Goal: Task Accomplishment & Management: Use online tool/utility

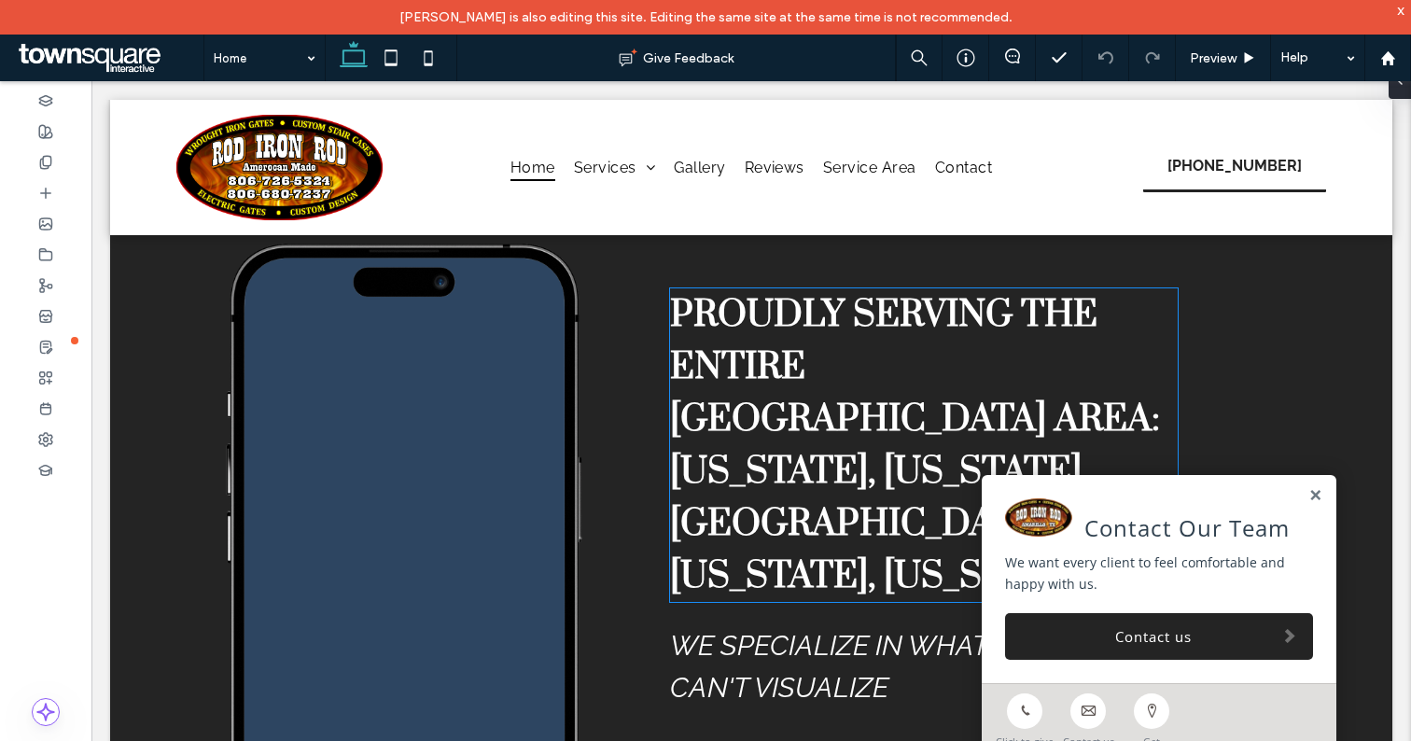
scroll to position [3283, 0]
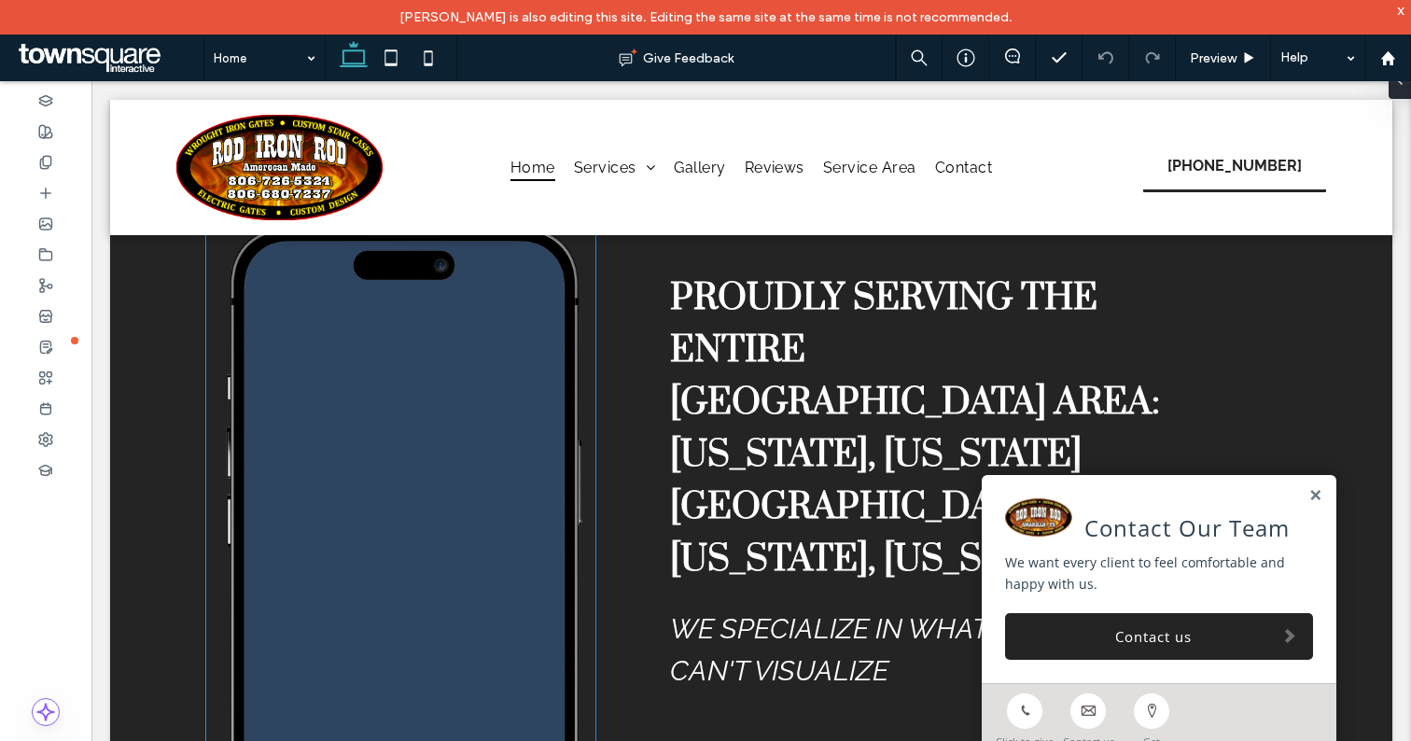
click at [472, 471] on span at bounding box center [405, 528] width 317 height 467
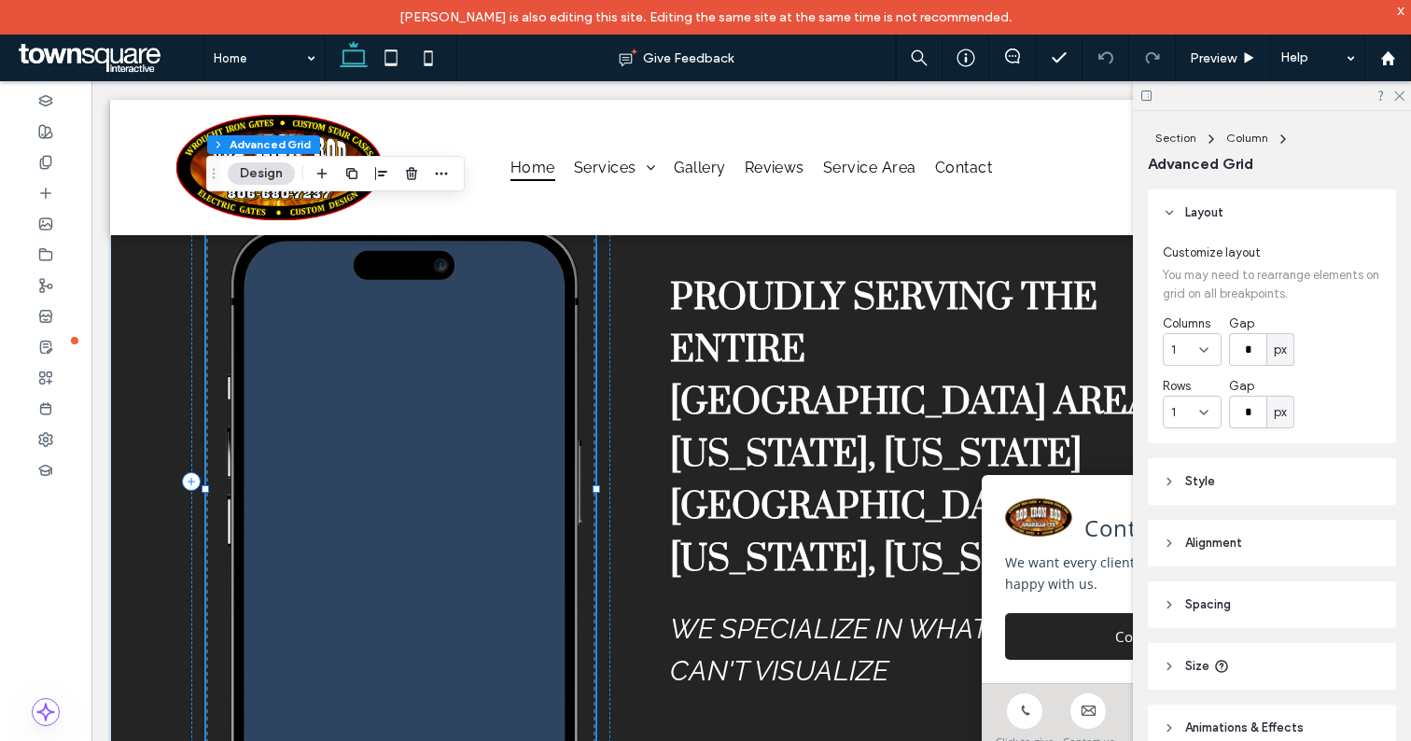
click at [334, 403] on span at bounding box center [405, 528] width 317 height 467
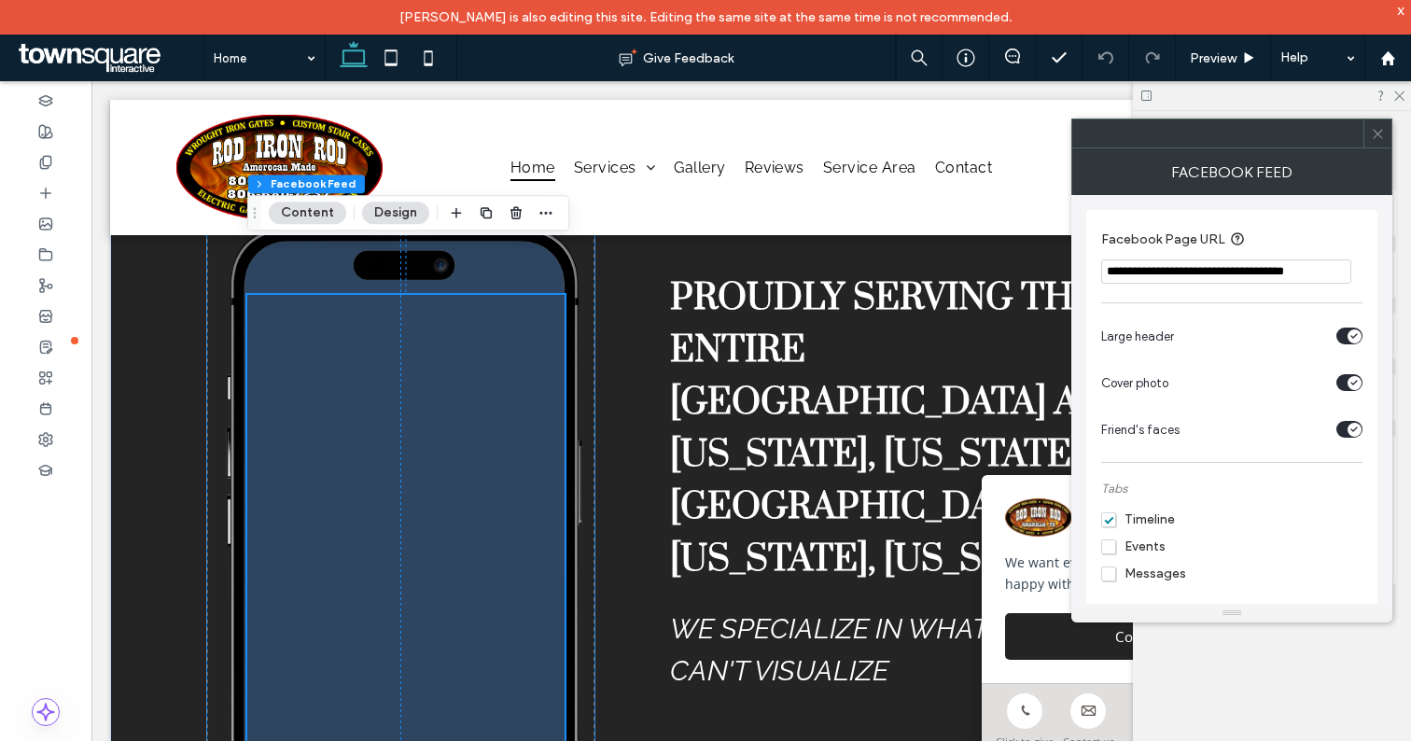
click at [342, 401] on span at bounding box center [405, 528] width 317 height 467
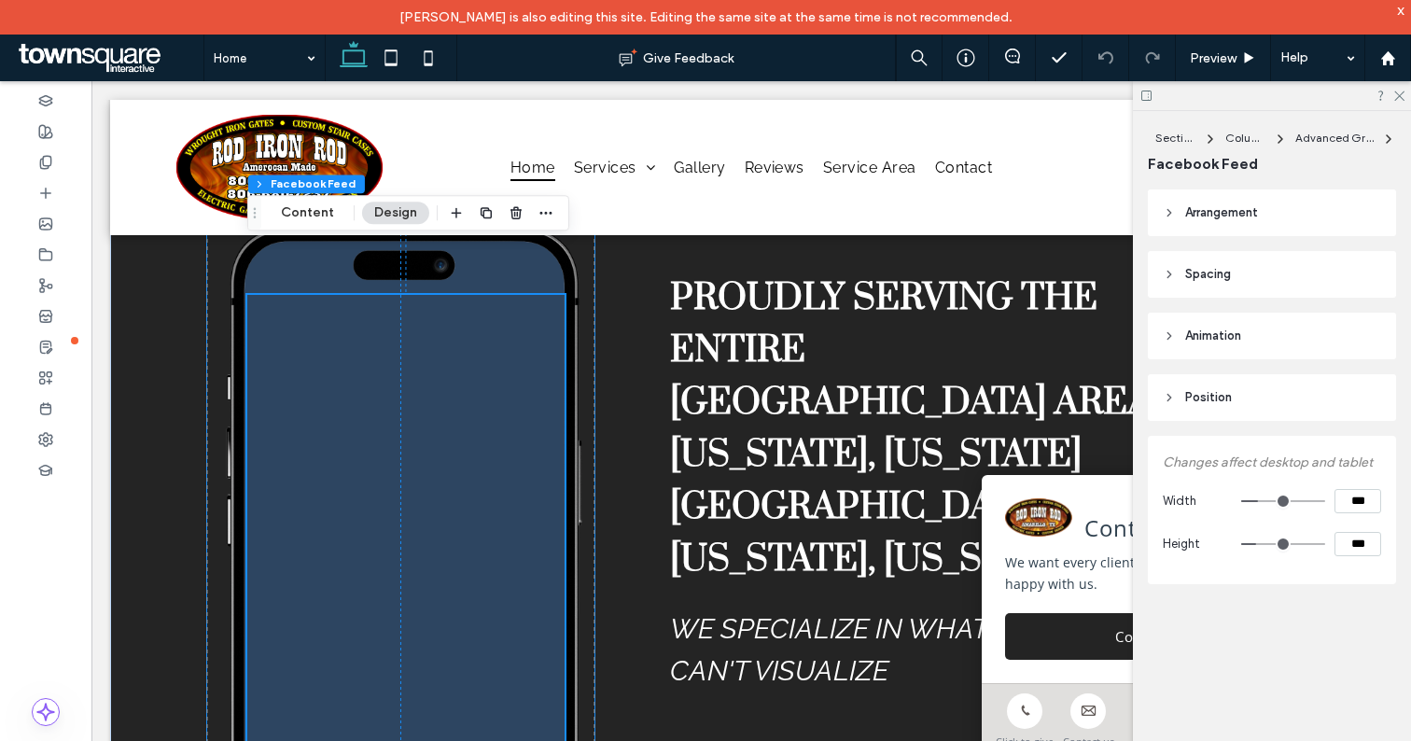
click at [346, 394] on span at bounding box center [405, 528] width 317 height 467
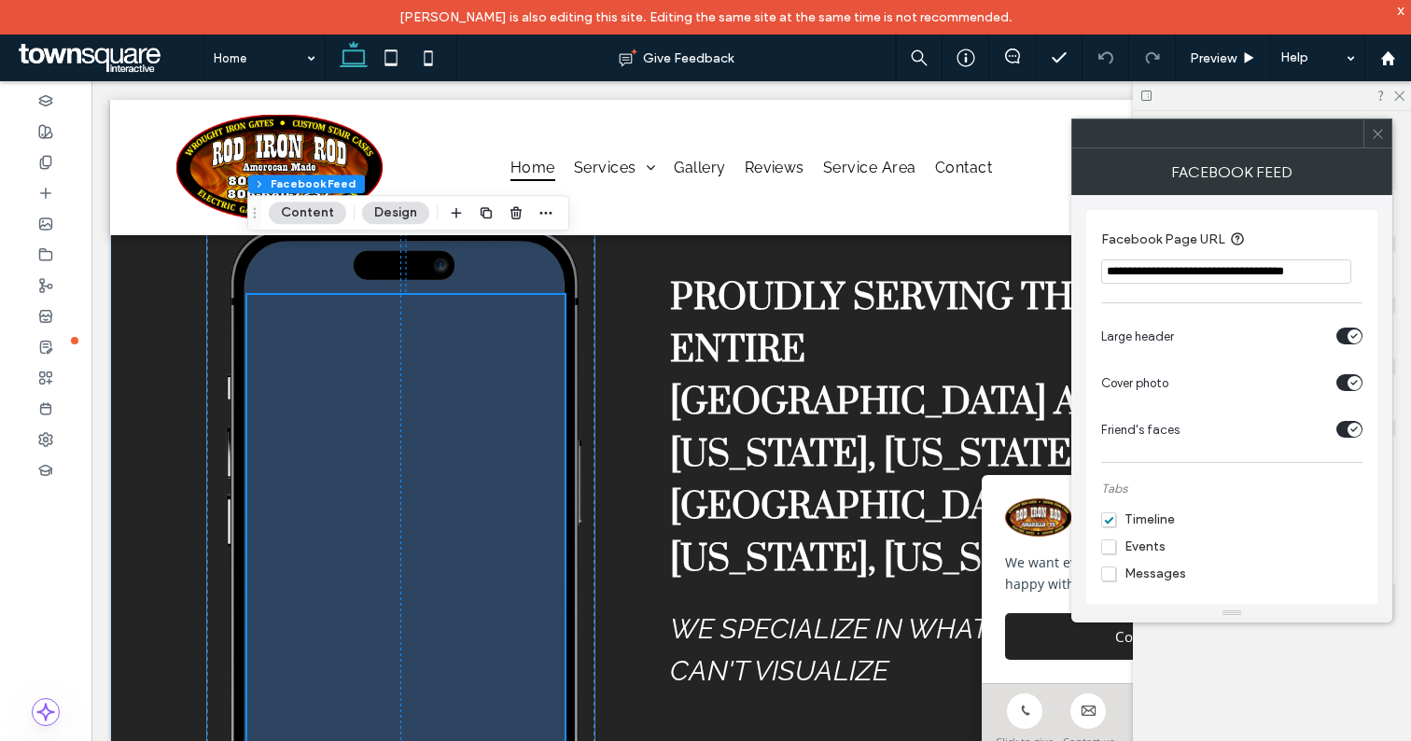
click at [367, 398] on span at bounding box center [405, 528] width 317 height 467
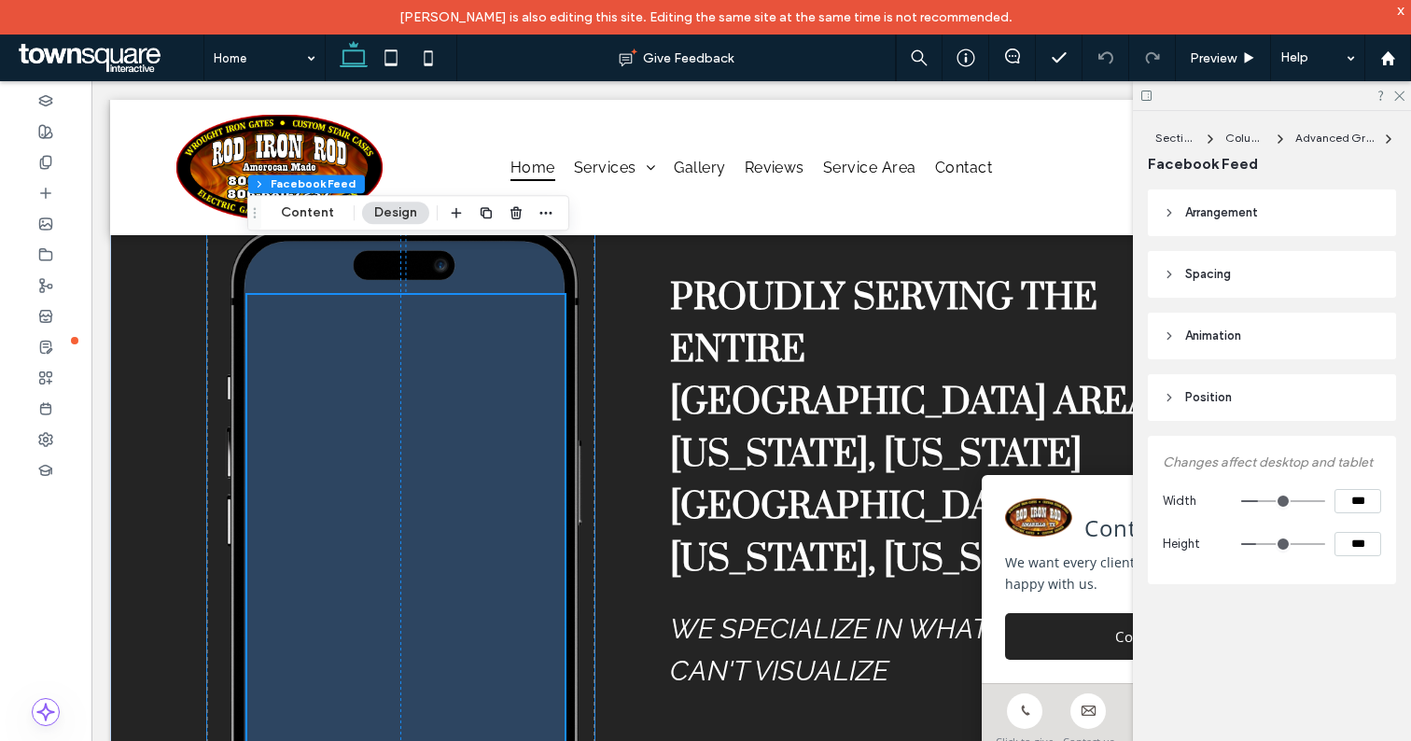
click at [359, 393] on span at bounding box center [405, 528] width 317 height 467
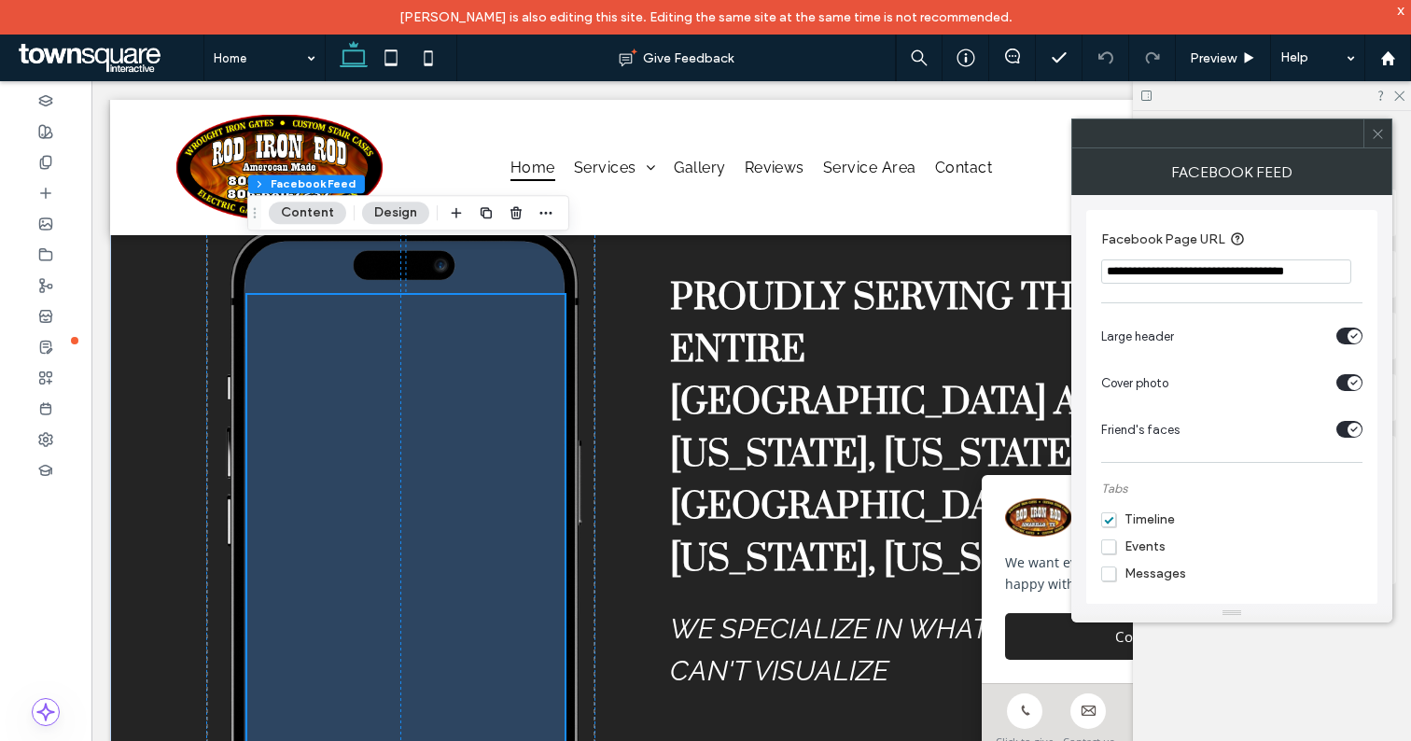
click at [1350, 383] on icon "toggle" at bounding box center [1353, 383] width 7 height 6
click at [1352, 340] on div "toggle" at bounding box center [1355, 336] width 14 height 14
click at [1354, 432] on icon "toggle" at bounding box center [1353, 429] width 7 height 6
click at [1347, 430] on icon "toggle" at bounding box center [1344, 429] width 7 height 6
click at [1346, 385] on icon "toggle" at bounding box center [1344, 383] width 7 height 6
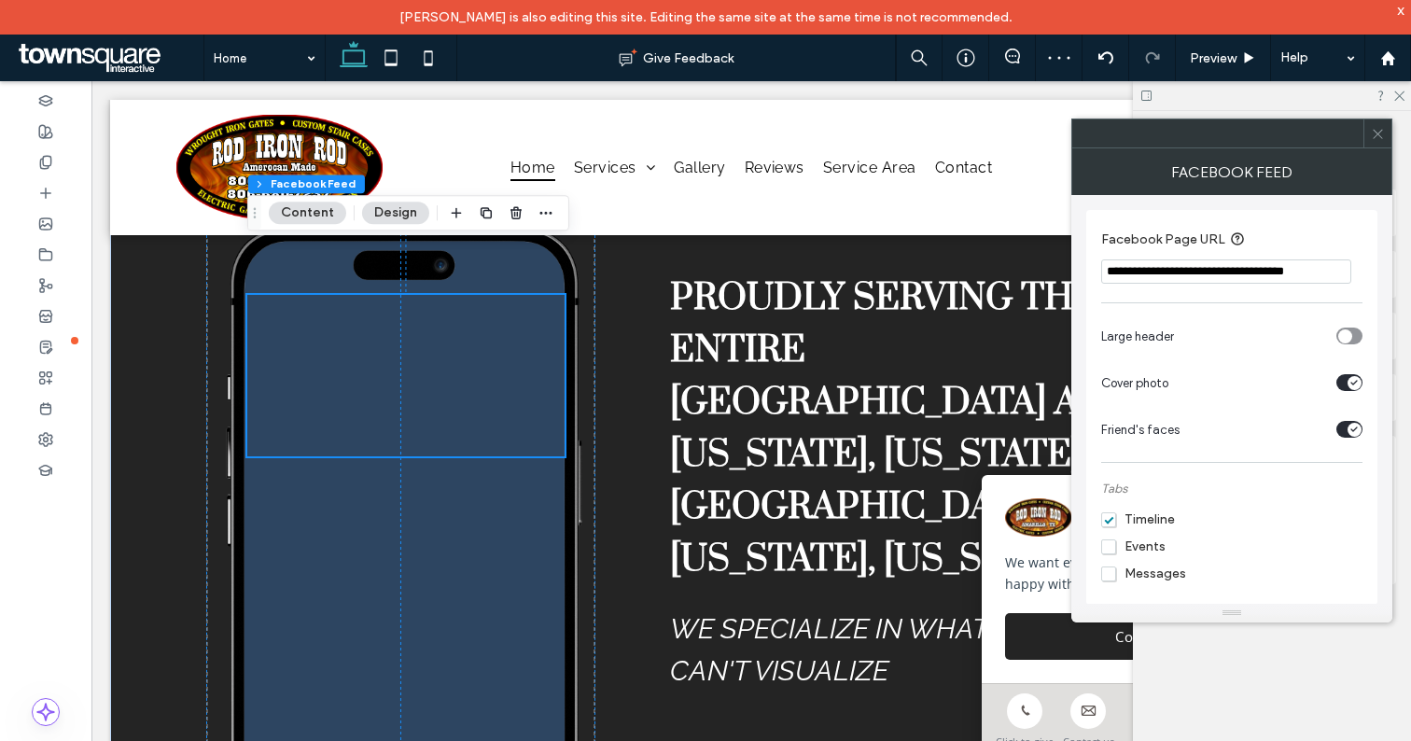
click at [1348, 342] on div "toggle" at bounding box center [1345, 336] width 14 height 14
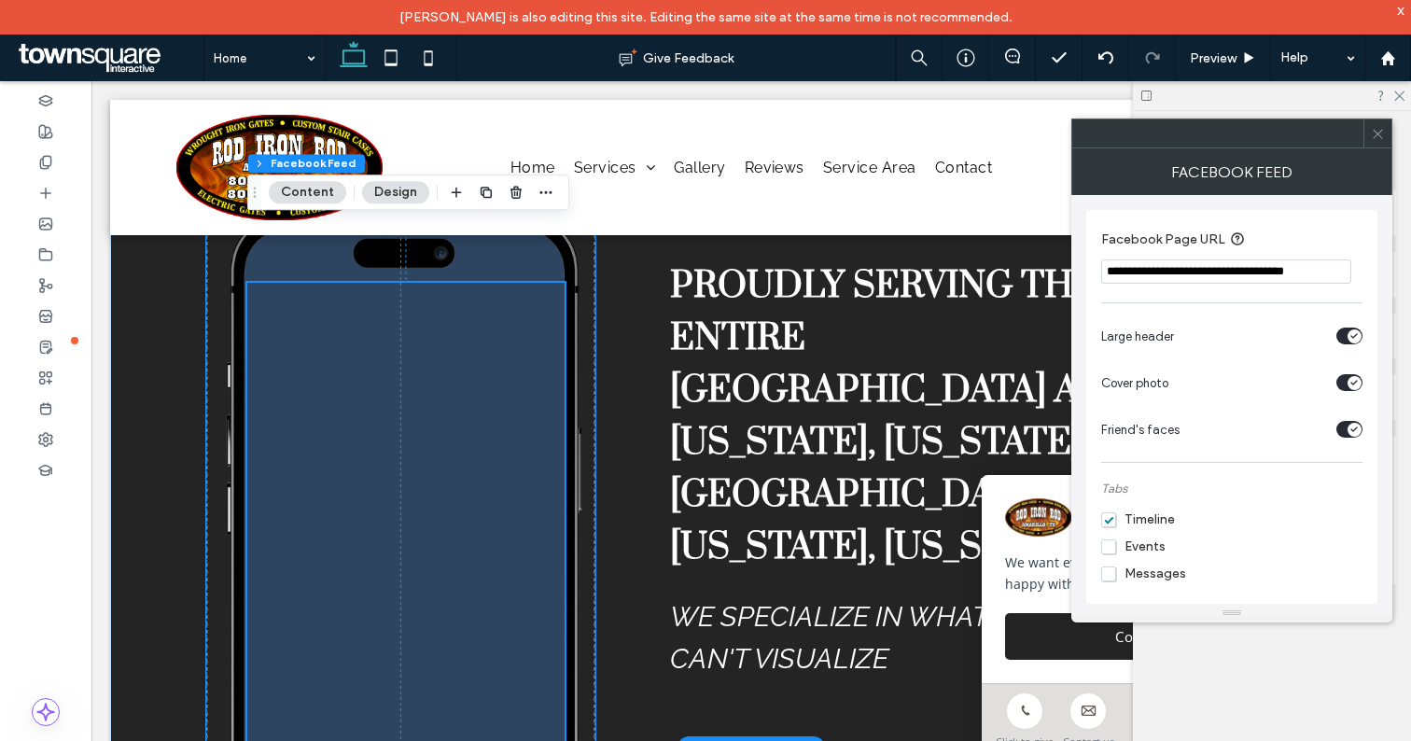
scroll to position [3293, 0]
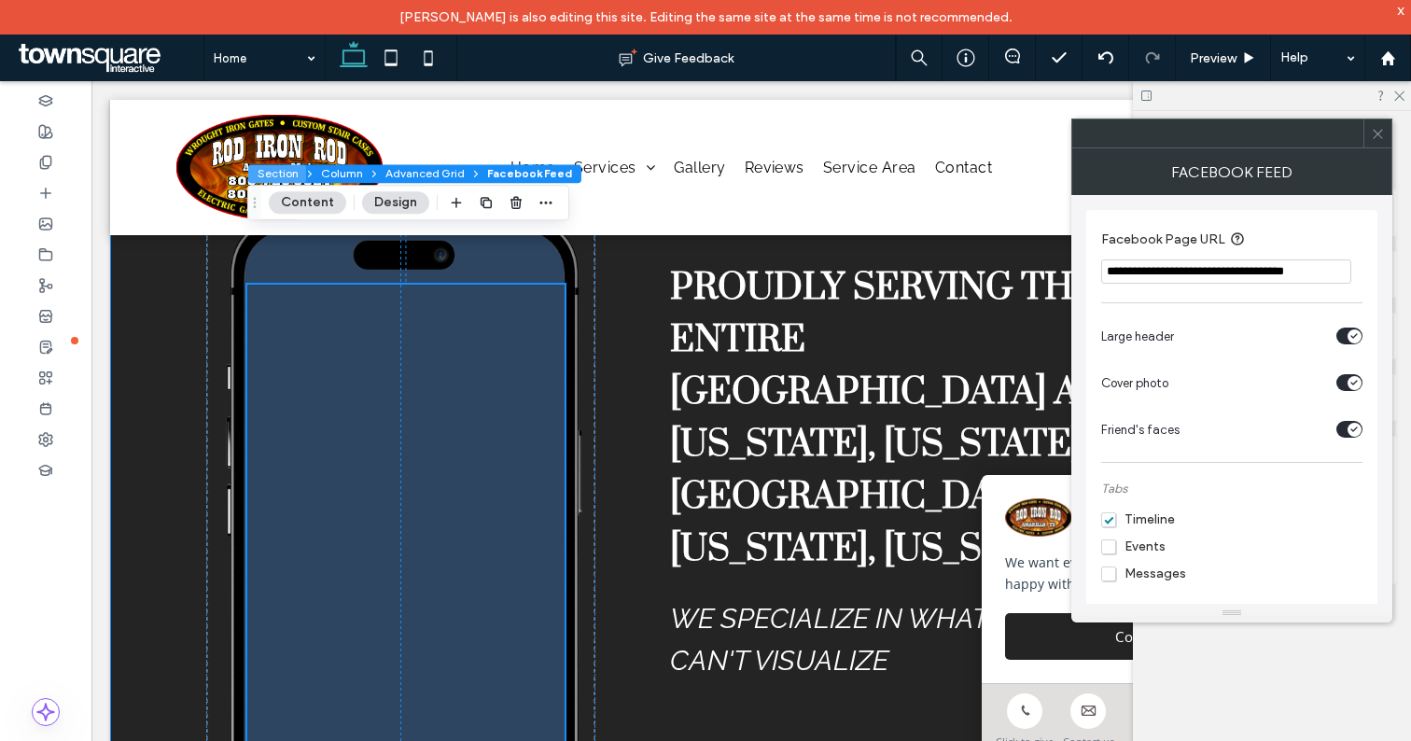
click at [282, 175] on button "Section" at bounding box center [277, 173] width 58 height 19
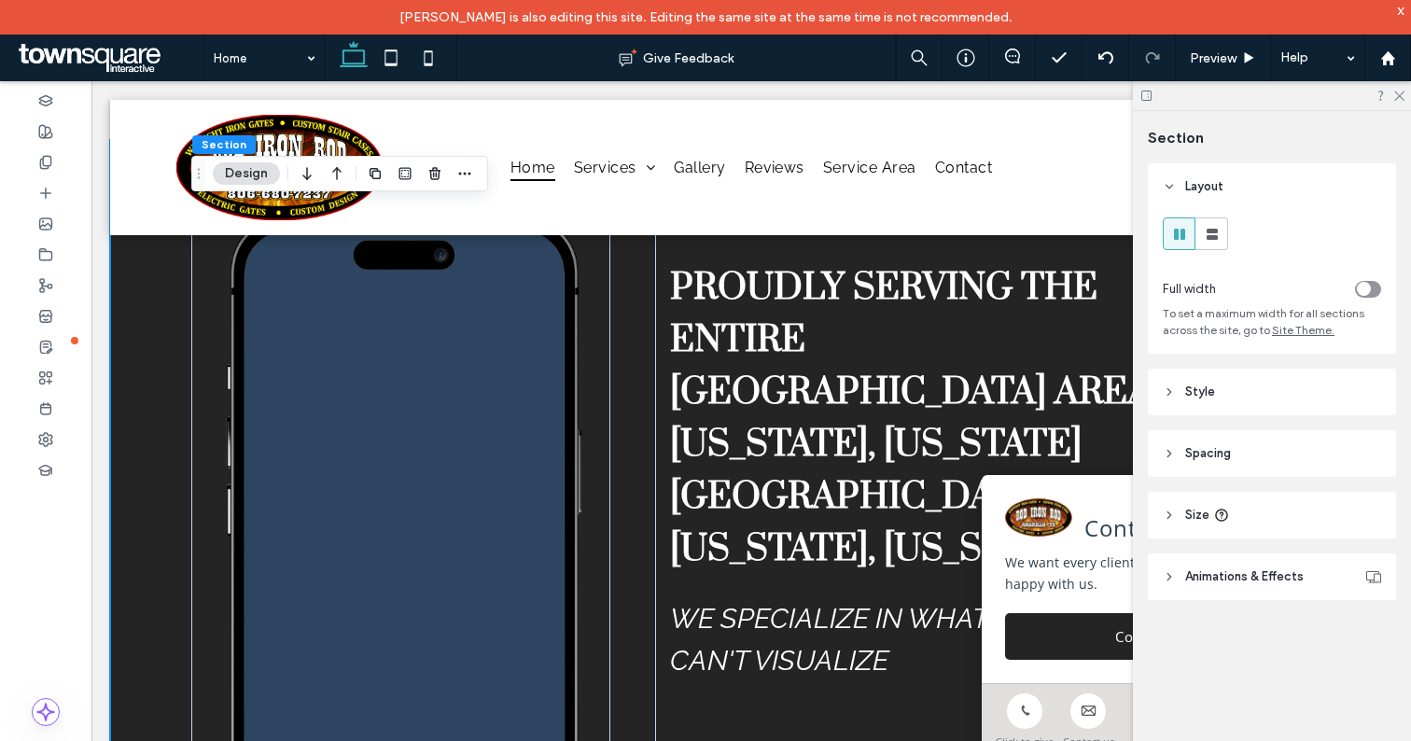
click at [1169, 390] on icon at bounding box center [1169, 391] width 13 height 13
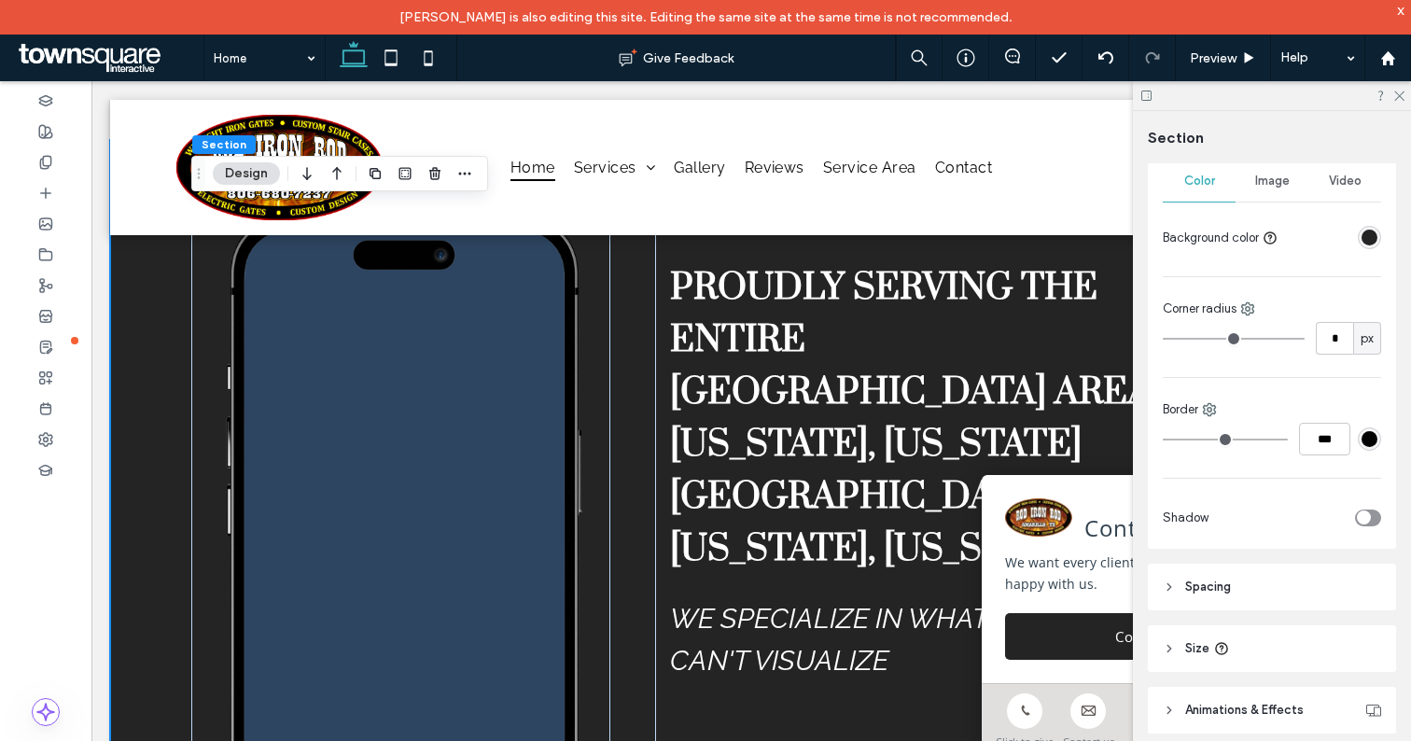
scroll to position [303, 0]
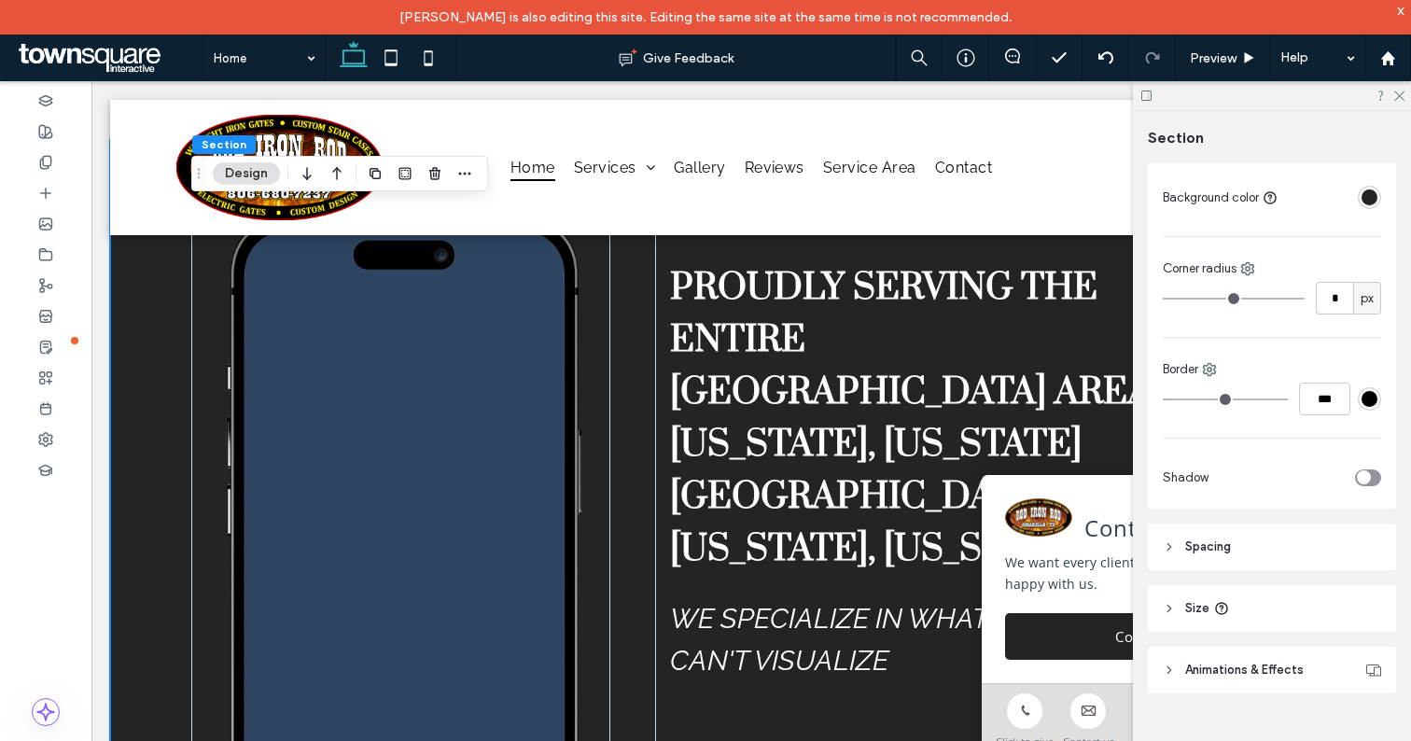
click at [1169, 547] on use at bounding box center [1169, 547] width 4 height 7
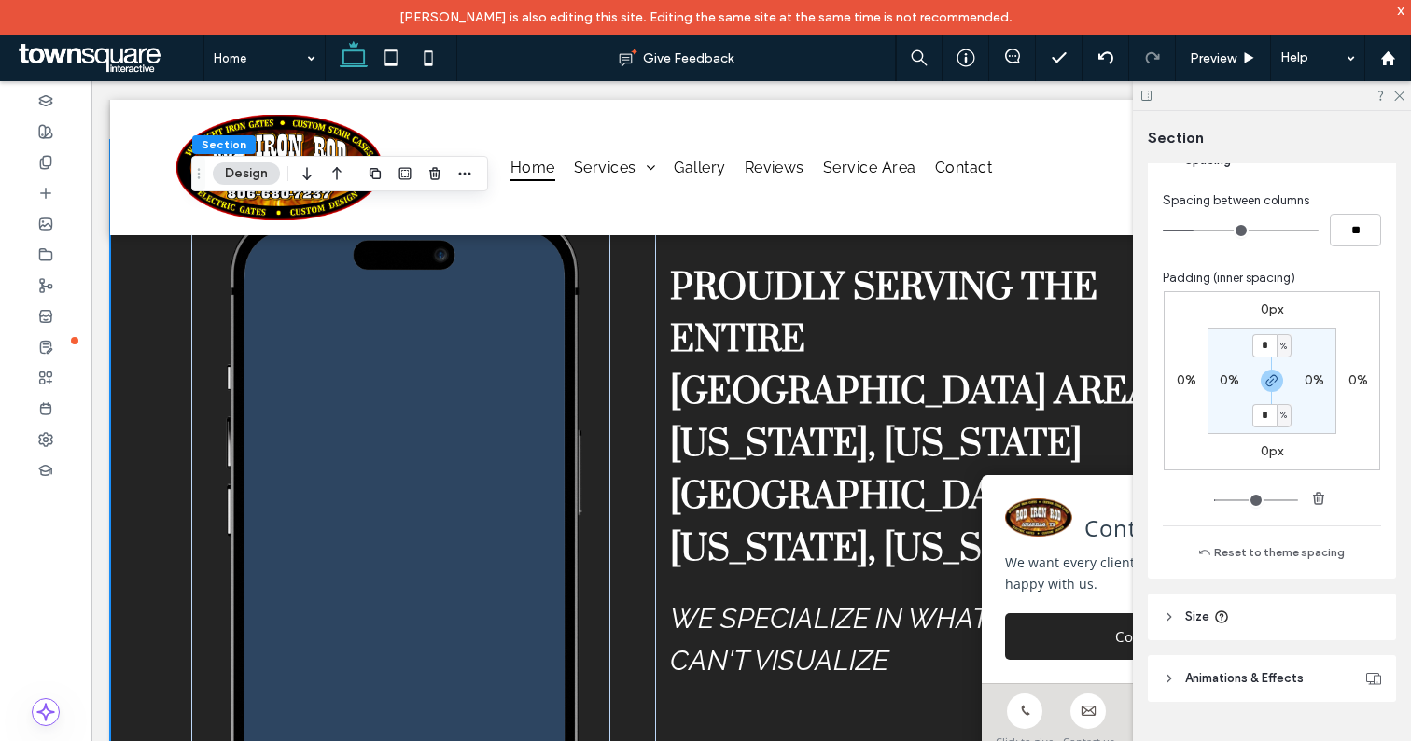
scroll to position [698, 0]
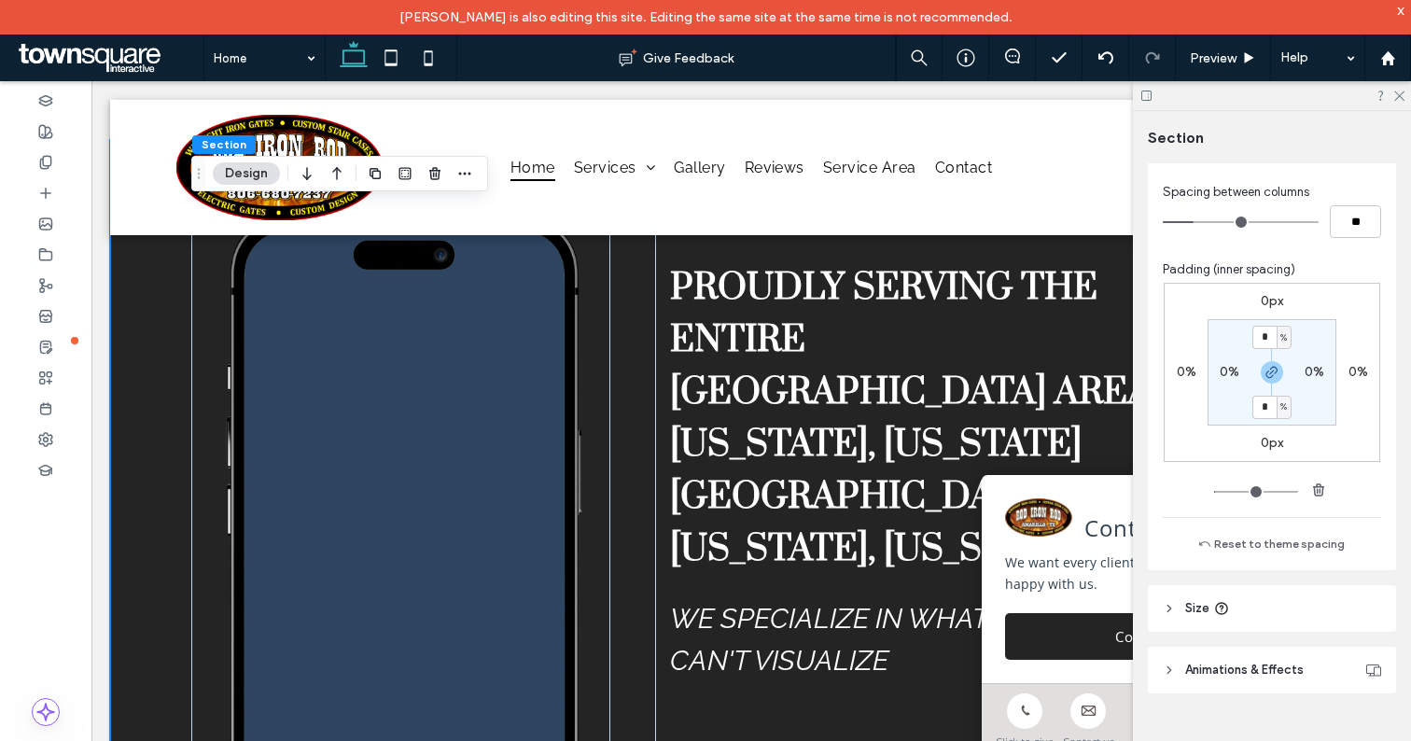
click at [1170, 605] on icon at bounding box center [1169, 608] width 13 height 13
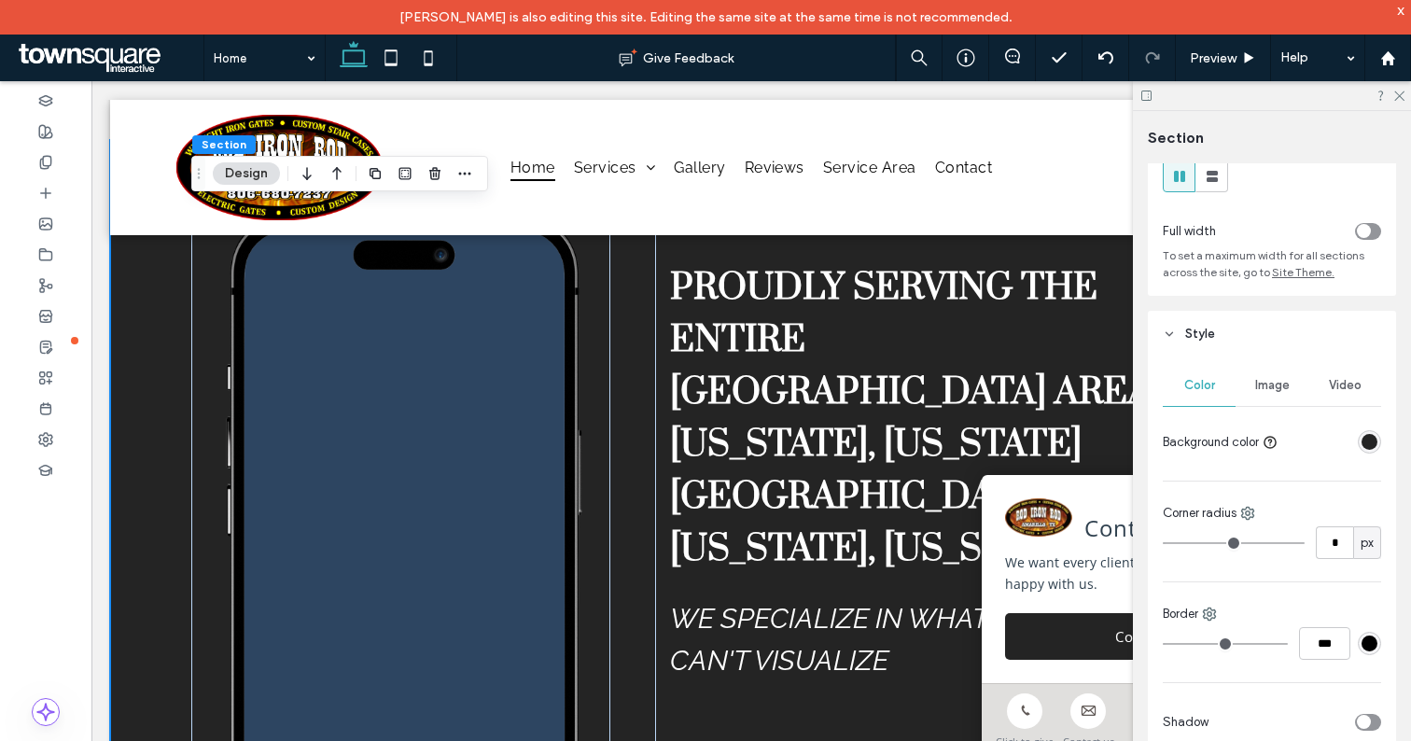
scroll to position [0, 0]
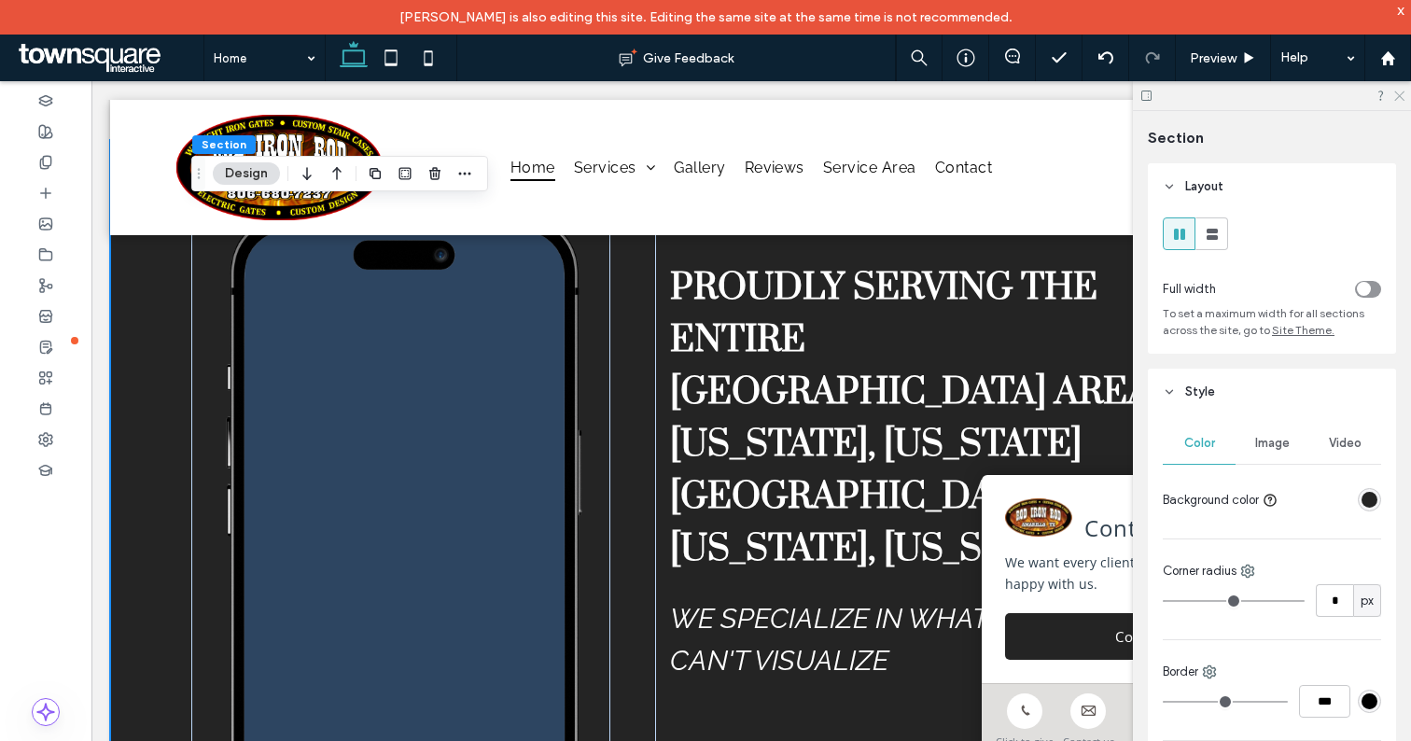
click at [1399, 93] on icon at bounding box center [1398, 95] width 12 height 12
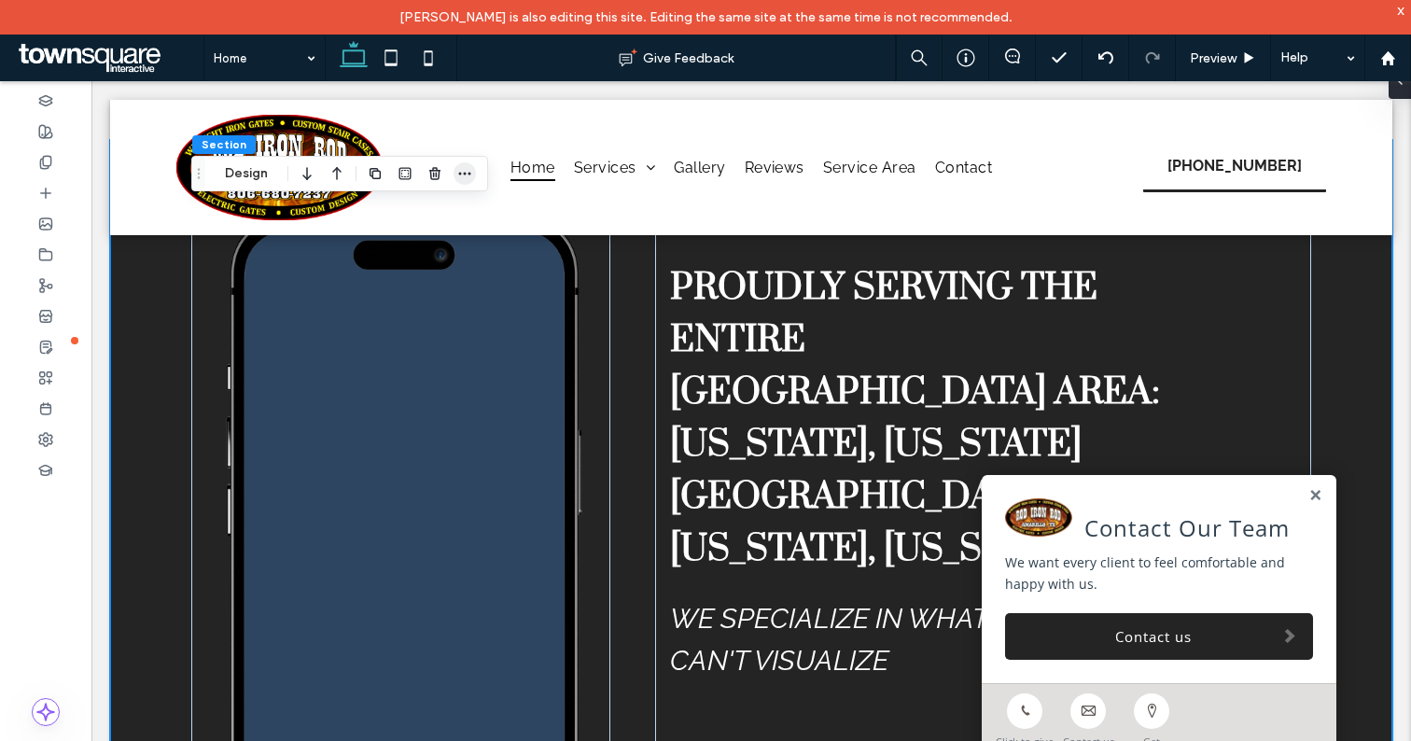
click at [468, 175] on icon "button" at bounding box center [464, 173] width 15 height 15
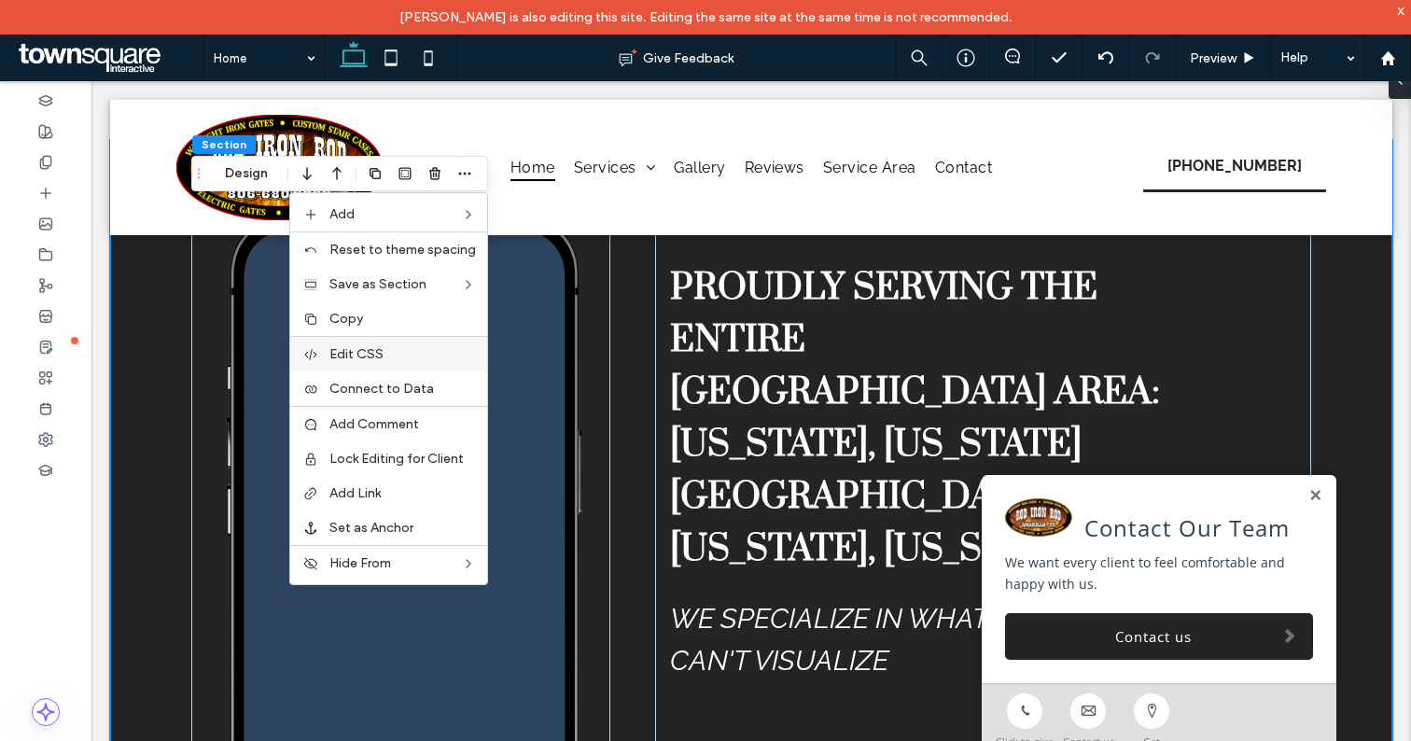
click at [368, 356] on span "Edit CSS" at bounding box center [356, 354] width 54 height 16
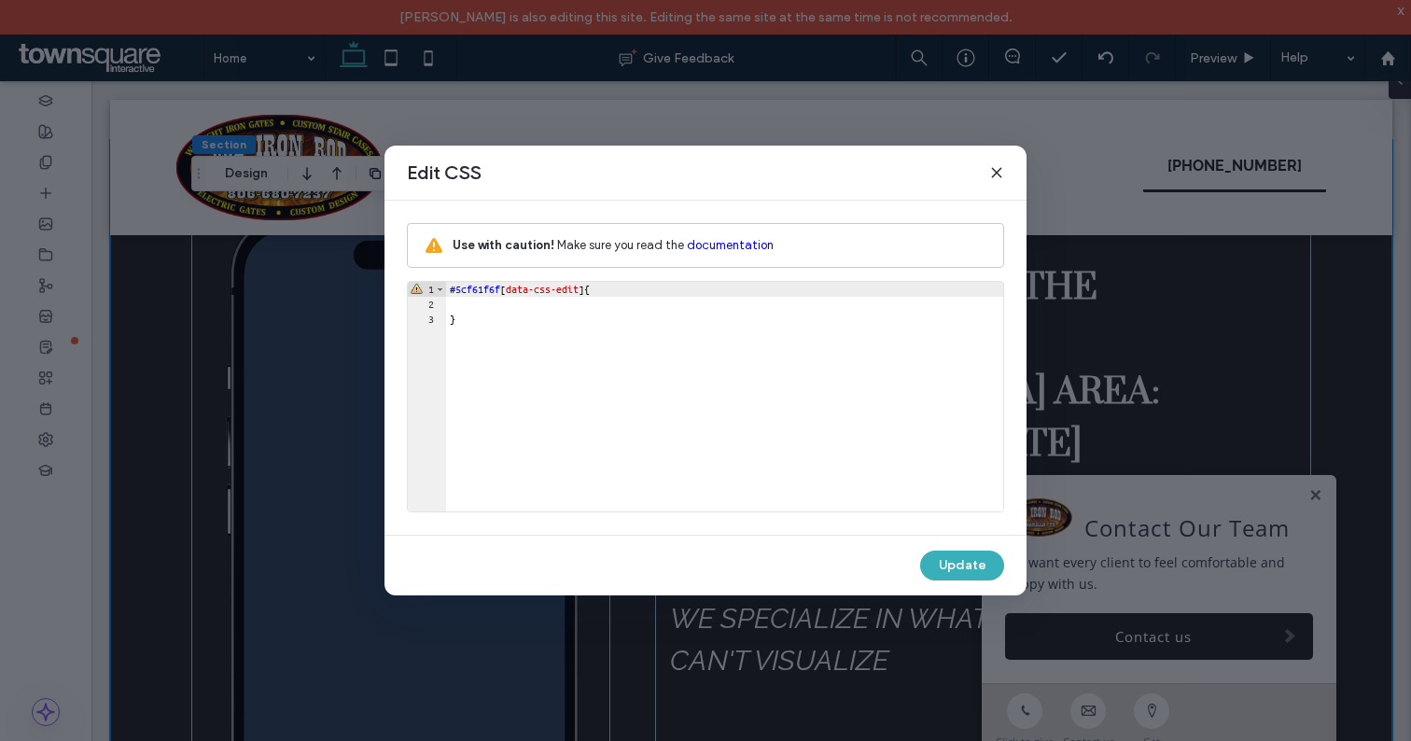
click at [995, 166] on icon at bounding box center [996, 172] width 15 height 15
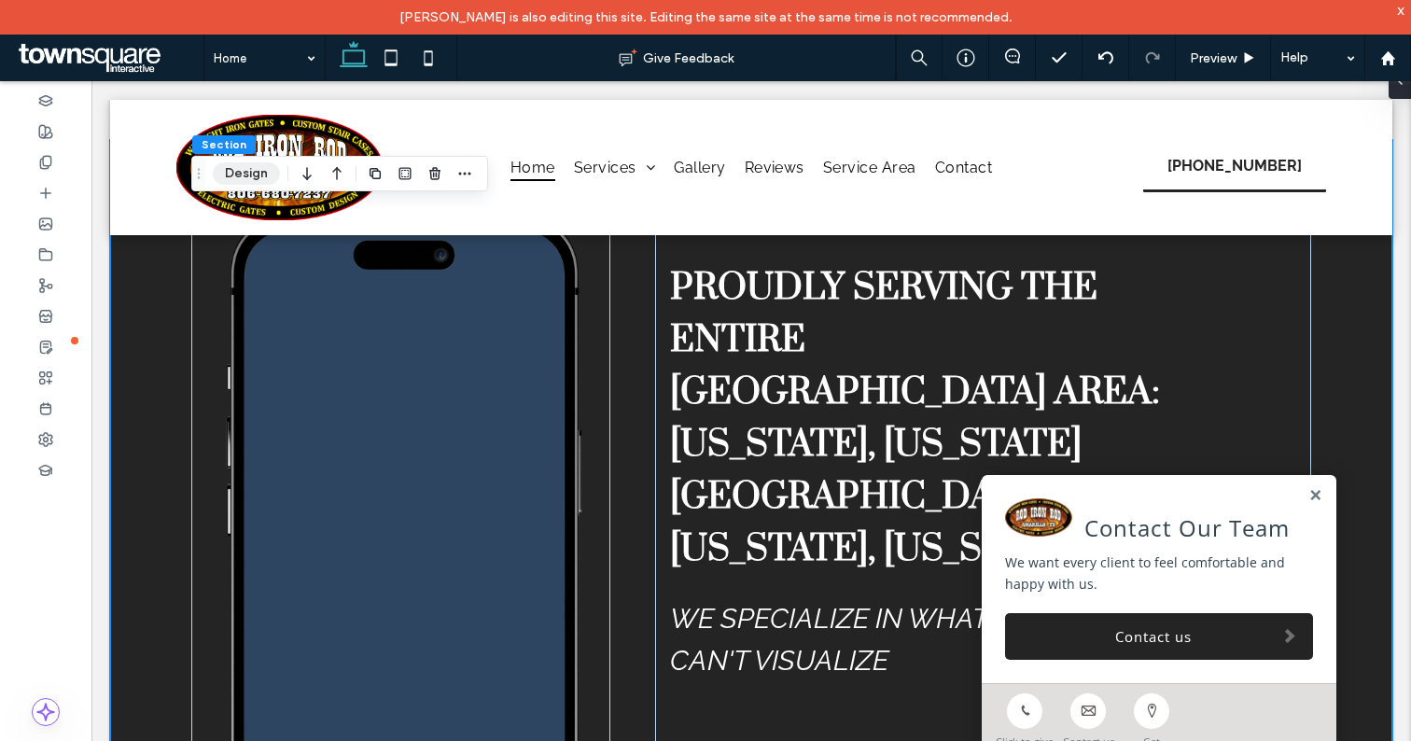
click at [253, 175] on button "Design" at bounding box center [246, 173] width 67 height 22
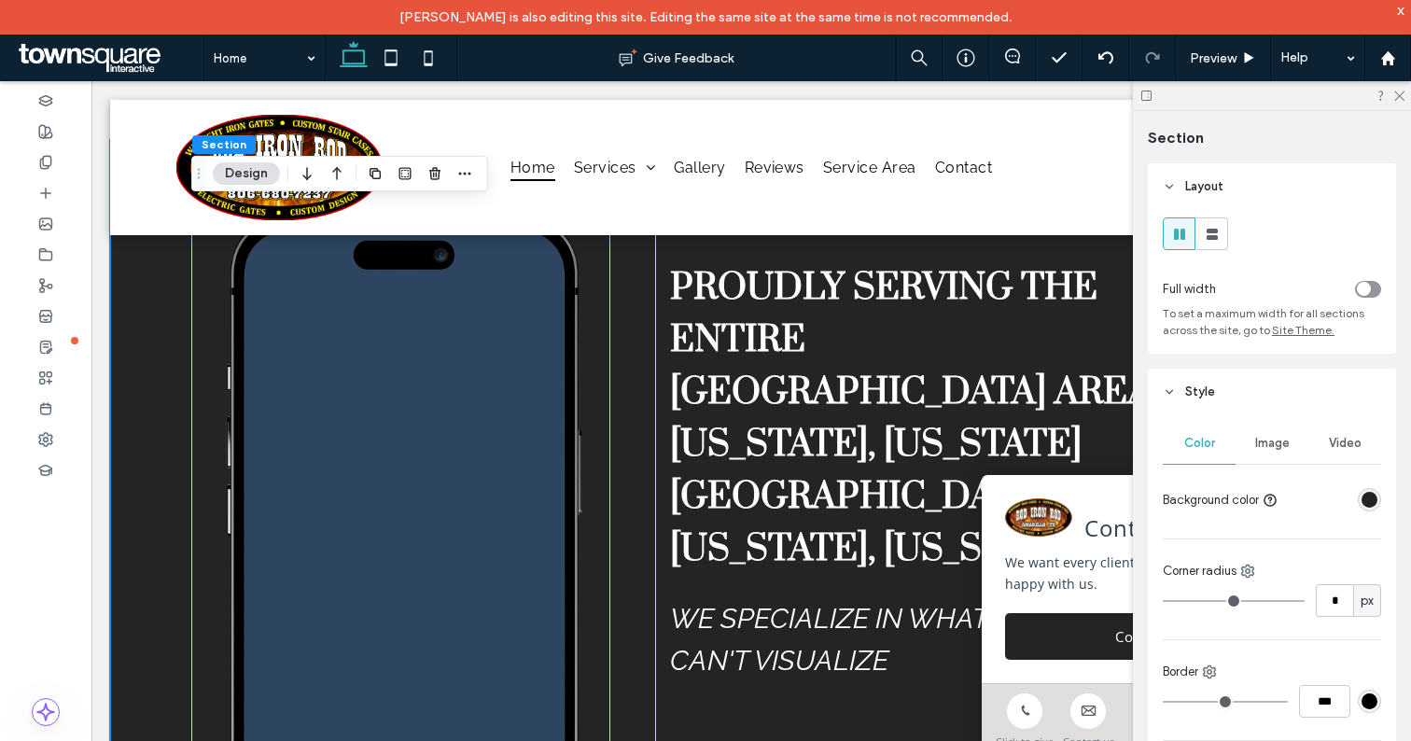
click at [220, 145] on span "Section" at bounding box center [224, 144] width 45 height 14
click at [228, 147] on span "Section" at bounding box center [224, 144] width 45 height 14
click at [1269, 446] on span "Image" at bounding box center [1272, 443] width 35 height 15
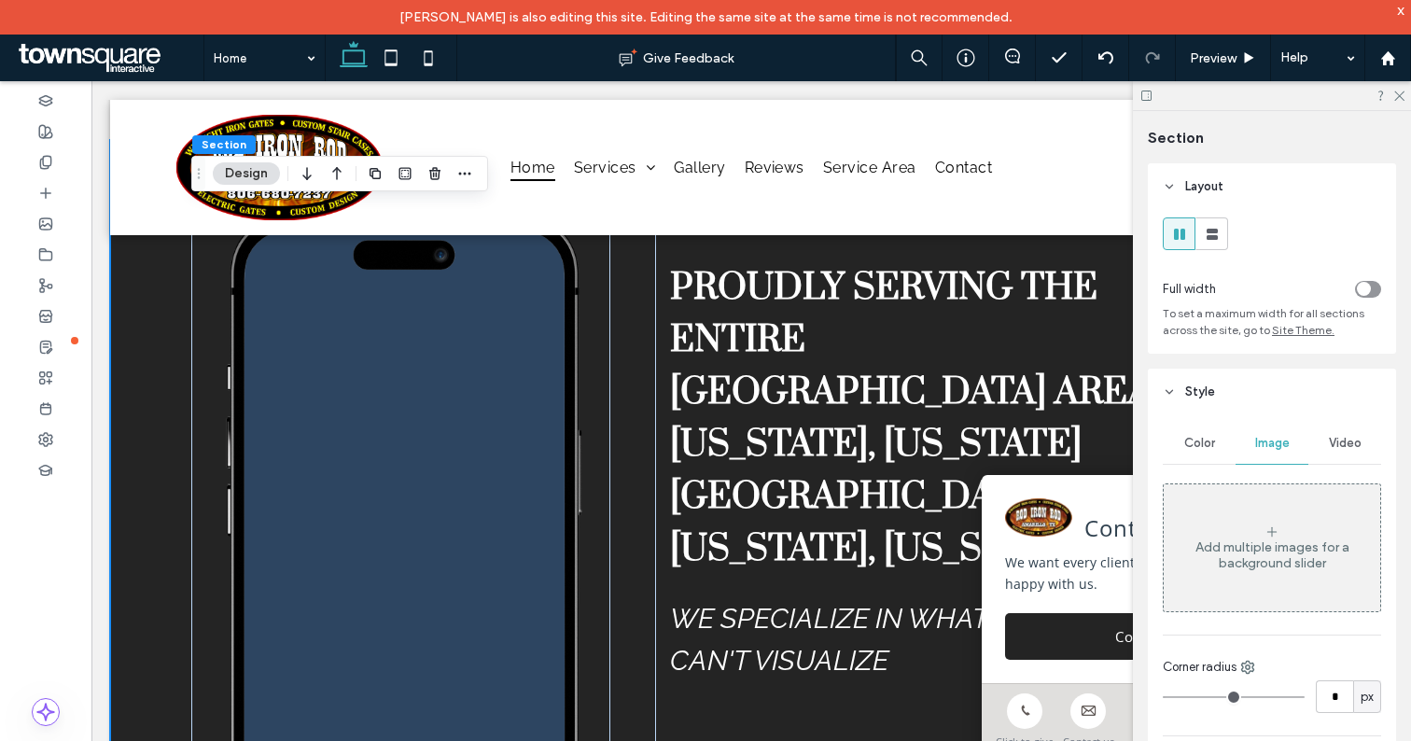
click at [1345, 445] on span "Video" at bounding box center [1345, 443] width 33 height 15
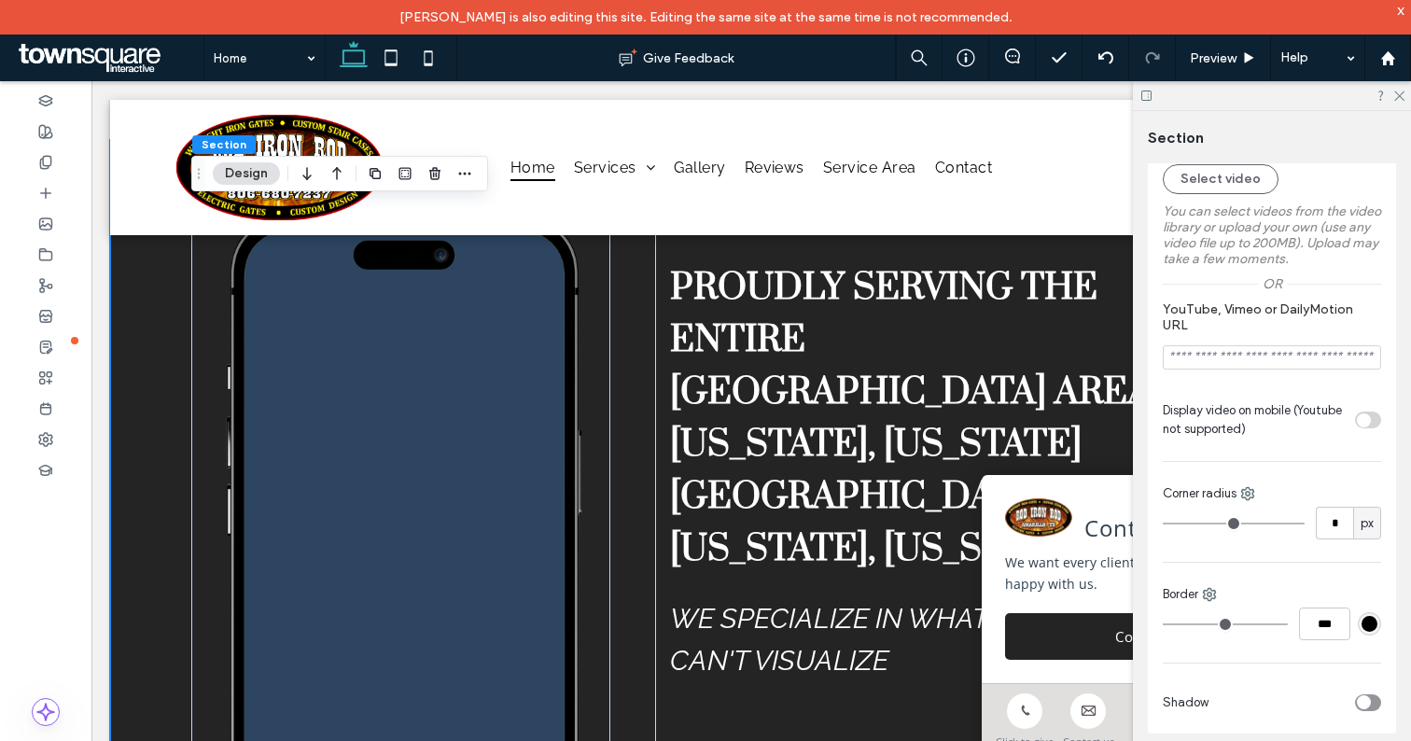
scroll to position [335, 0]
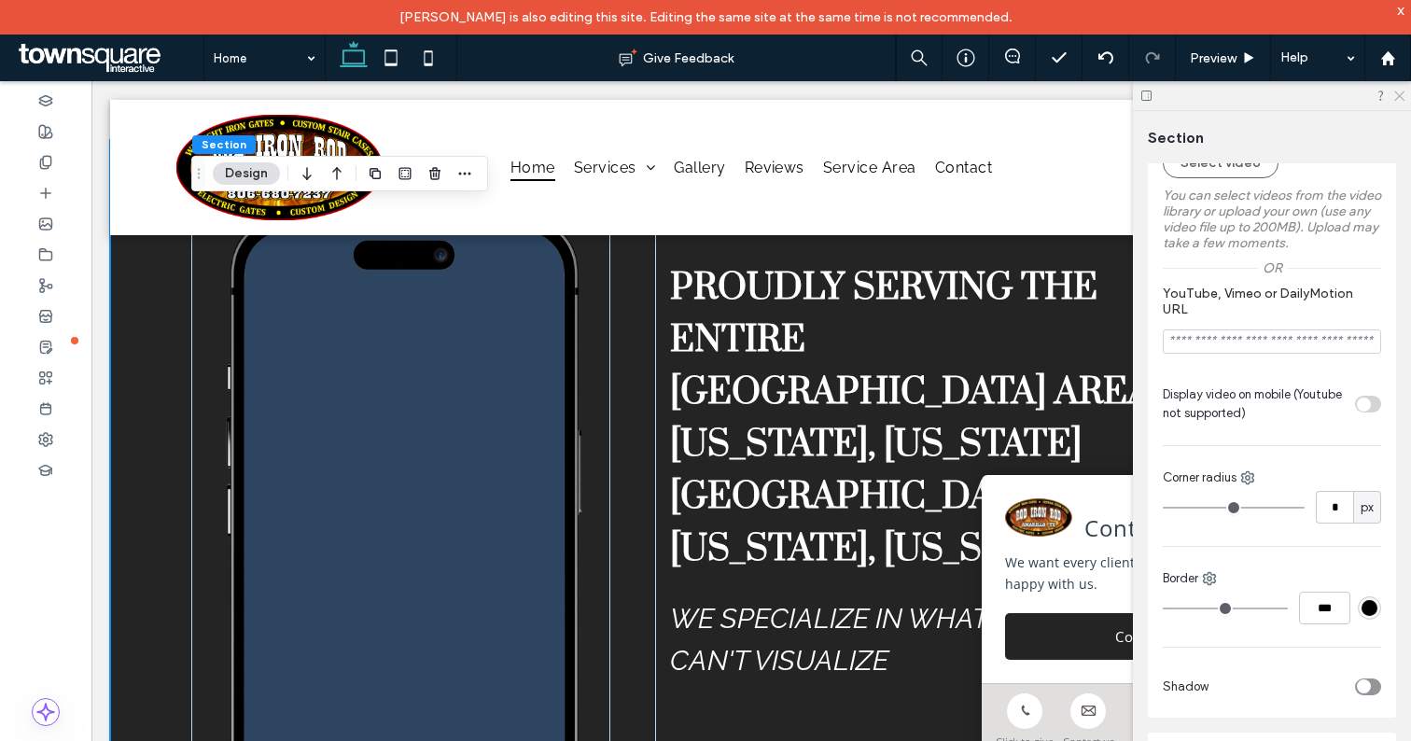
click at [1402, 96] on icon at bounding box center [1398, 95] width 12 height 12
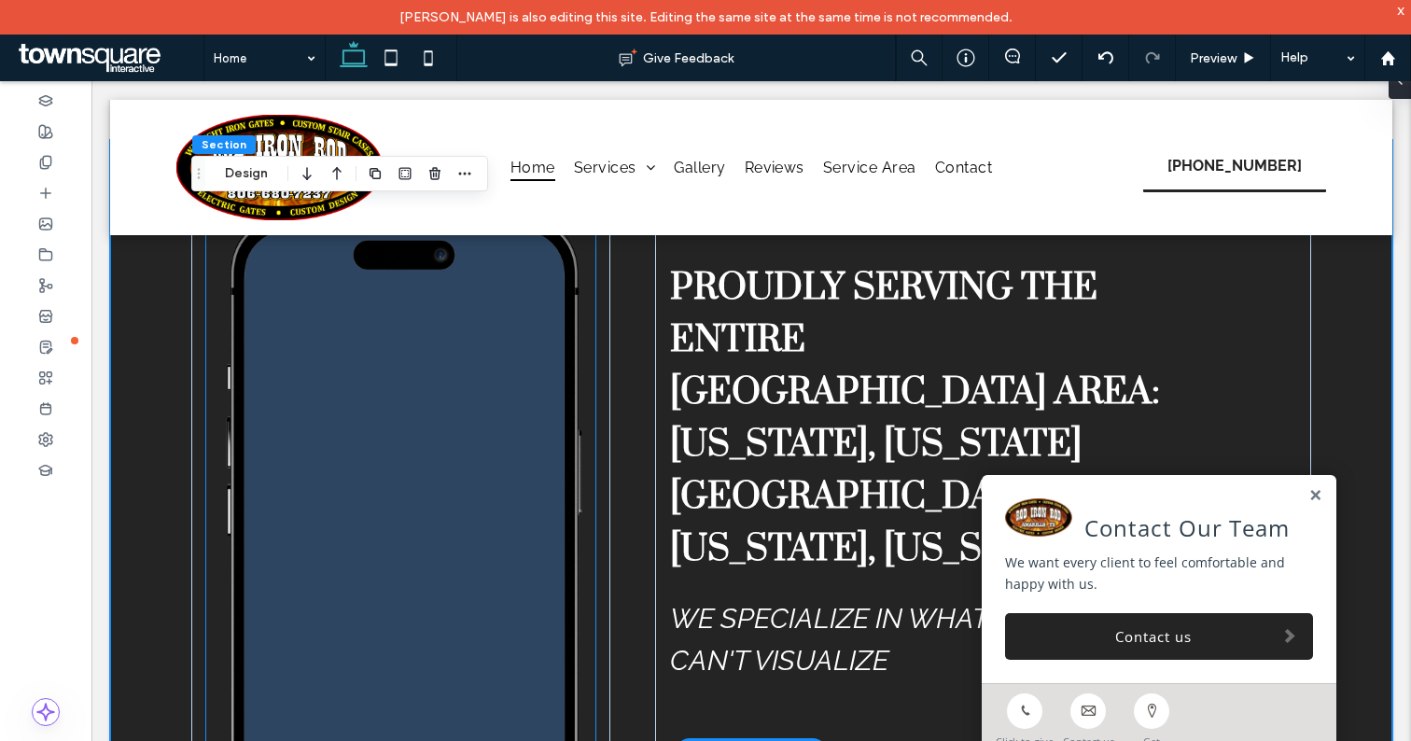
click at [440, 432] on span at bounding box center [405, 518] width 317 height 467
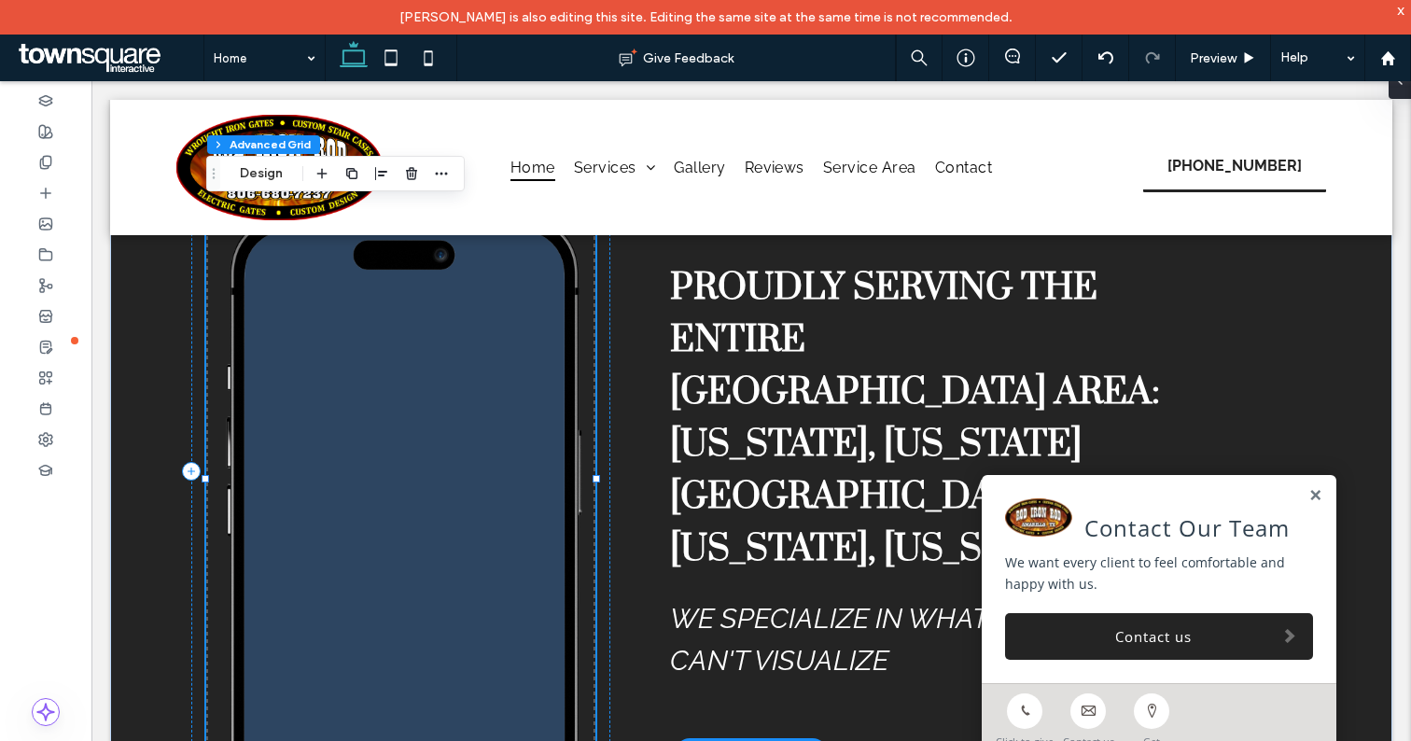
click at [336, 401] on span at bounding box center [405, 518] width 317 height 467
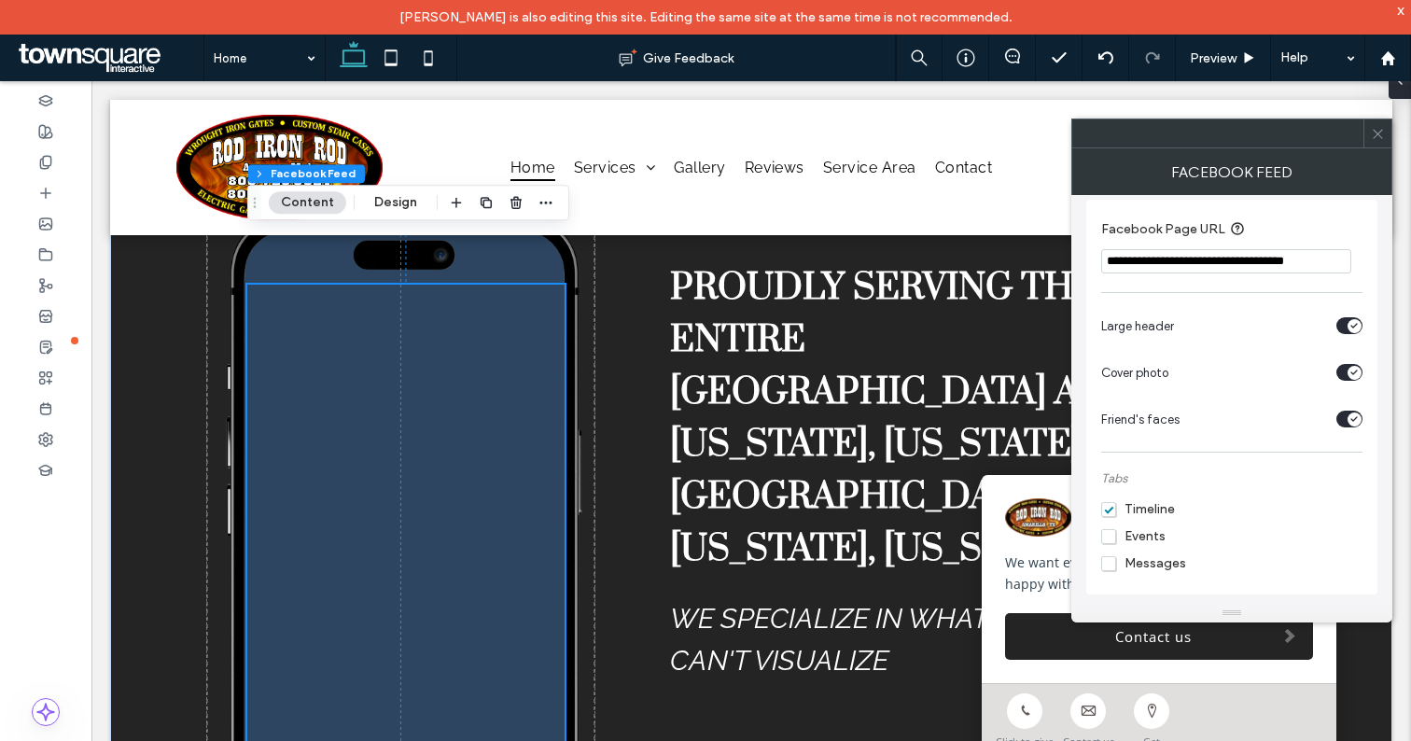
scroll to position [0, 0]
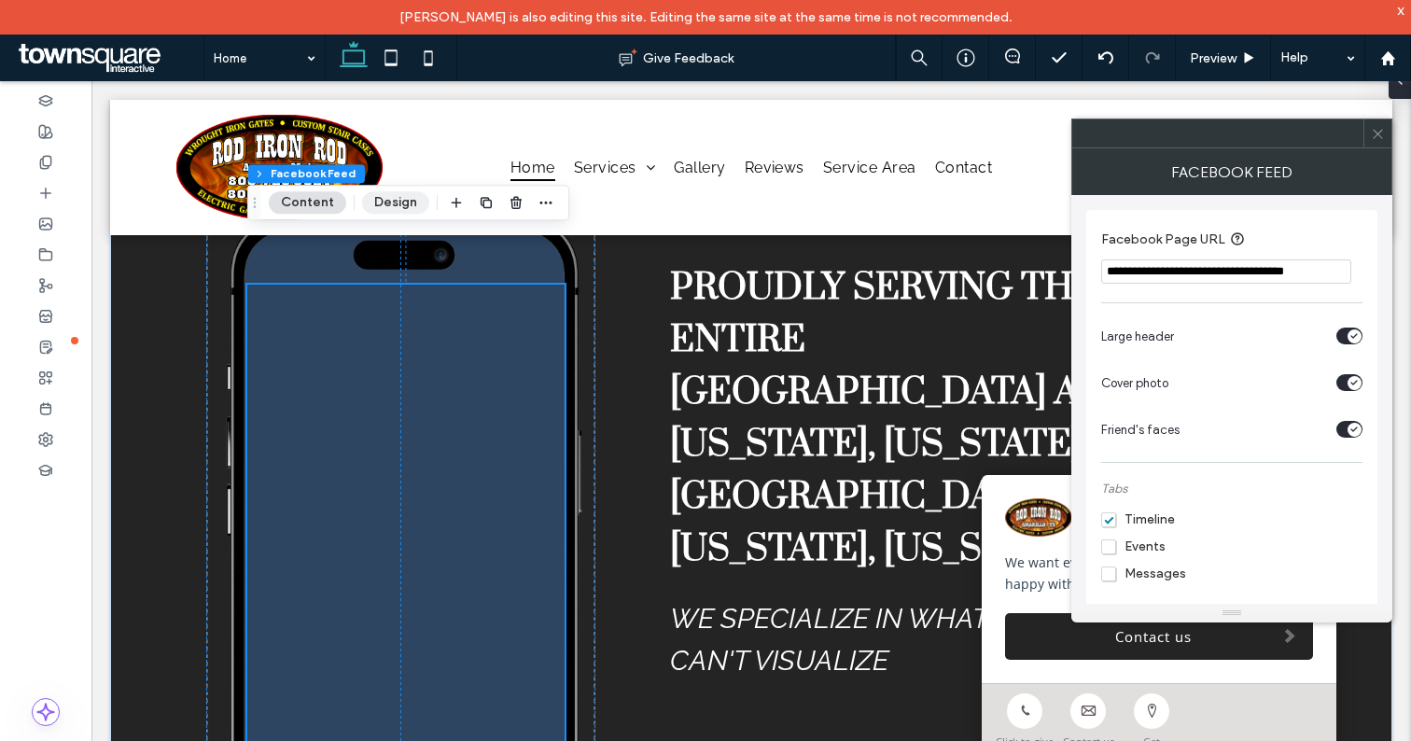
click at [392, 203] on button "Design" at bounding box center [395, 202] width 67 height 22
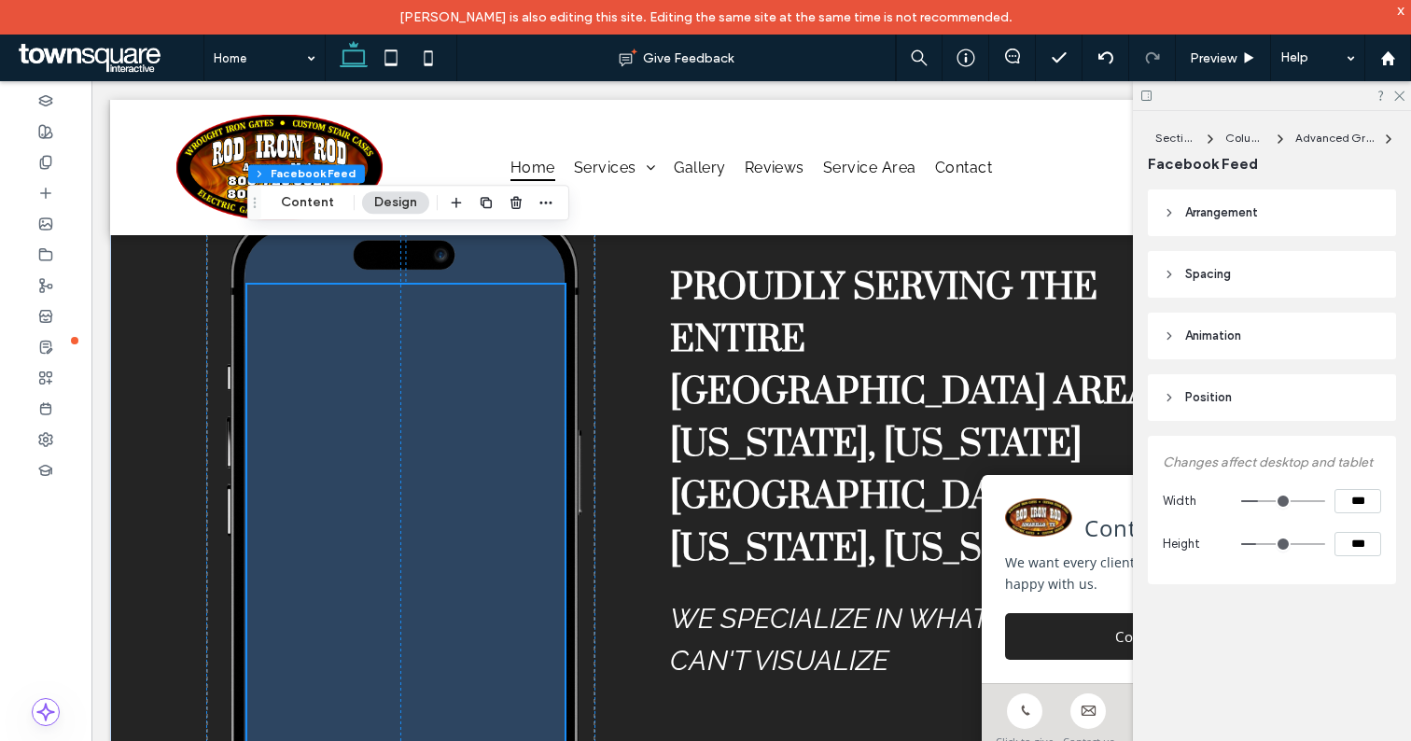
click at [1173, 210] on icon at bounding box center [1169, 212] width 13 height 13
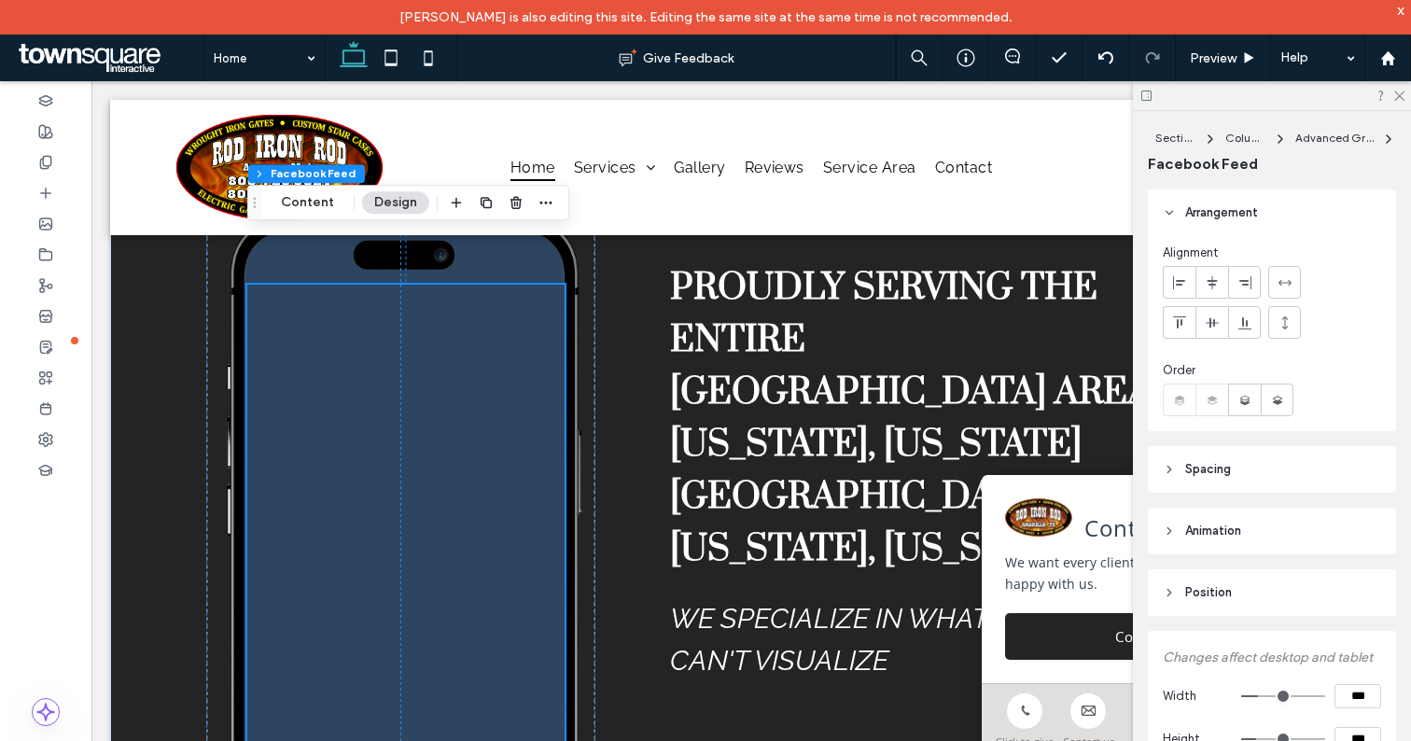
click at [1173, 210] on icon at bounding box center [1169, 212] width 13 height 13
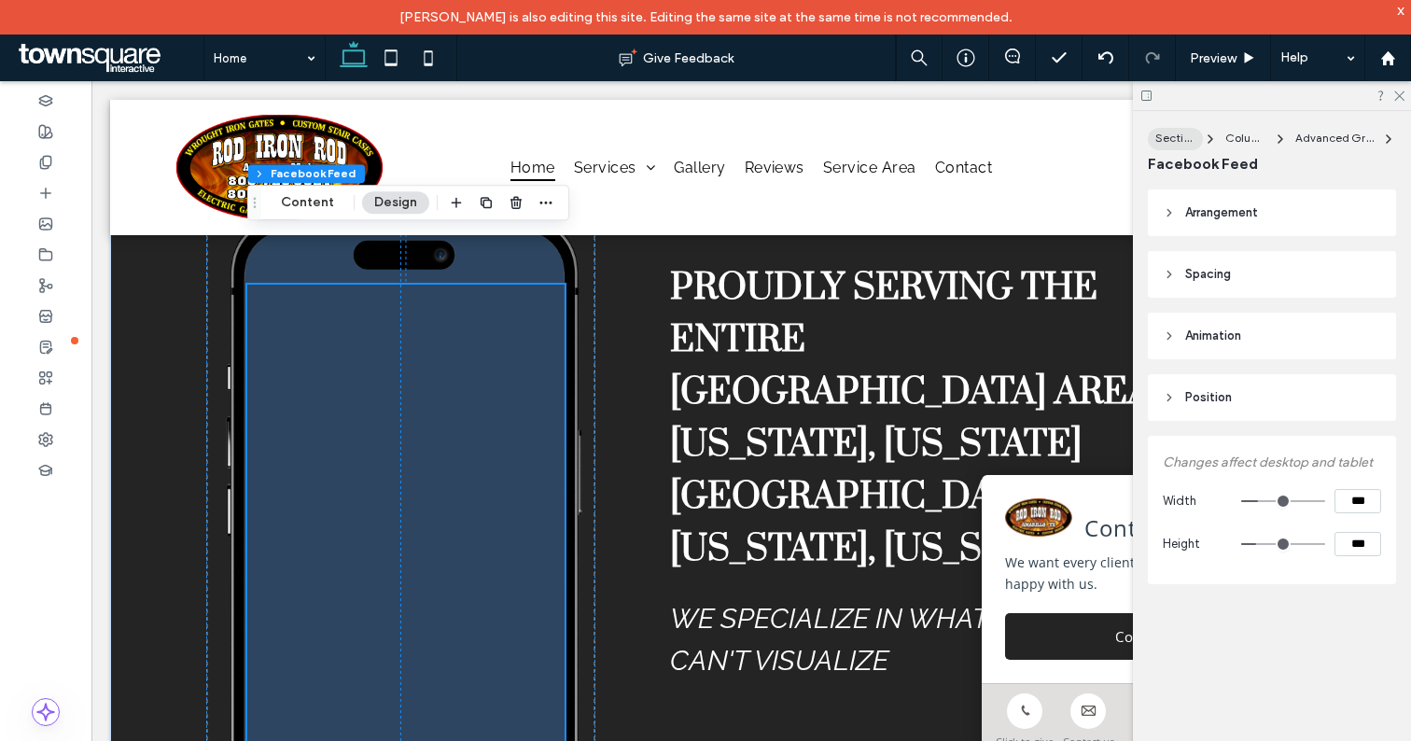
click at [1180, 138] on span "Section" at bounding box center [1175, 138] width 41 height 14
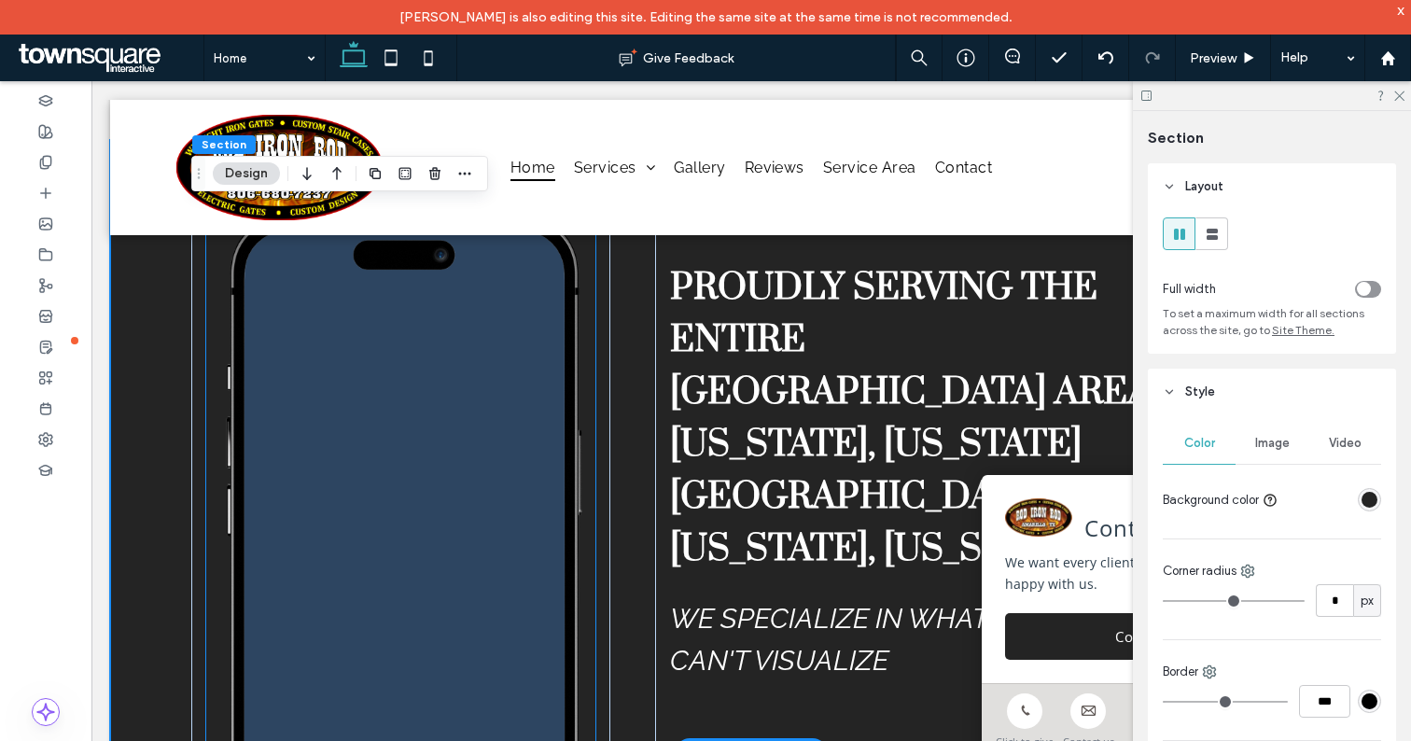
click at [305, 343] on span at bounding box center [405, 518] width 317 height 467
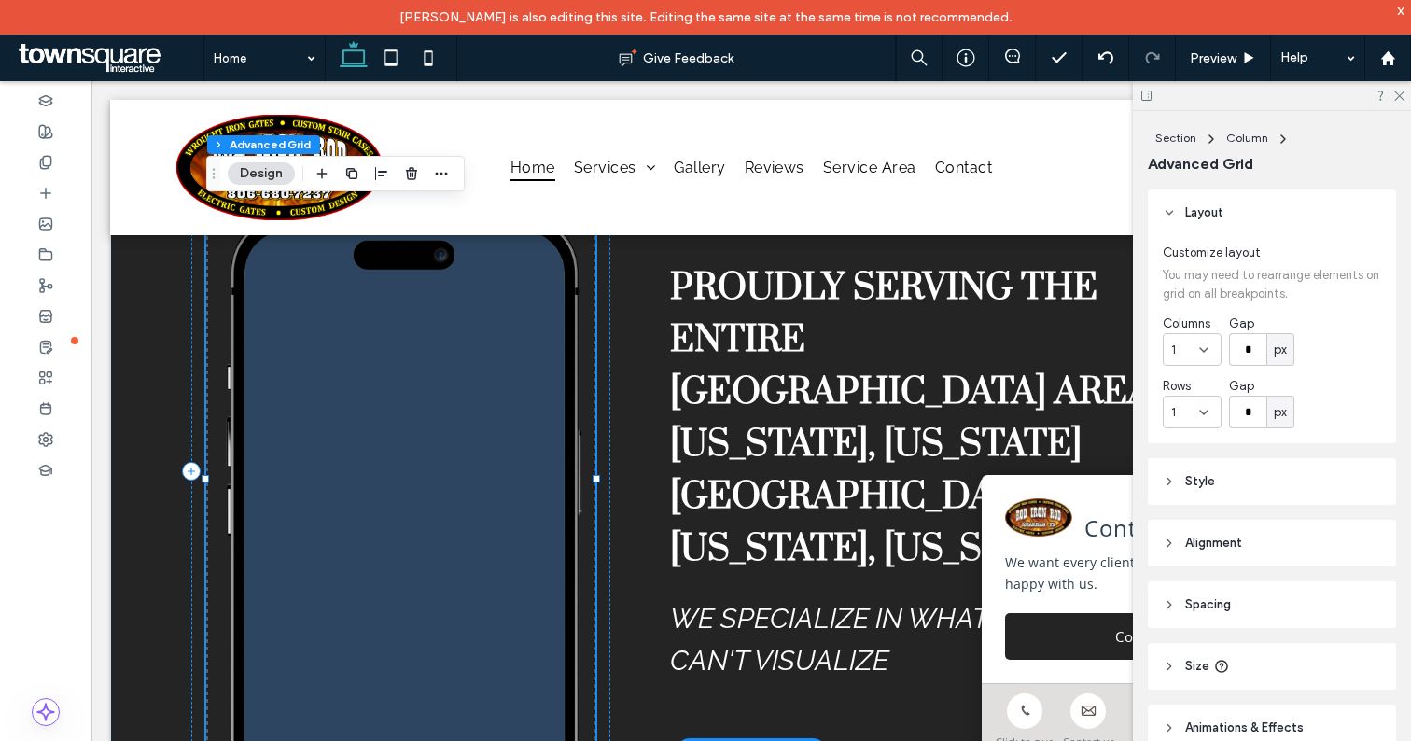
click at [323, 394] on span at bounding box center [405, 518] width 317 height 467
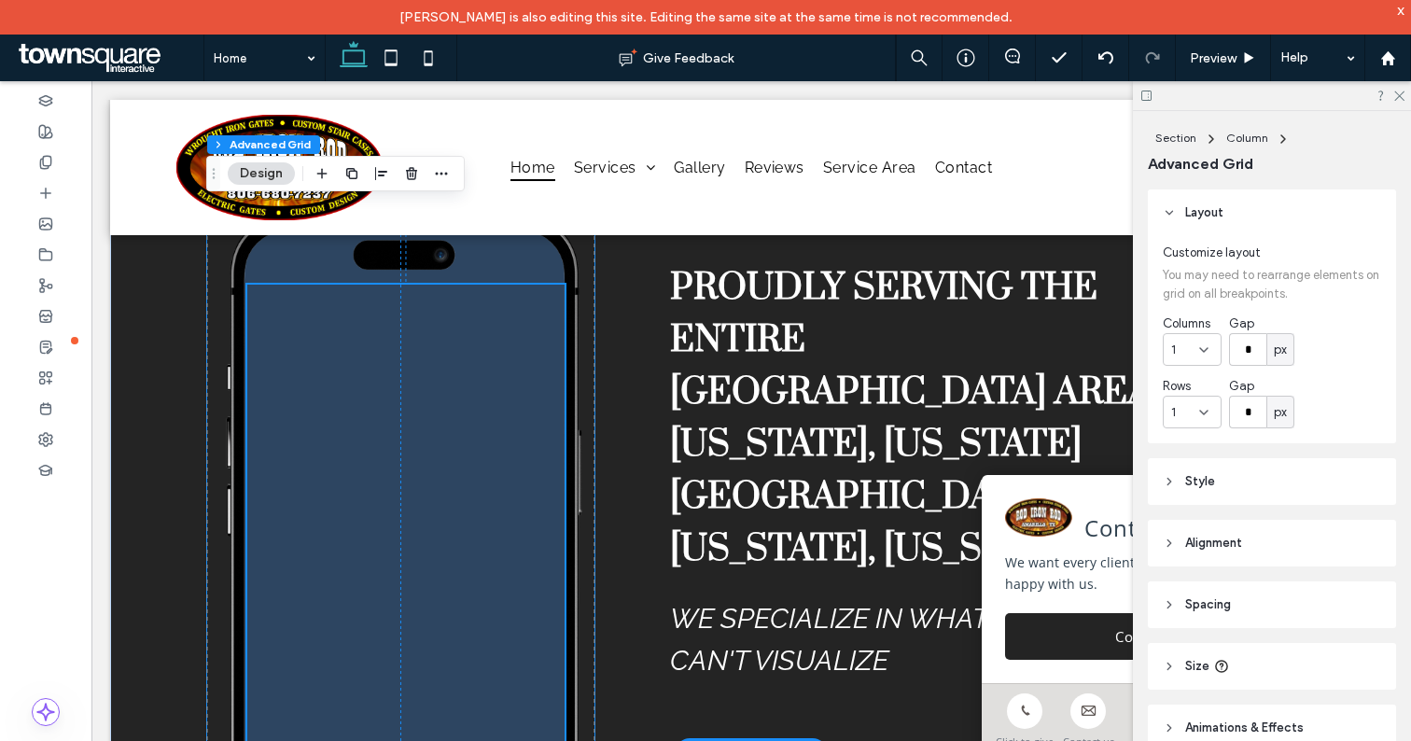
click at [323, 394] on span at bounding box center [405, 518] width 317 height 467
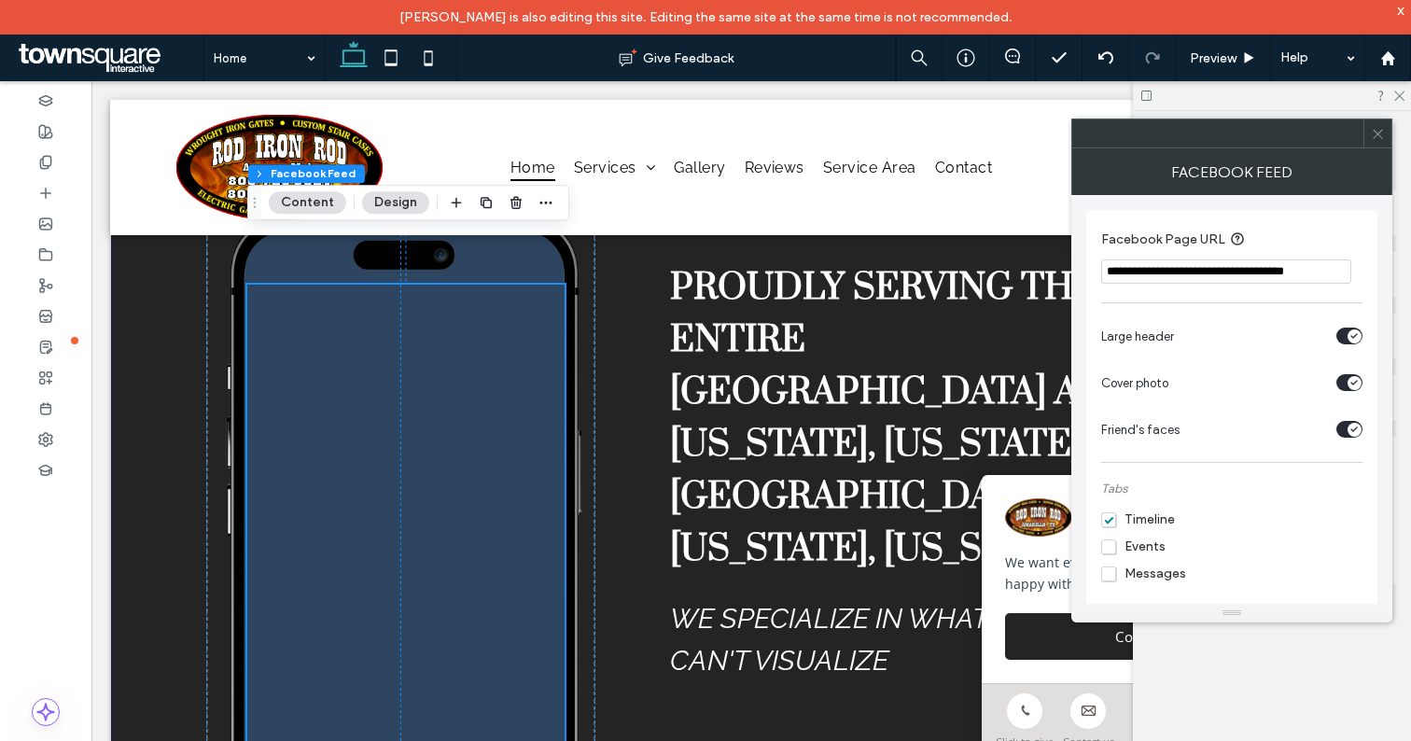
click at [1376, 134] on use at bounding box center [1377, 133] width 9 height 9
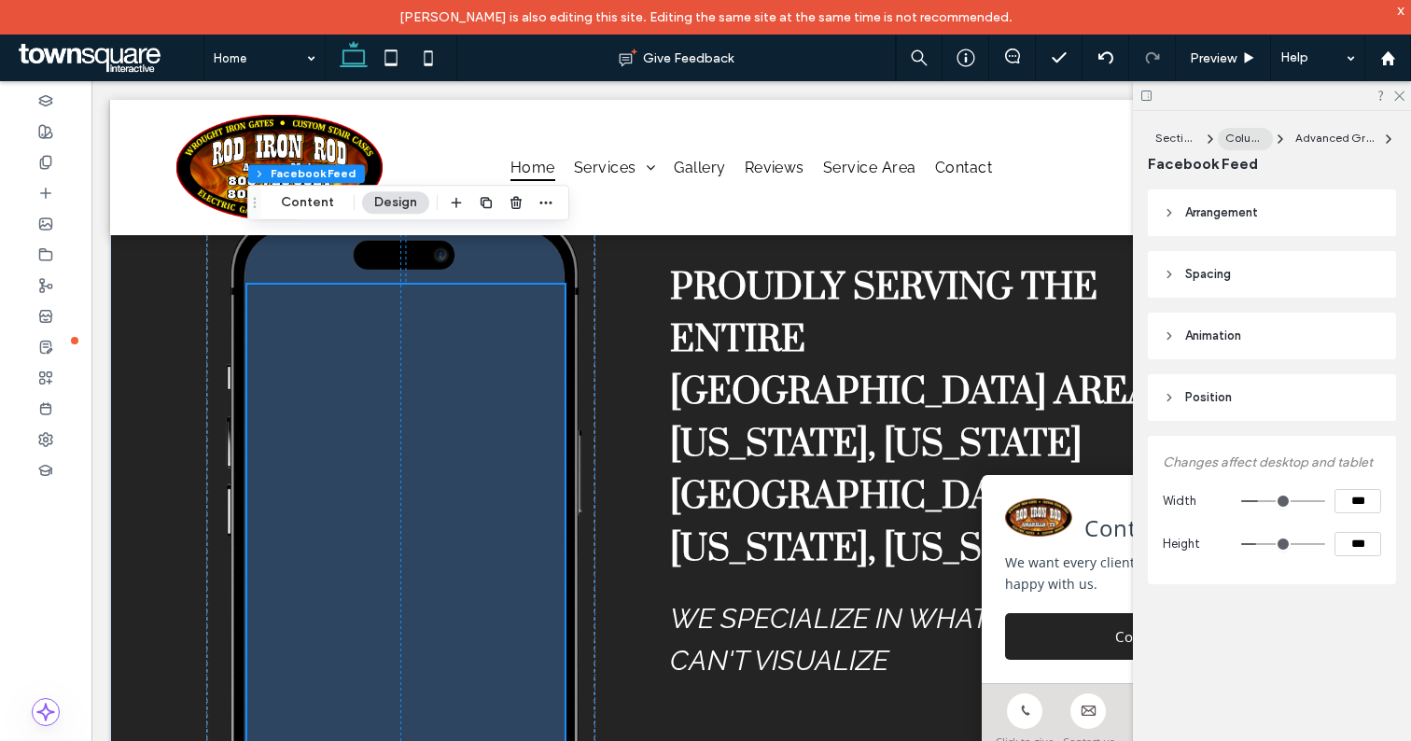
click at [1246, 139] on span "Column" at bounding box center [1246, 138] width 42 height 14
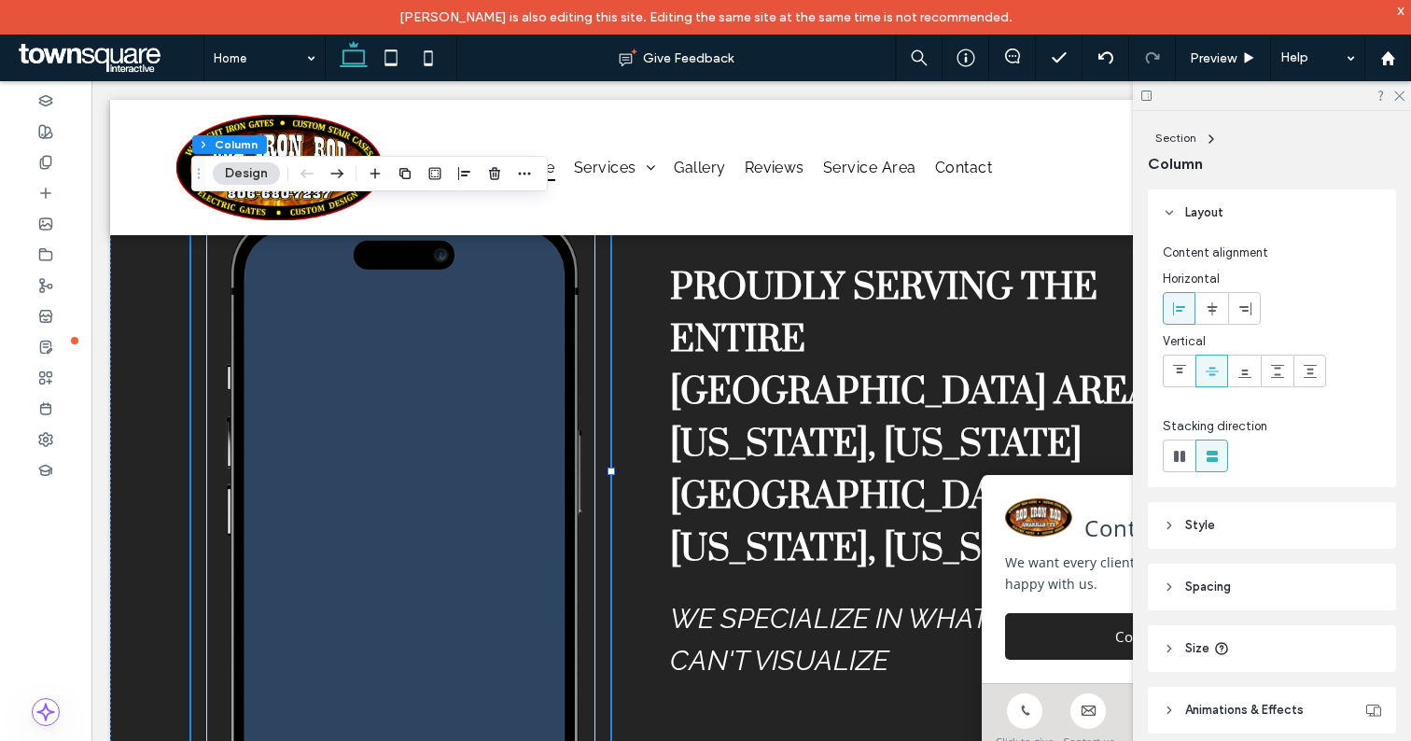
scroll to position [40, 0]
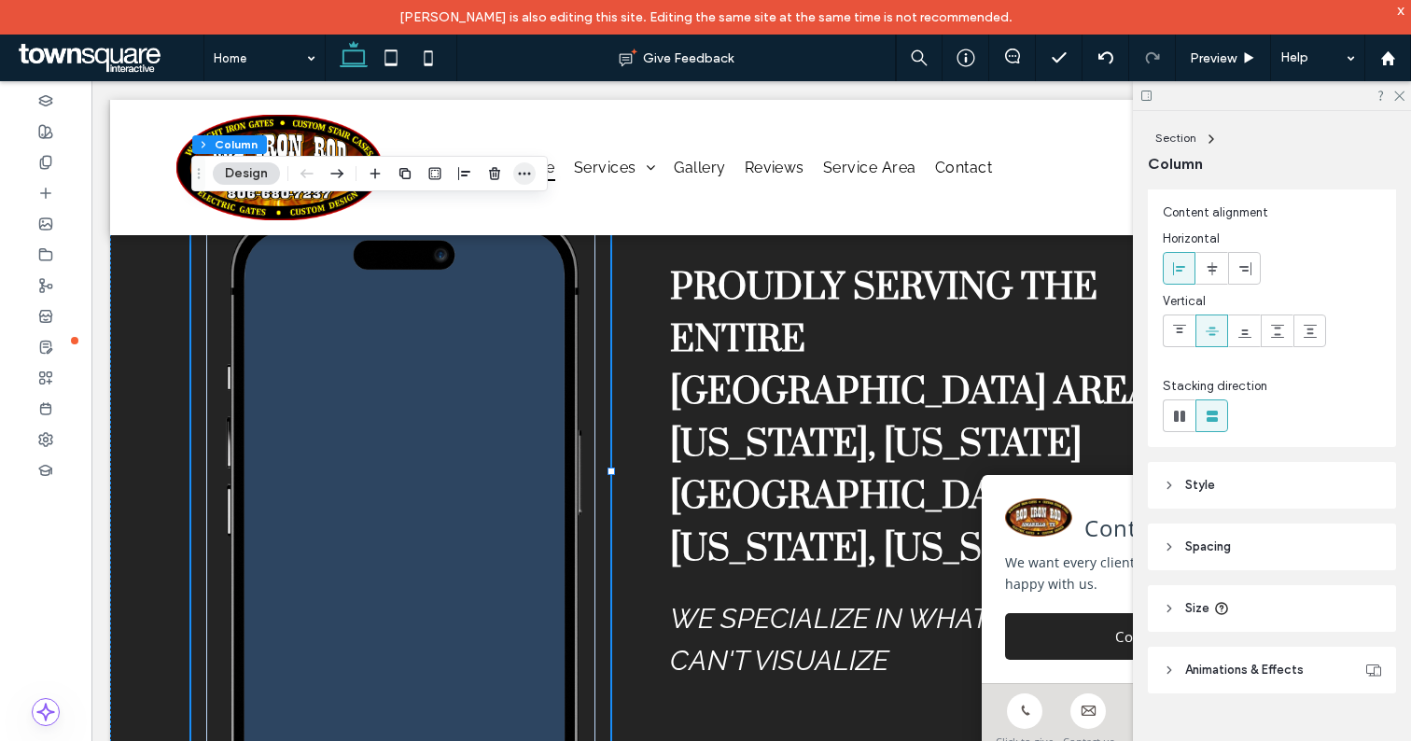
click at [524, 175] on icon "button" at bounding box center [524, 173] width 15 height 15
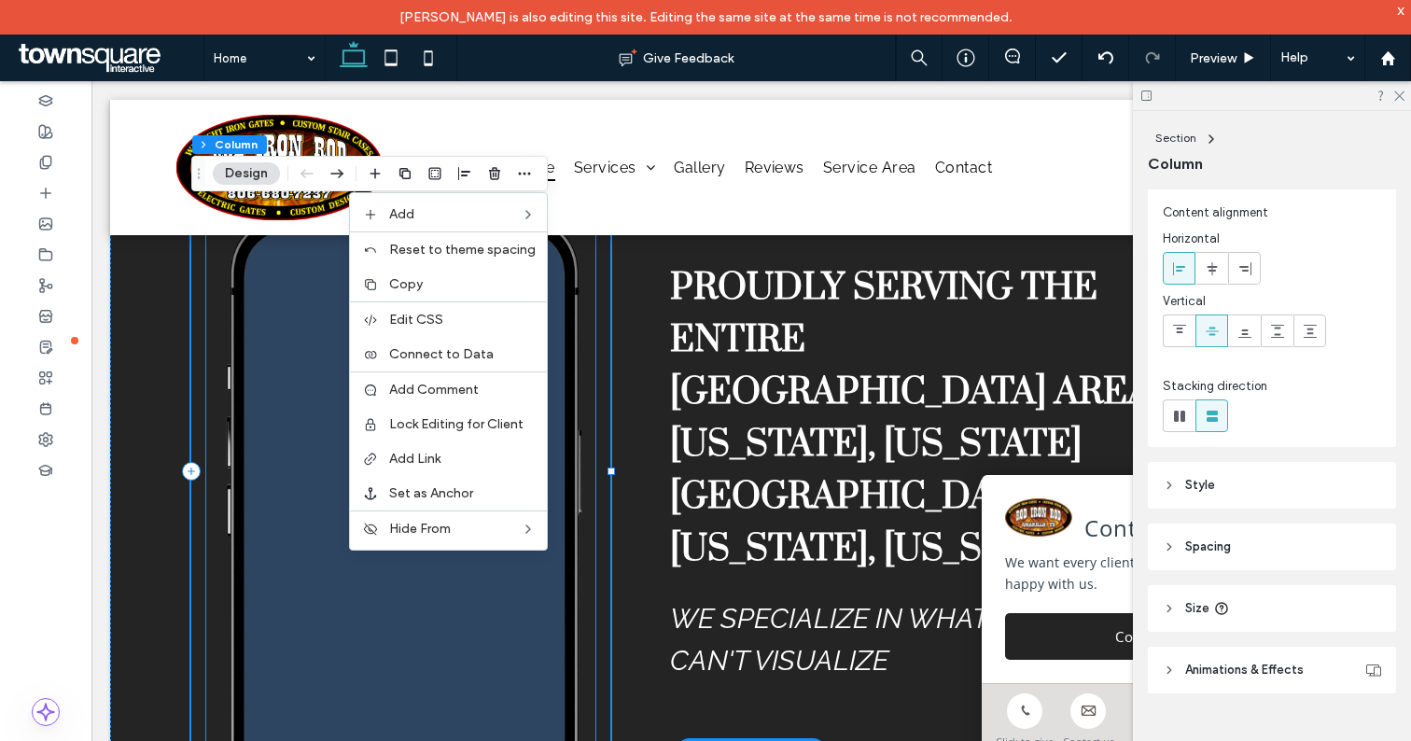
click at [306, 528] on span at bounding box center [405, 518] width 317 height 467
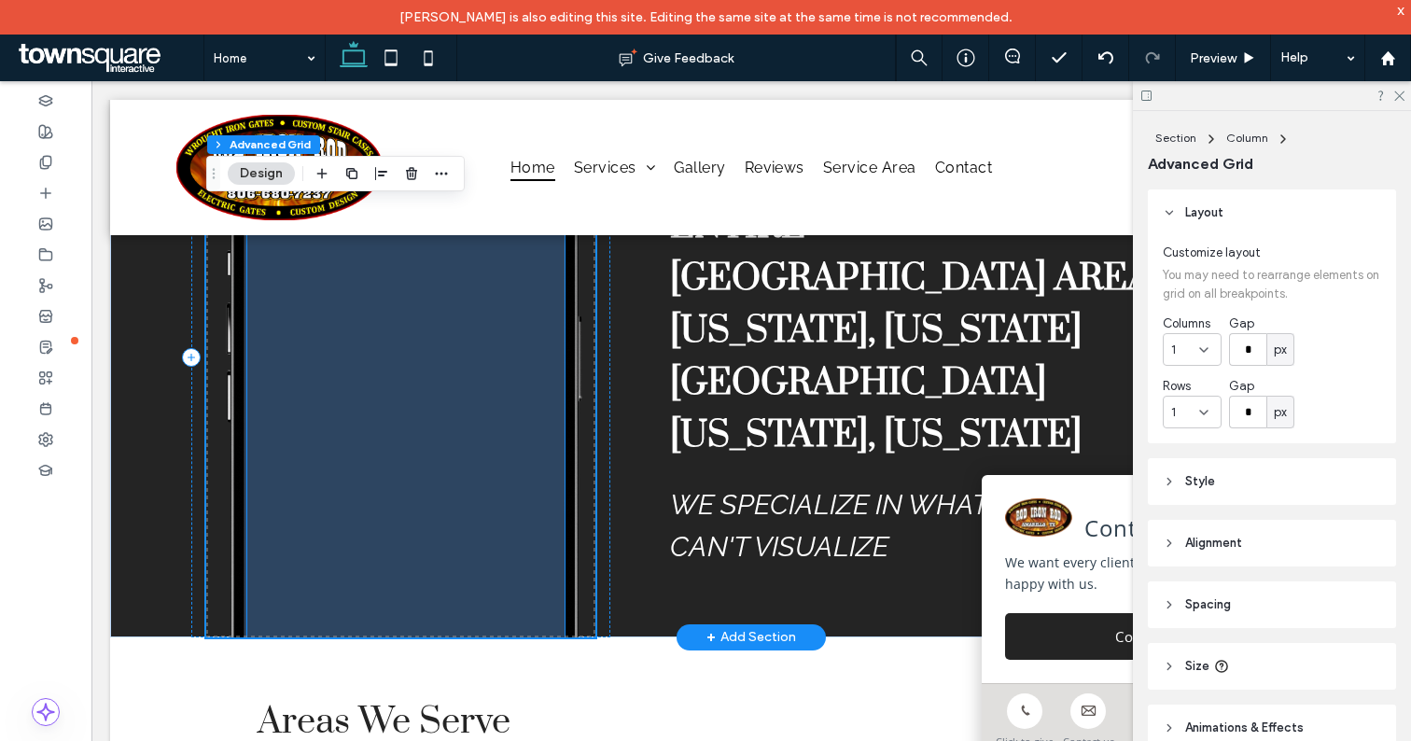
scroll to position [3402, 0]
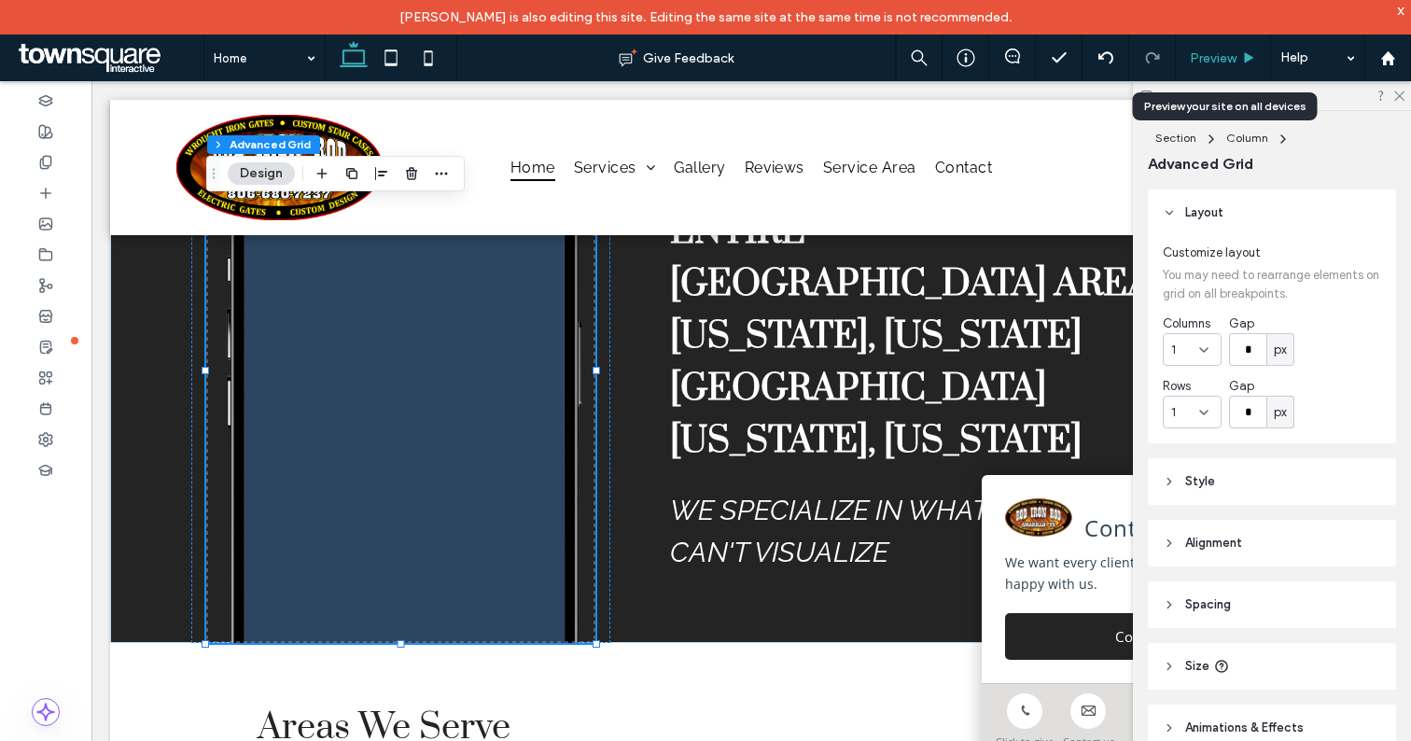
click at [1213, 51] on span "Preview" at bounding box center [1213, 58] width 47 height 16
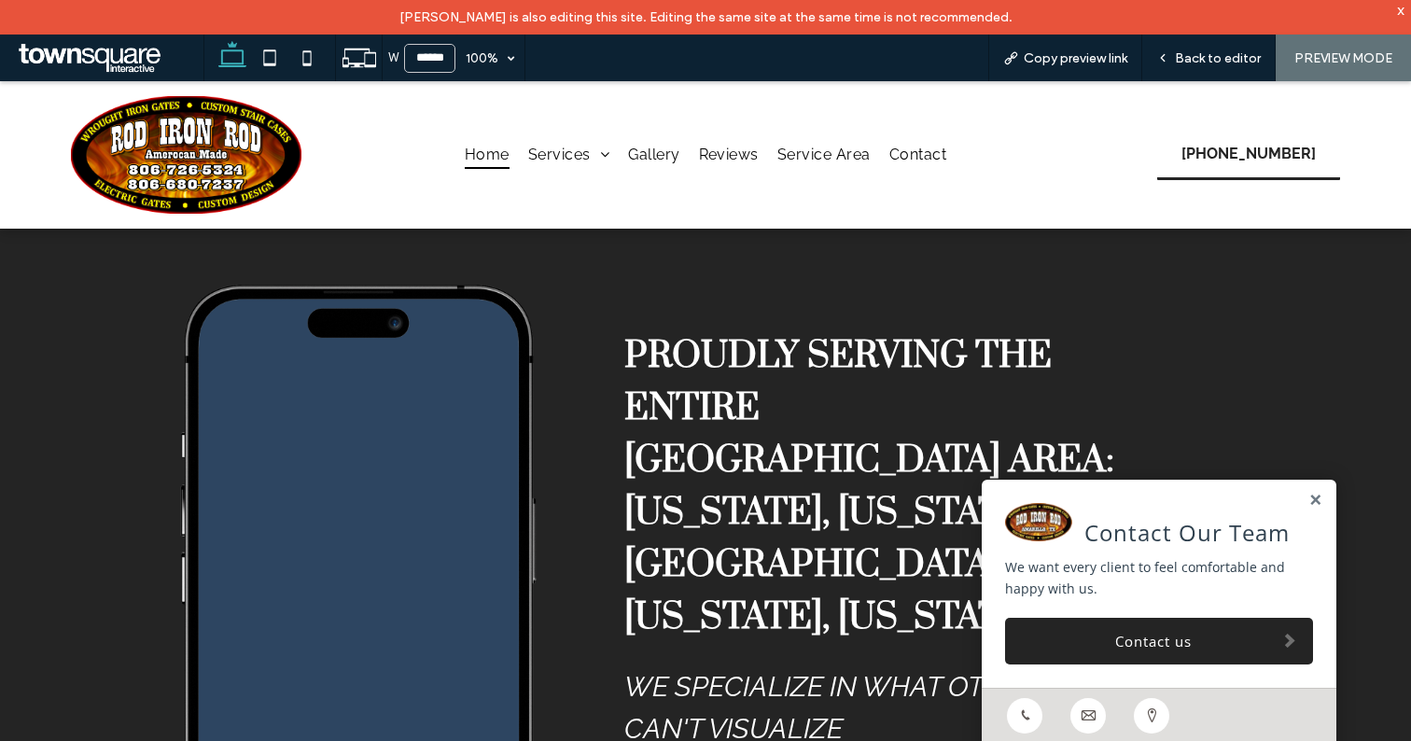
scroll to position [3162, 0]
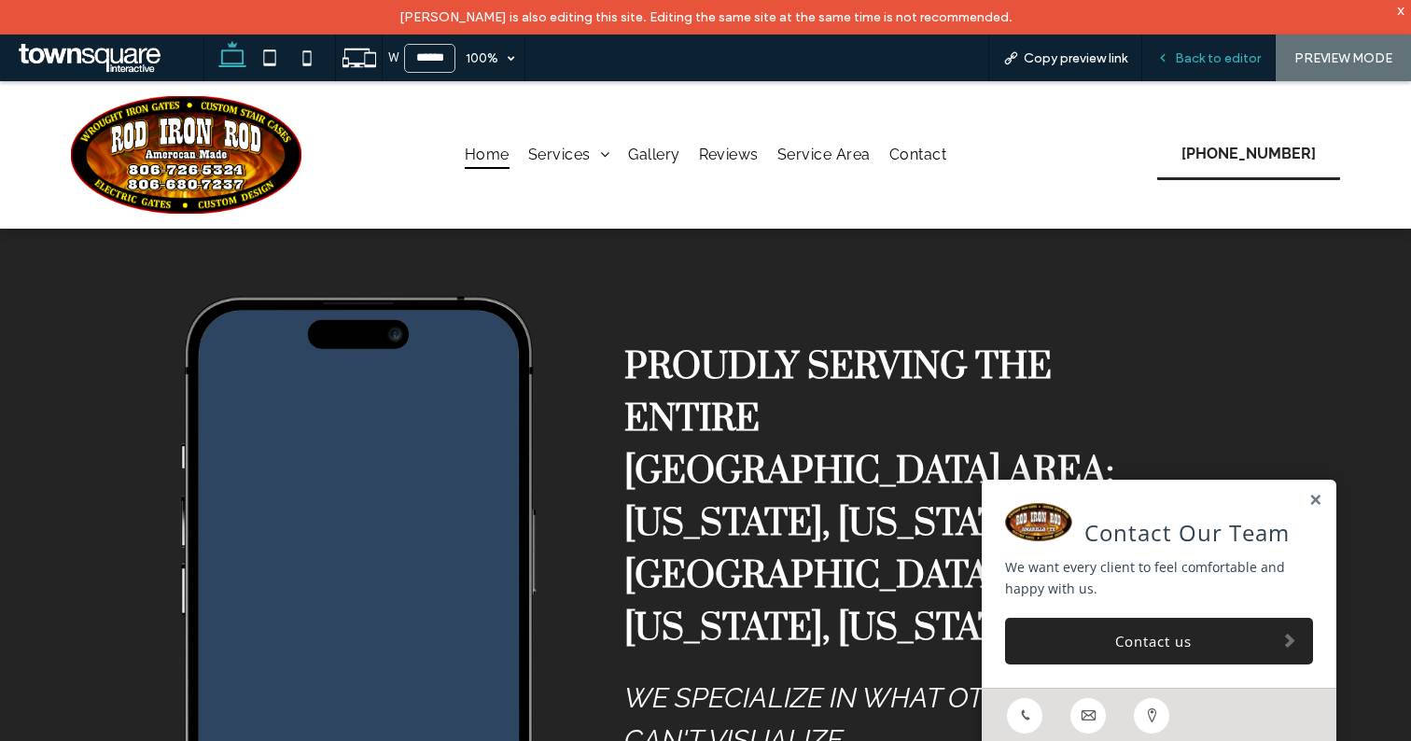
click at [1215, 63] on span "Back to editor" at bounding box center [1218, 58] width 86 height 16
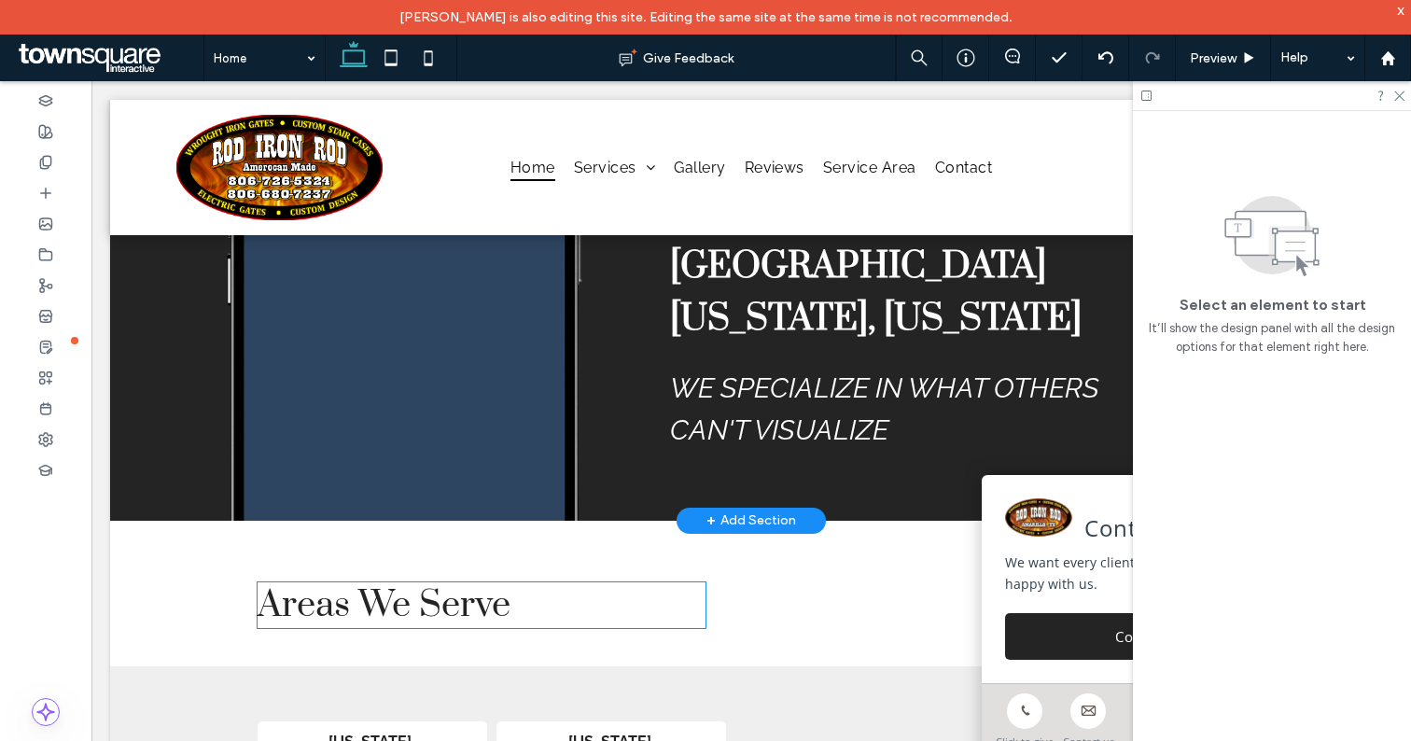
scroll to position [3545, 0]
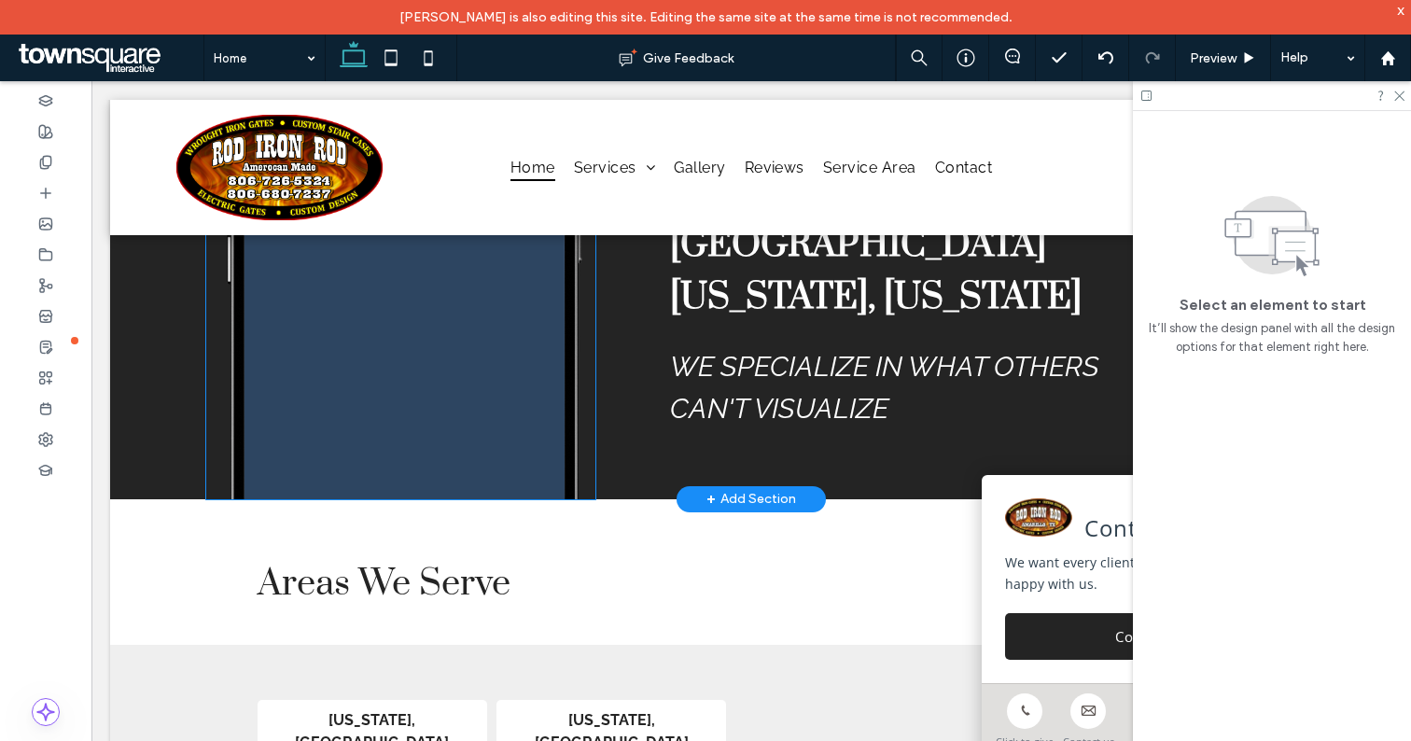
click at [492, 373] on span at bounding box center [405, 266] width 317 height 467
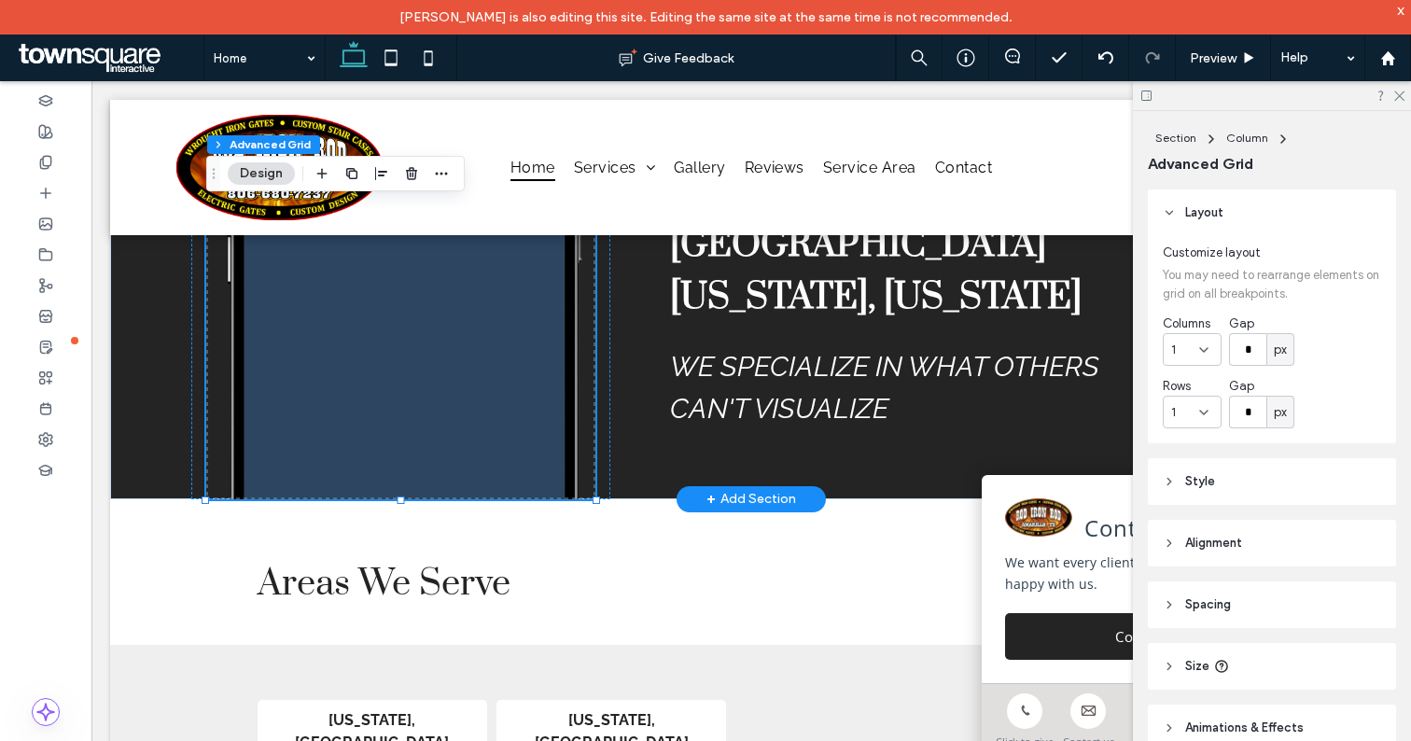
click at [492, 373] on span at bounding box center [405, 266] width 317 height 467
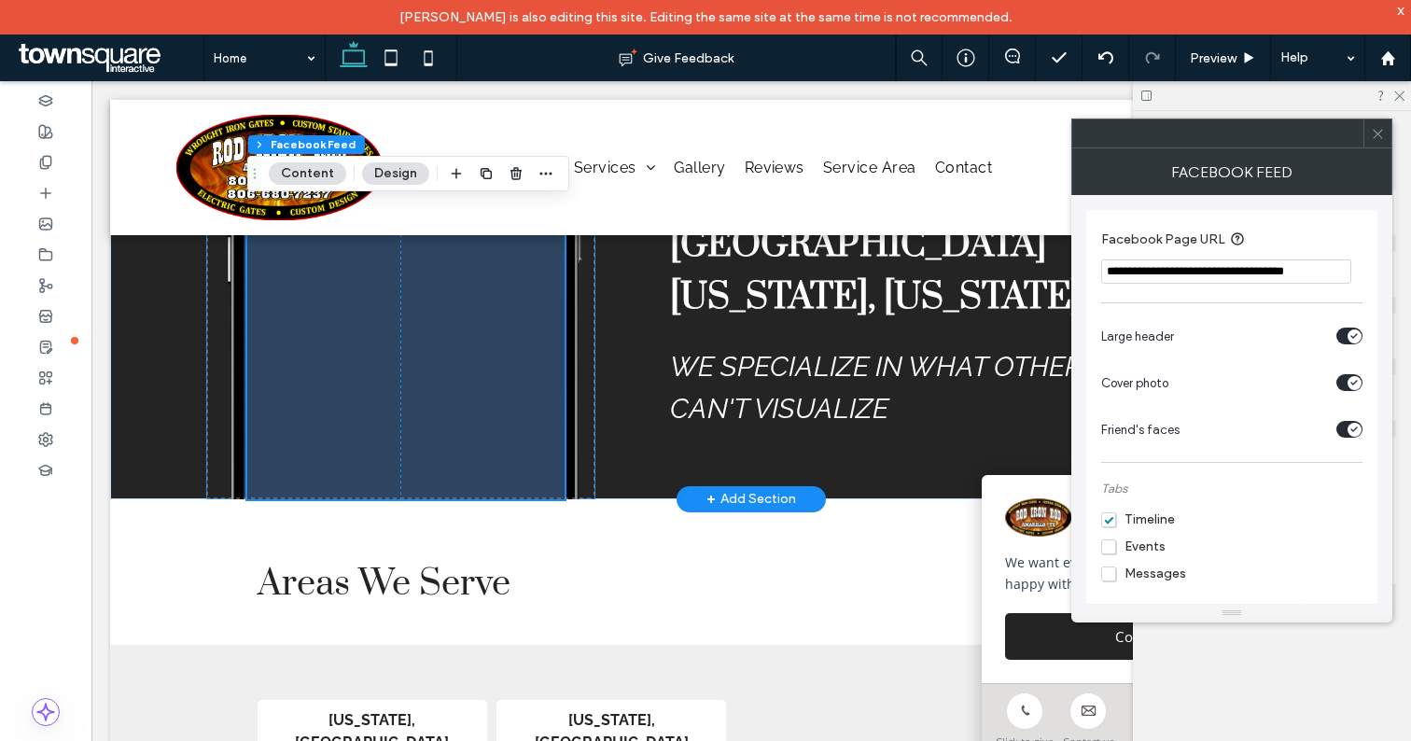
click at [487, 378] on span at bounding box center [405, 266] width 317 height 467
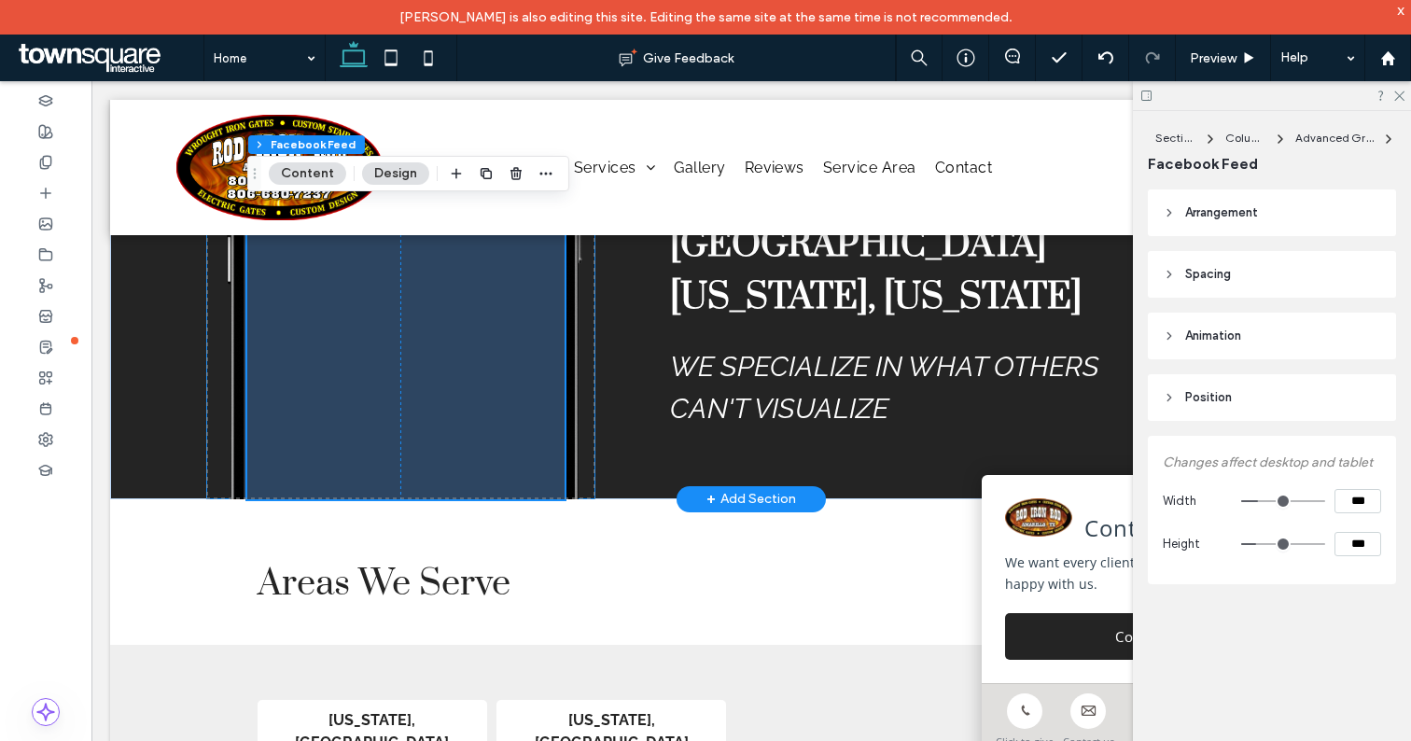
click at [487, 378] on span at bounding box center [405, 266] width 317 height 467
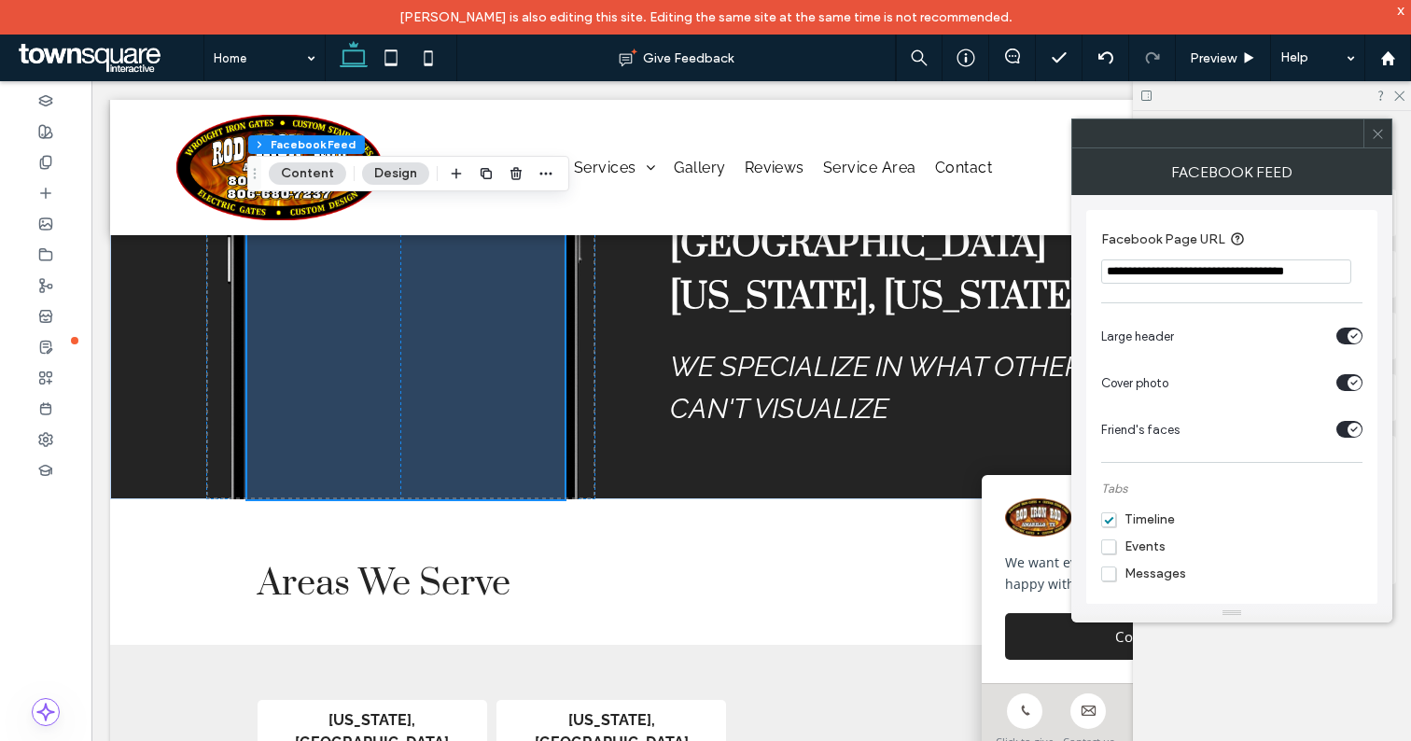
click at [1111, 522] on span "Timeline" at bounding box center [1138, 519] width 74 height 16
click at [1108, 523] on span "Timeline" at bounding box center [1138, 519] width 74 height 16
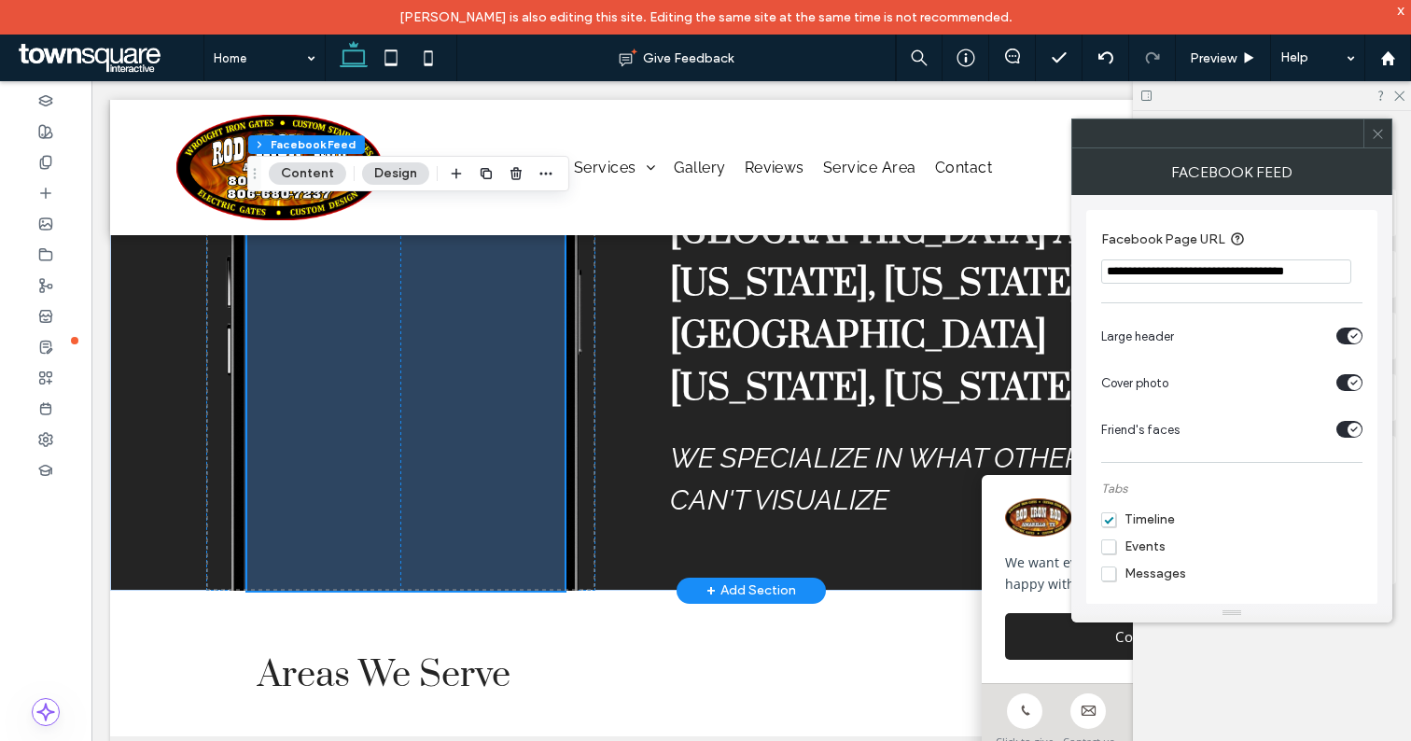
scroll to position [3433, 0]
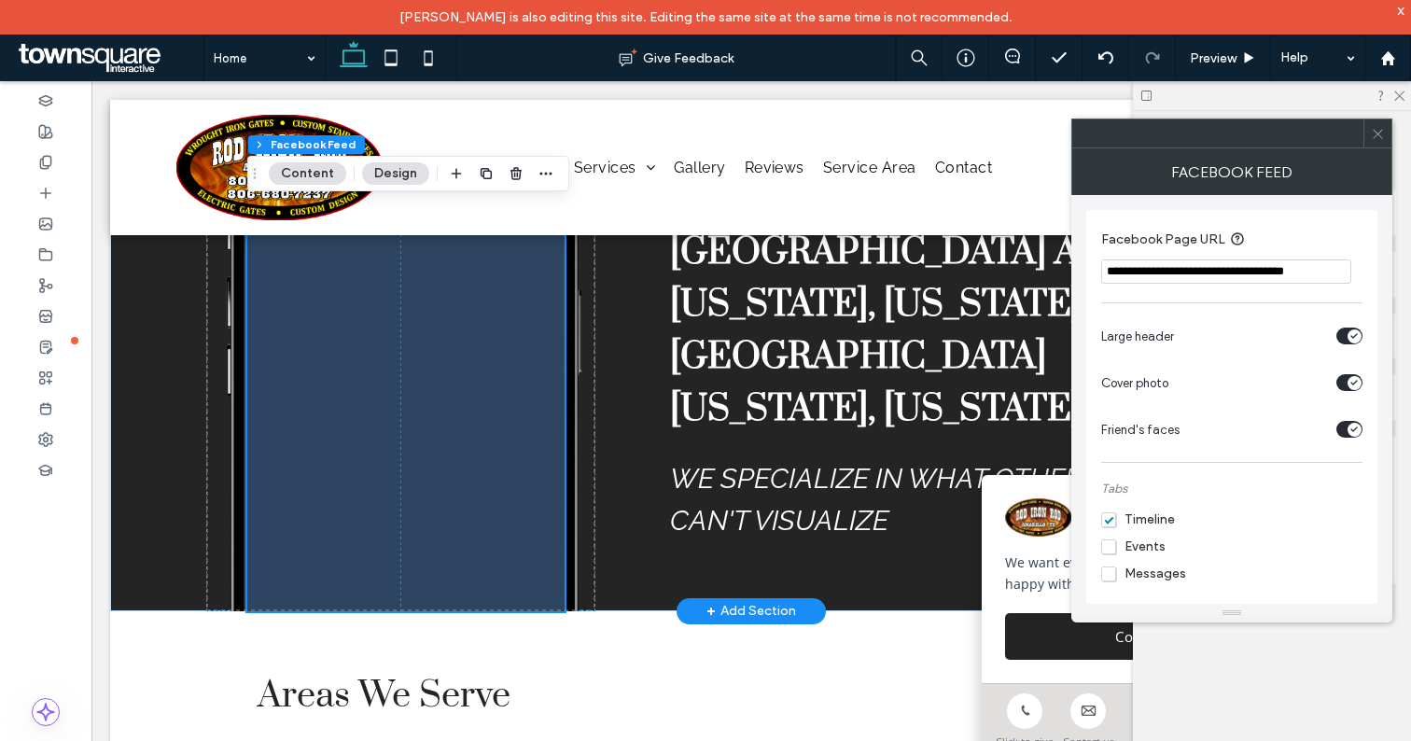
click at [426, 552] on span at bounding box center [405, 378] width 317 height 467
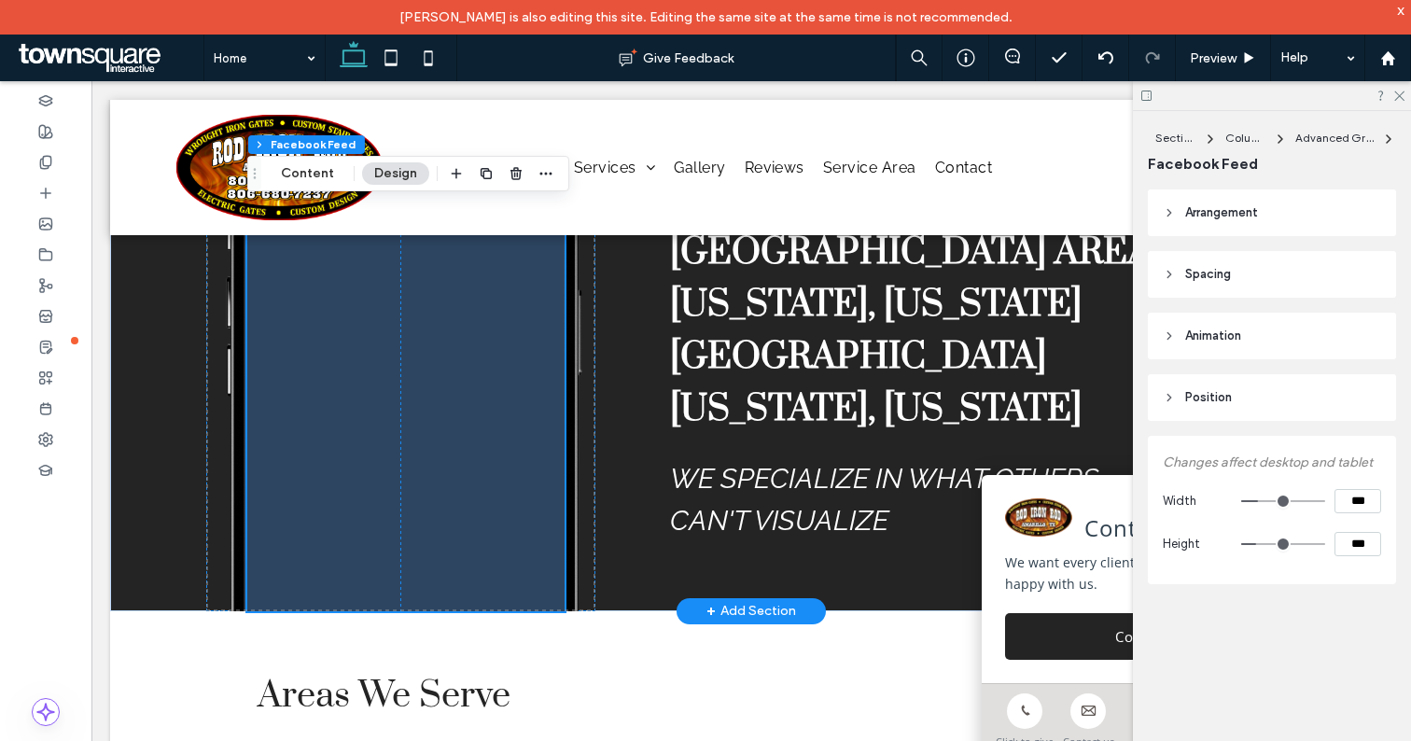
click at [436, 526] on span at bounding box center [405, 378] width 317 height 467
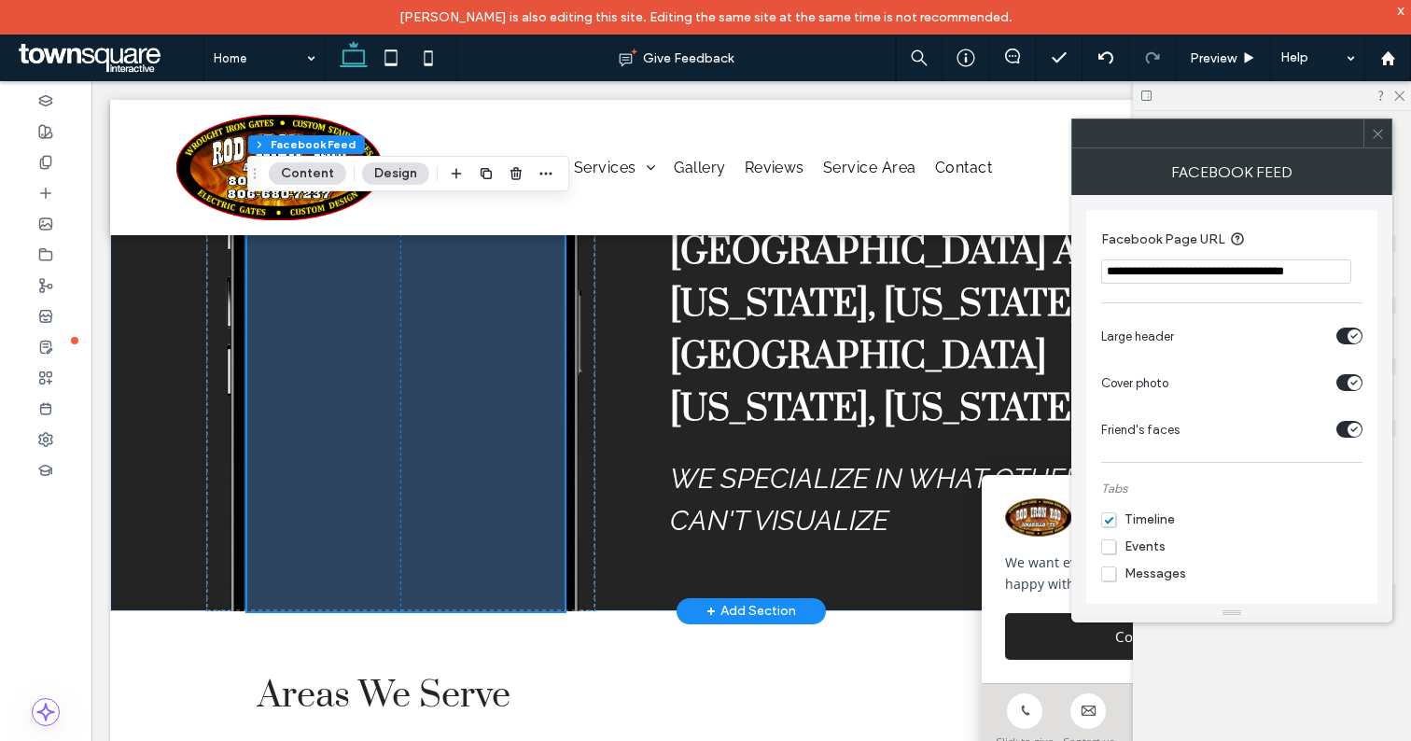
click at [440, 521] on span at bounding box center [405, 378] width 317 height 467
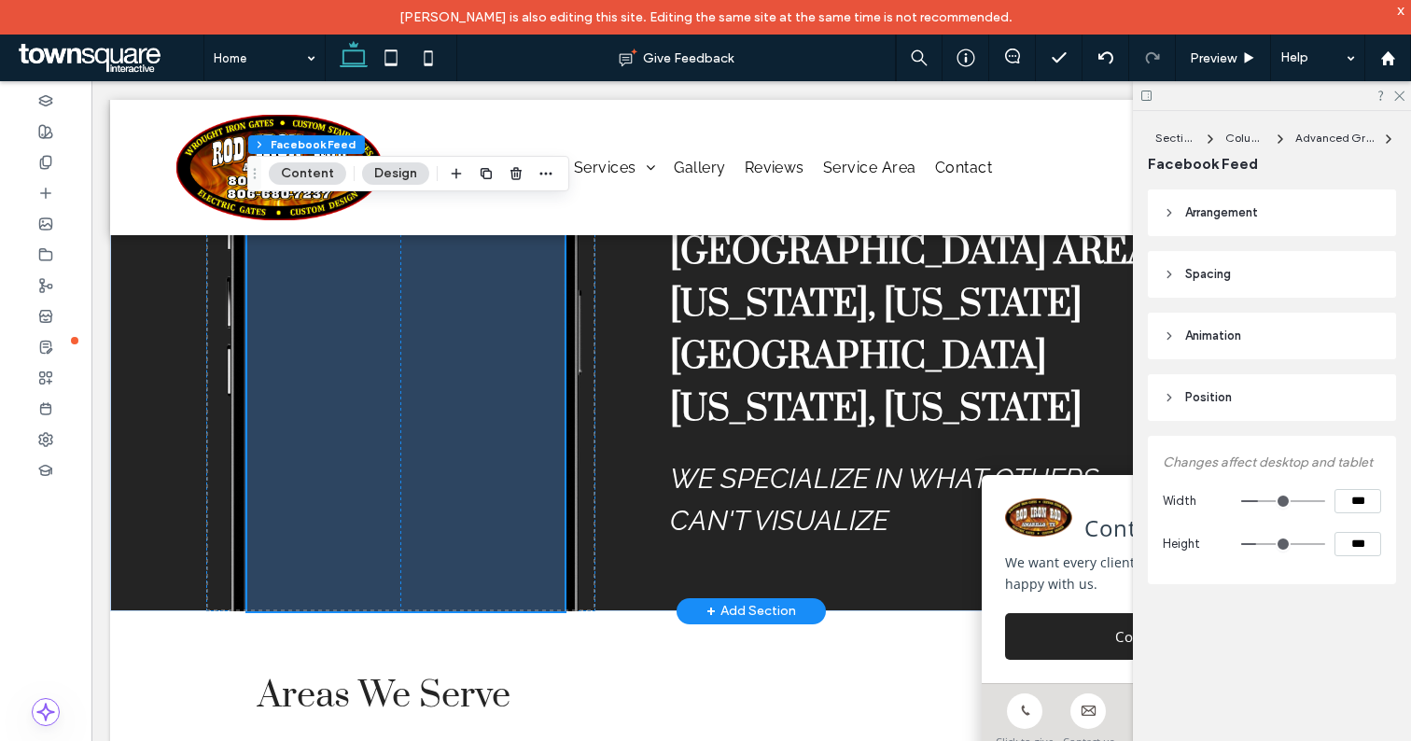
click at [440, 521] on span at bounding box center [405, 378] width 317 height 467
click at [1354, 134] on span "Advanced Grid" at bounding box center [1335, 138] width 80 height 14
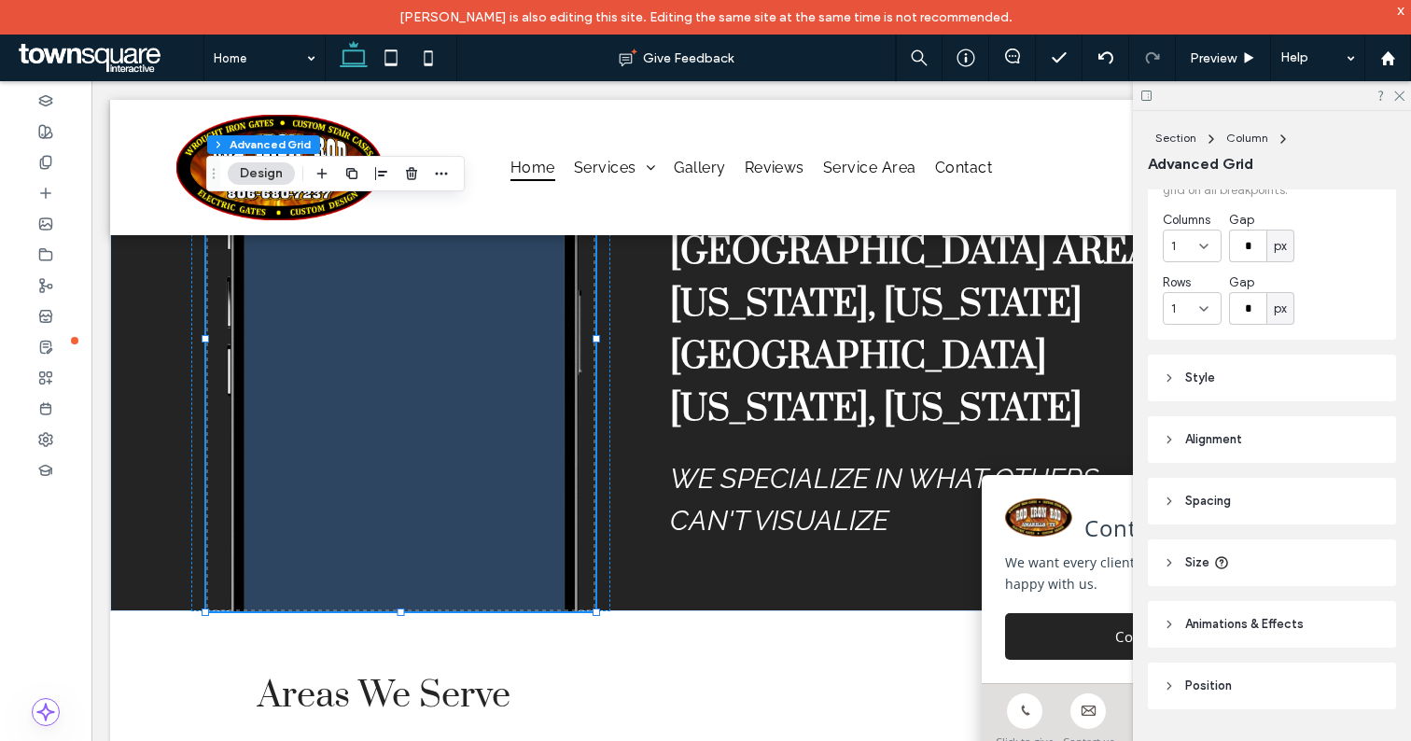
scroll to position [119, 0]
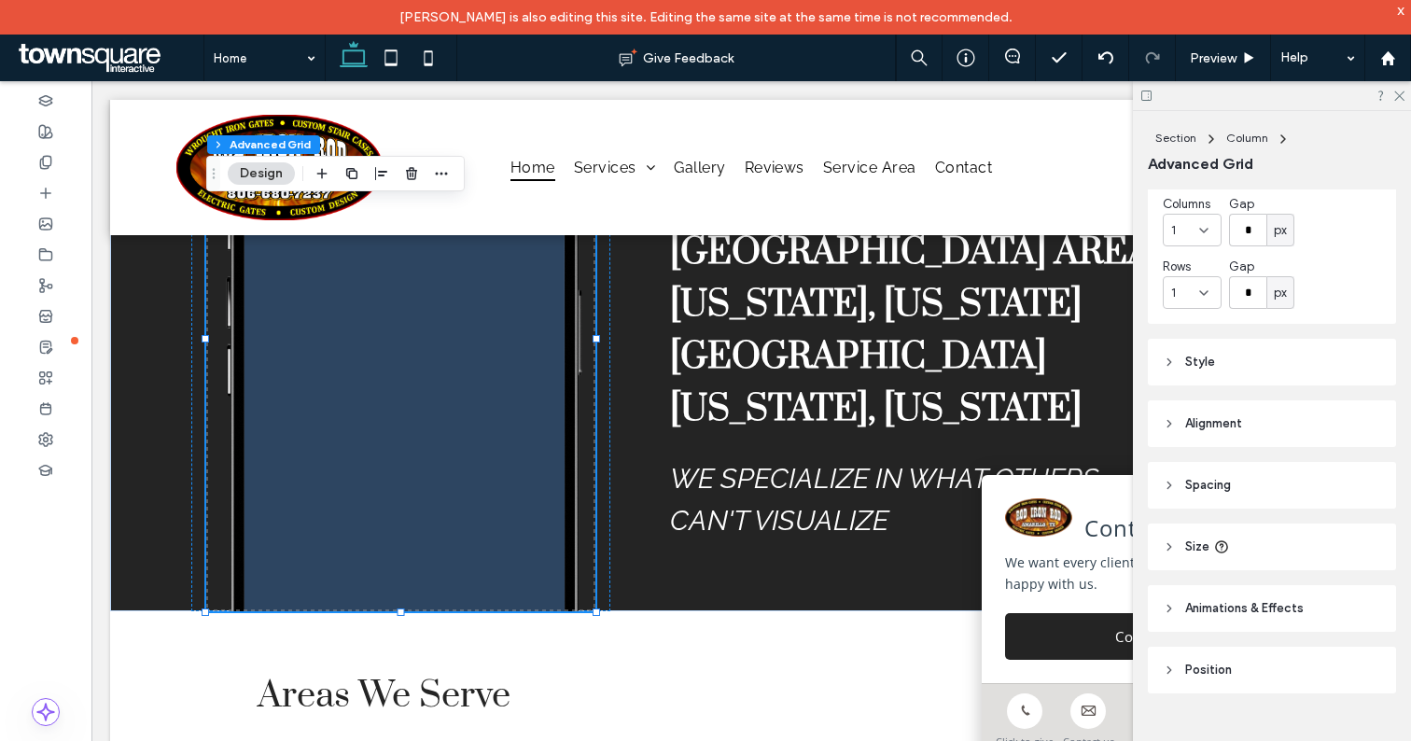
click at [1239, 609] on span "Animations & Effects" at bounding box center [1244, 608] width 119 height 19
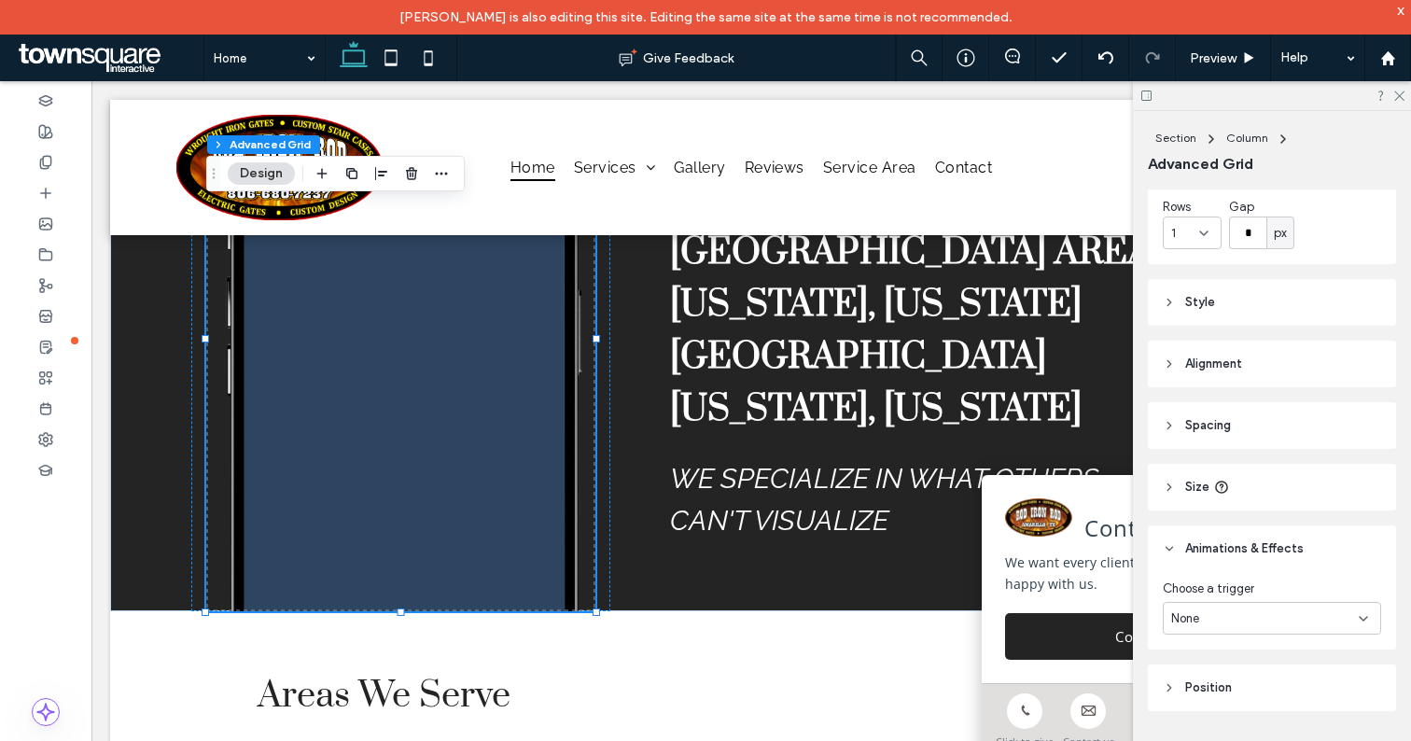
scroll to position [197, 0]
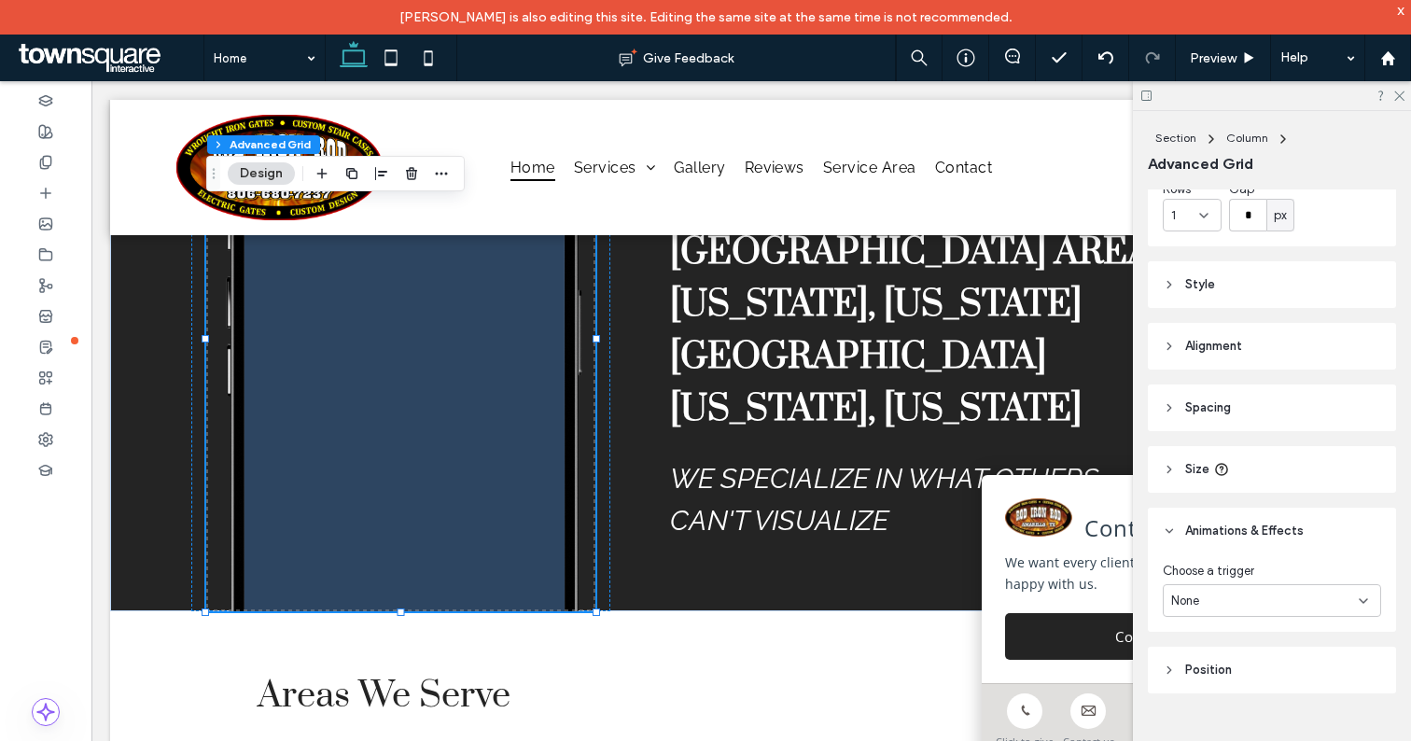
click at [1217, 672] on span "Position" at bounding box center [1208, 670] width 47 height 19
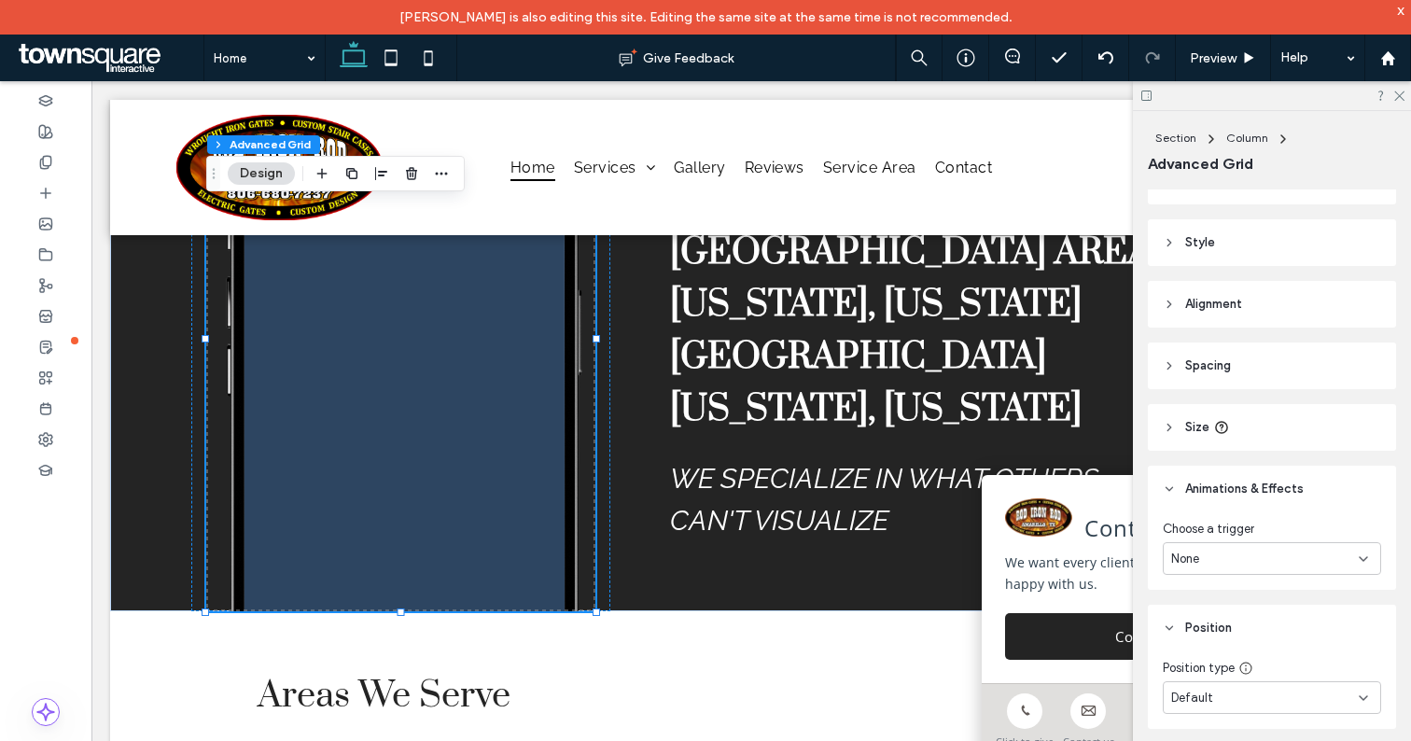
scroll to position [274, 0]
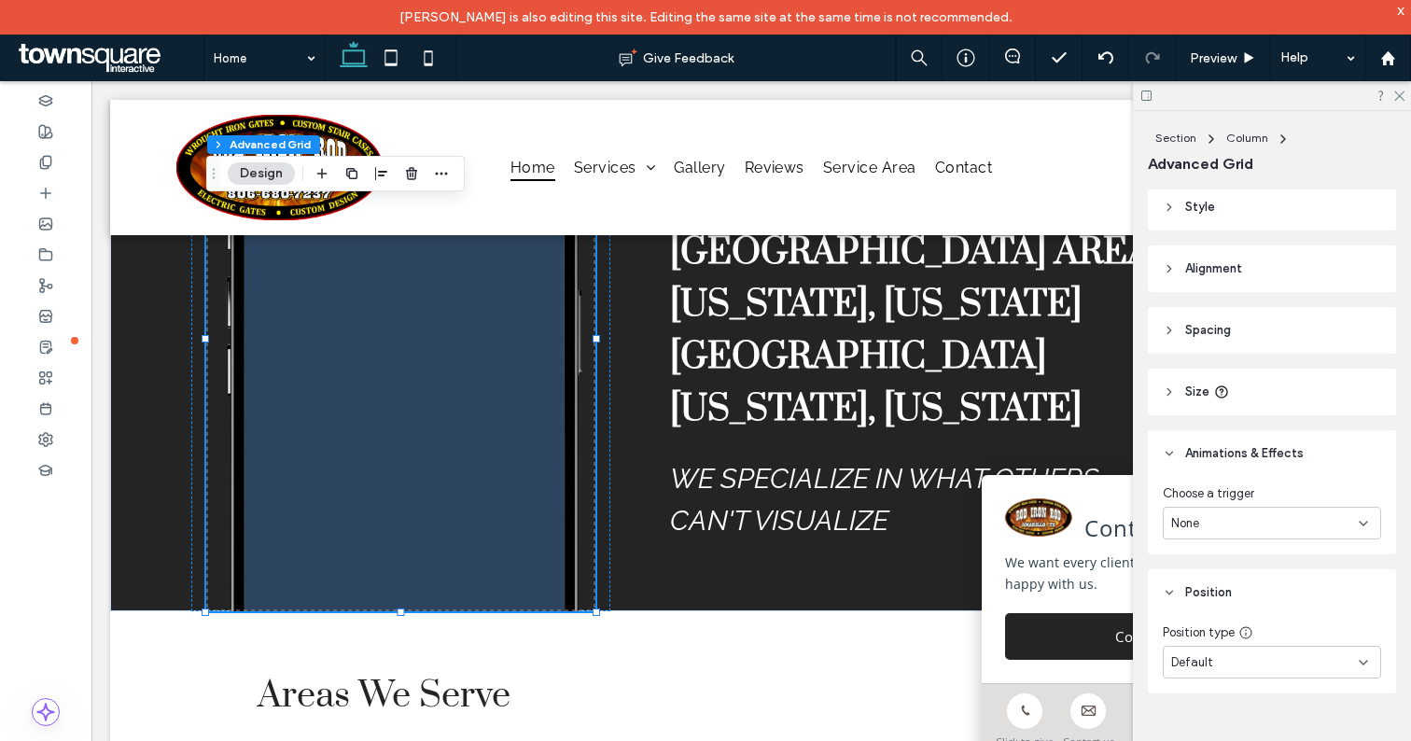
click at [1189, 394] on span "Size" at bounding box center [1197, 392] width 24 height 19
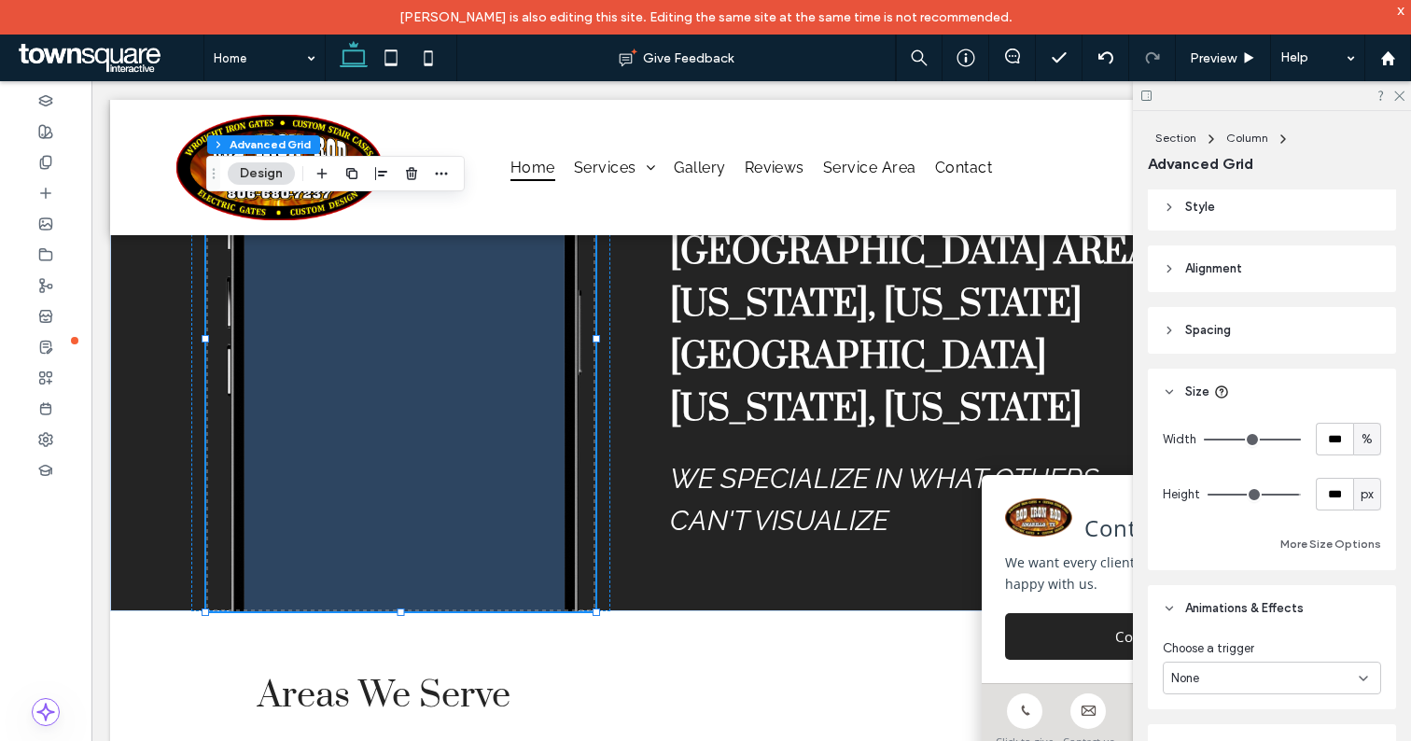
click at [1209, 332] on span "Spacing" at bounding box center [1208, 330] width 46 height 19
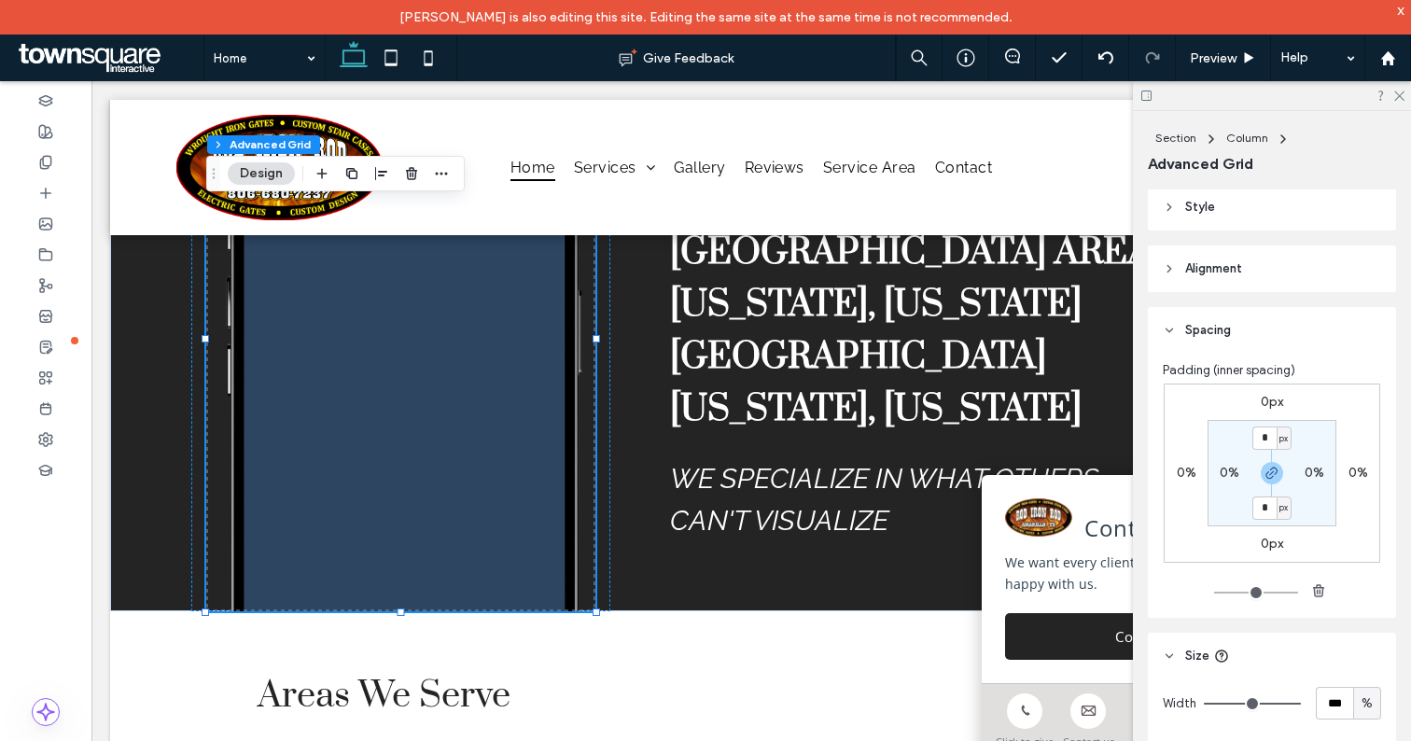
click at [1210, 270] on span "Alignment" at bounding box center [1213, 268] width 57 height 19
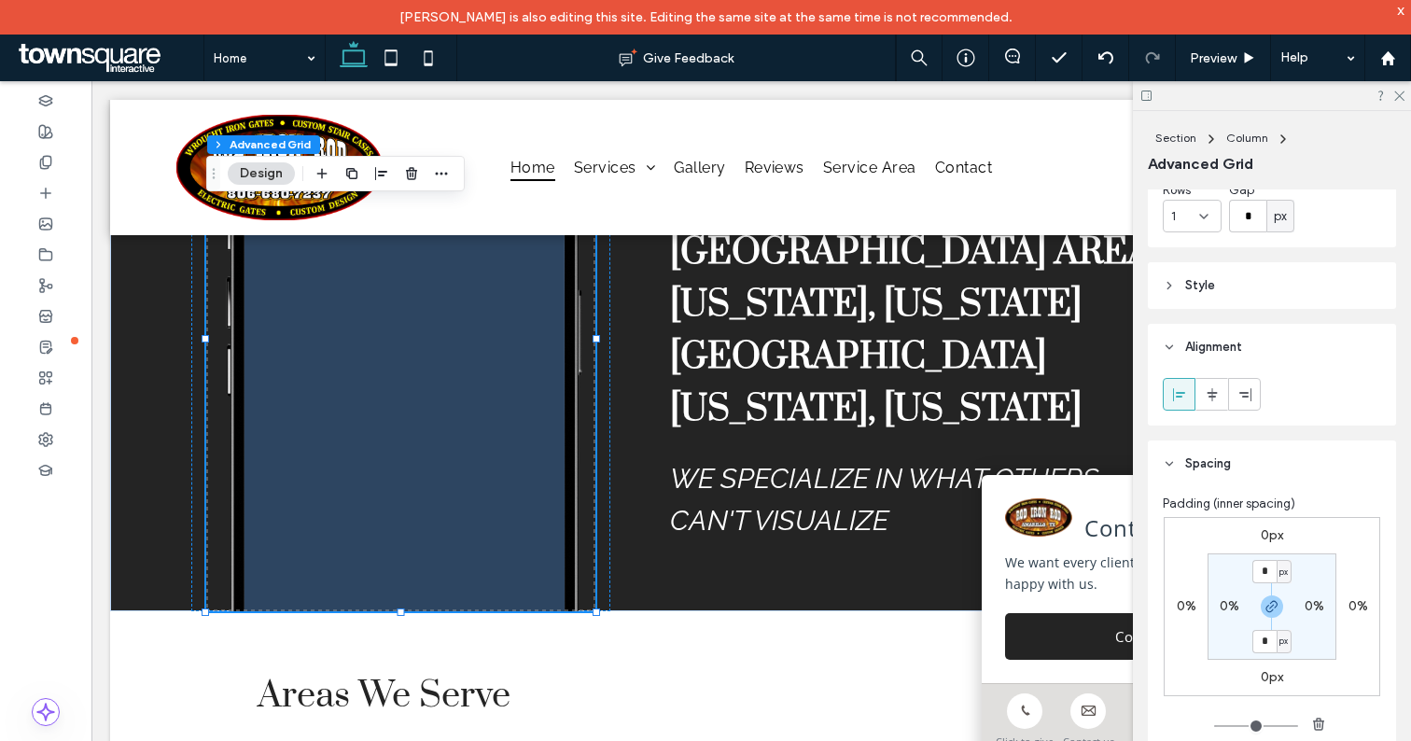
scroll to position [136, 0]
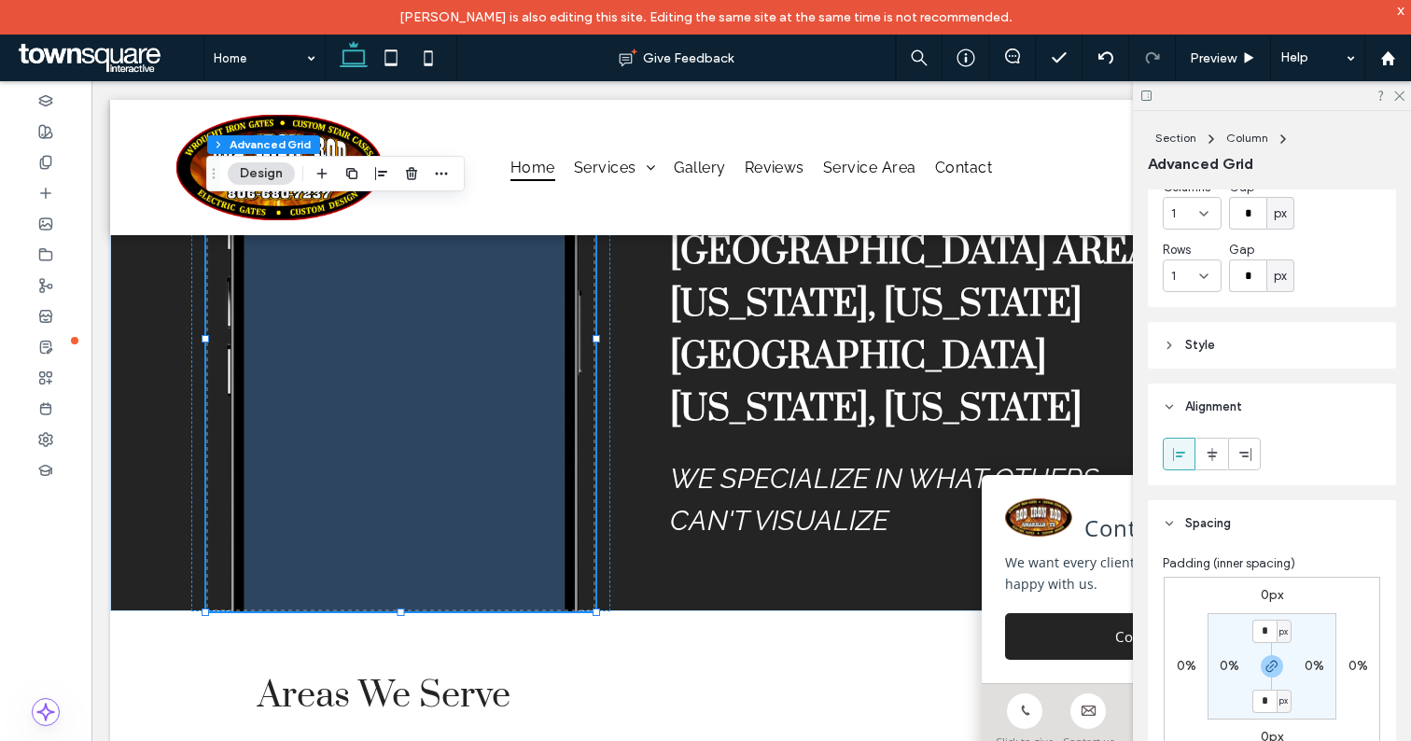
click at [1185, 344] on span "Style" at bounding box center [1200, 345] width 30 height 19
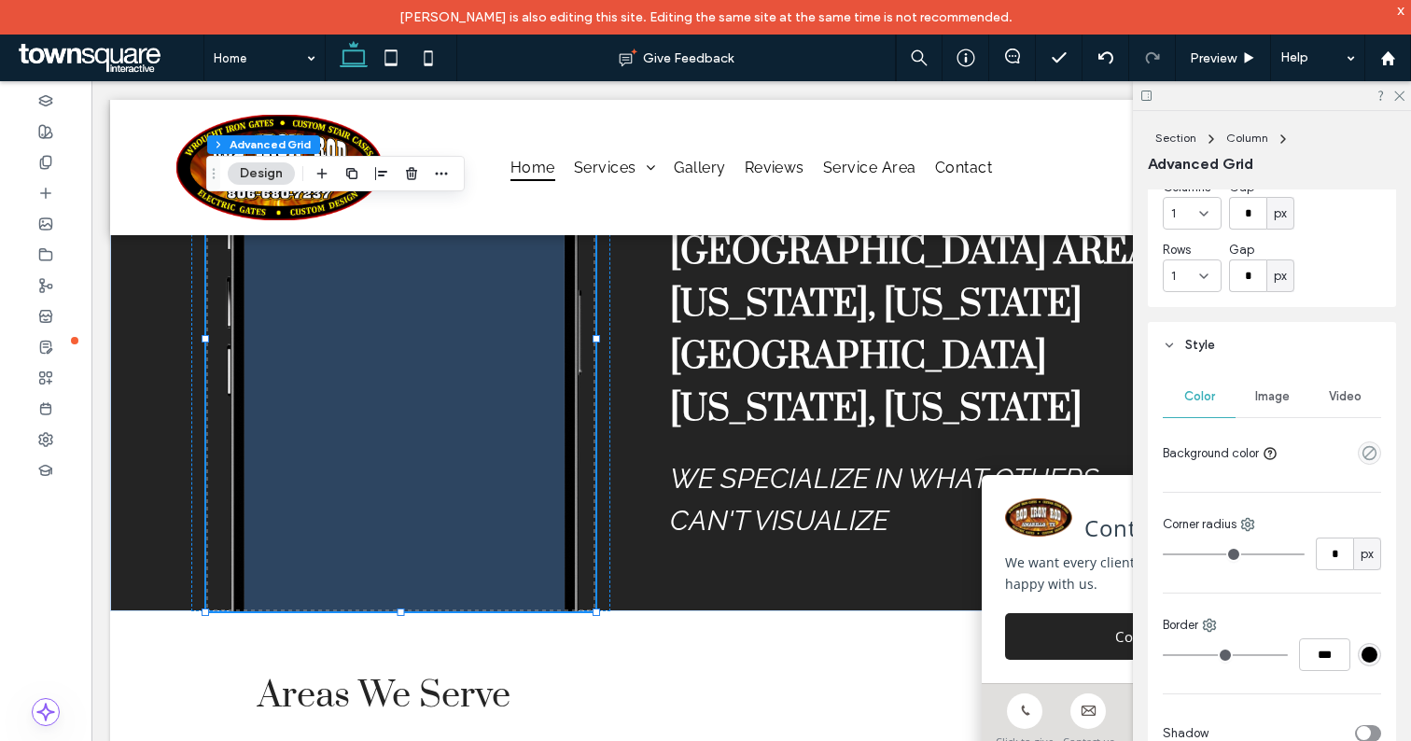
click at [1268, 398] on span "Image" at bounding box center [1272, 396] width 35 height 15
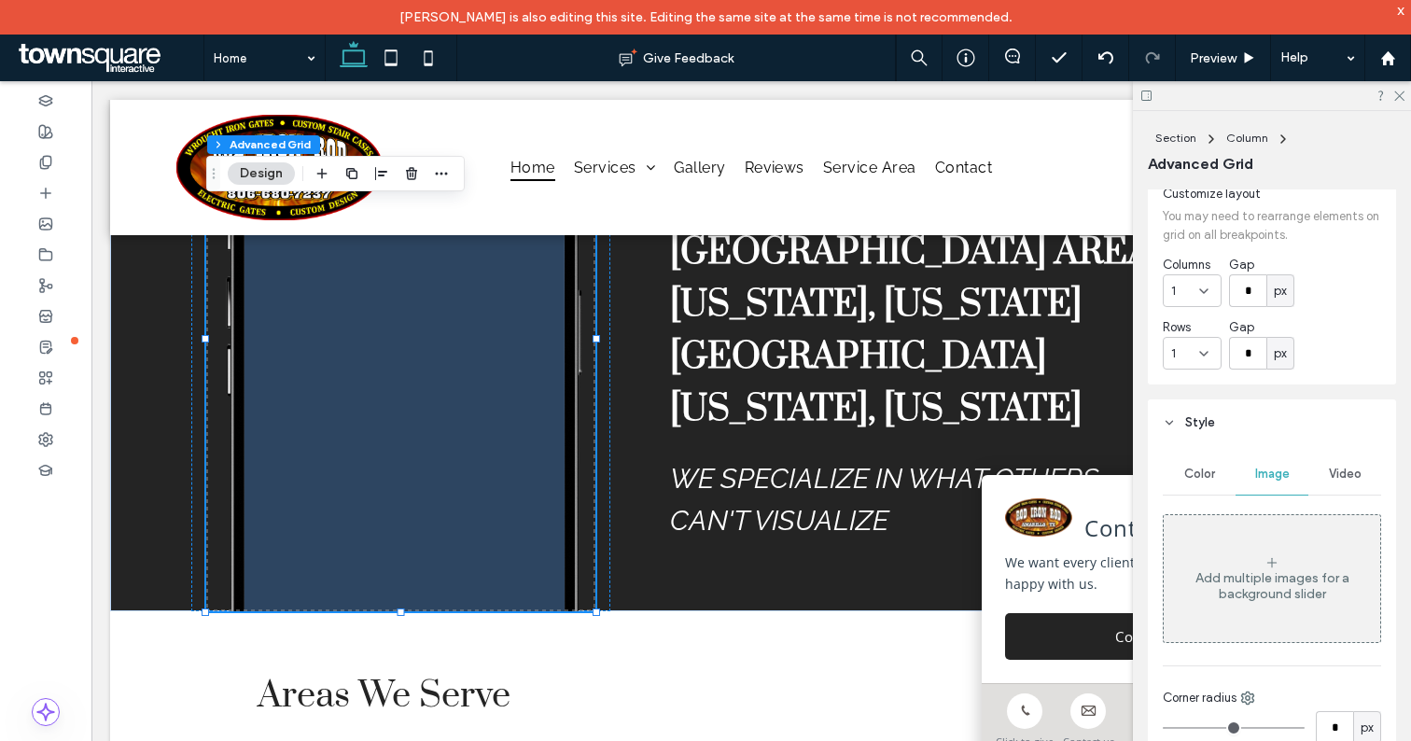
scroll to position [0, 0]
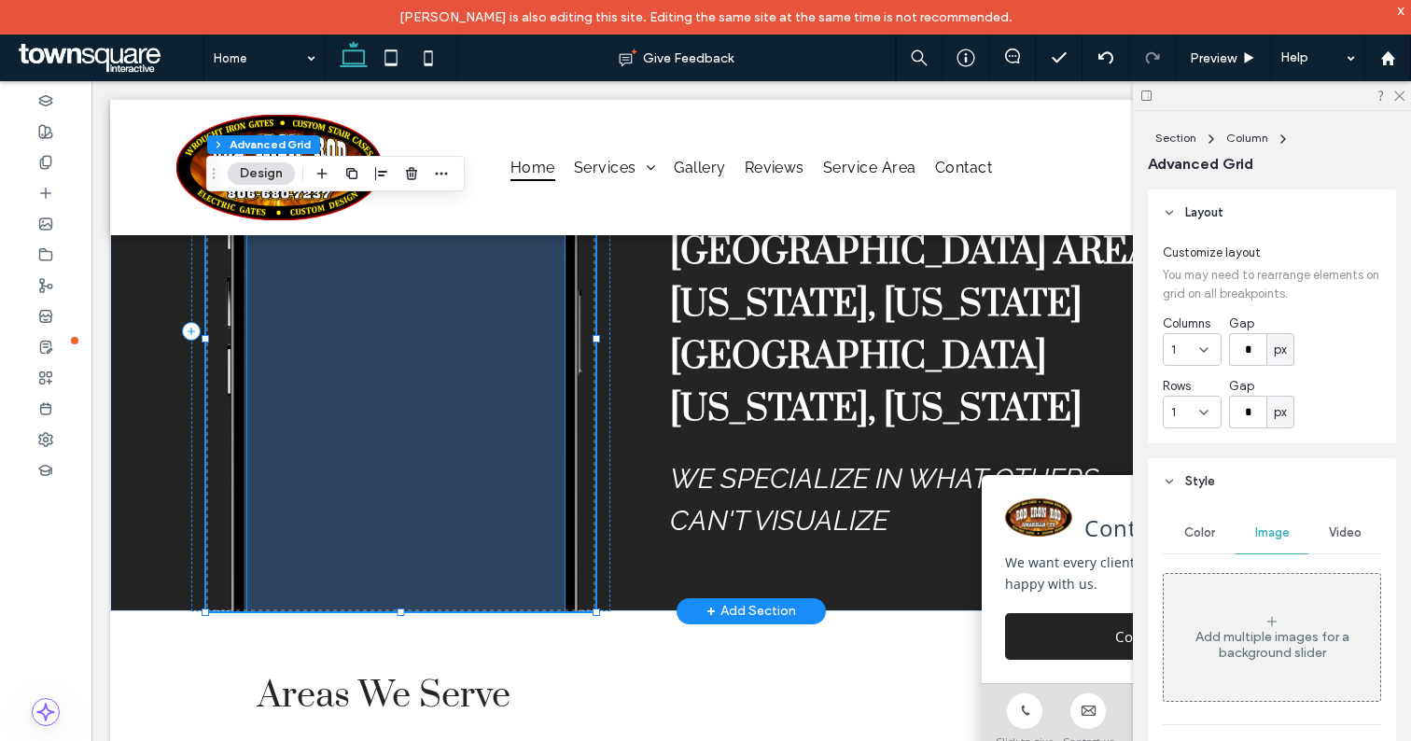
click at [454, 385] on span at bounding box center [405, 378] width 317 height 467
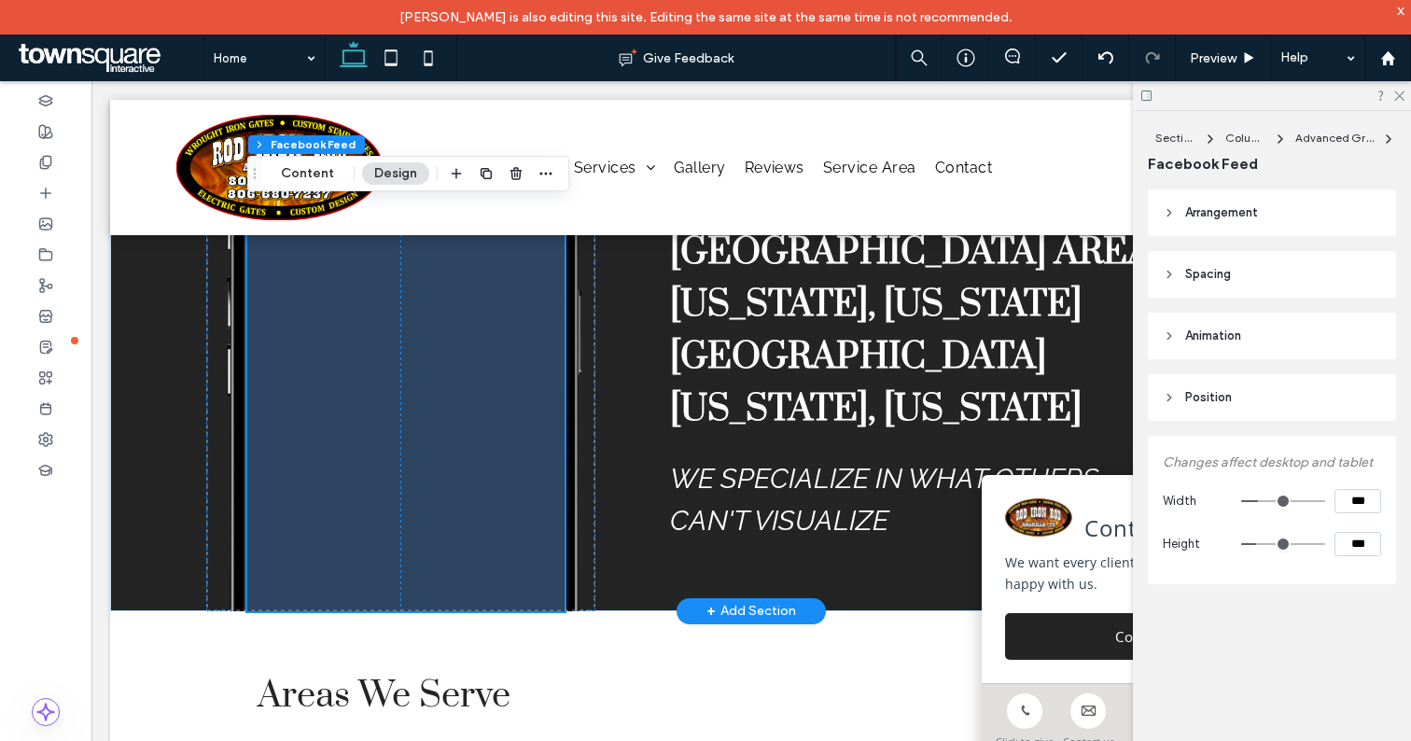
click at [454, 388] on span at bounding box center [405, 378] width 317 height 467
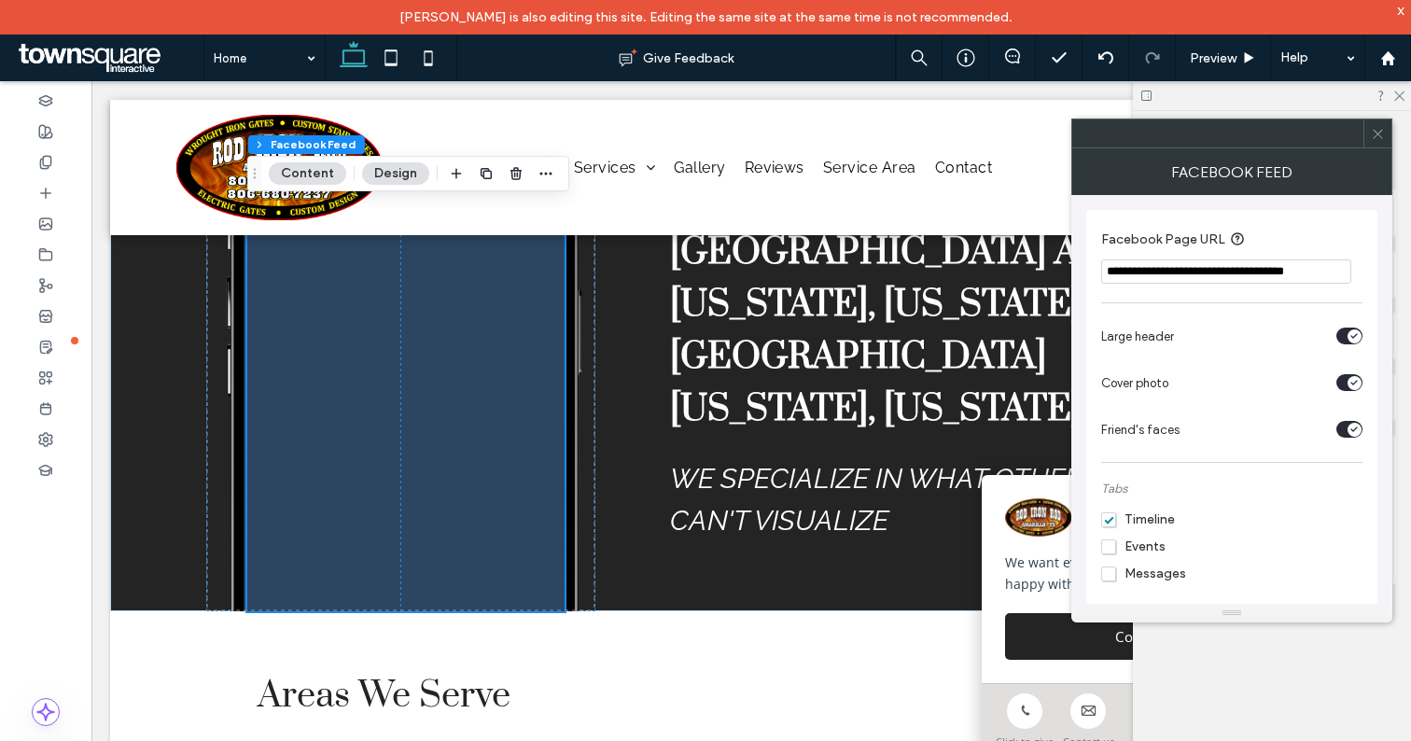
click at [1223, 265] on input "**********" at bounding box center [1226, 271] width 250 height 24
click at [1236, 615] on div at bounding box center [1231, 613] width 321 height 19
drag, startPoint x: 1236, startPoint y: 617, endPoint x: 1233, endPoint y: 636, distance: 19.8
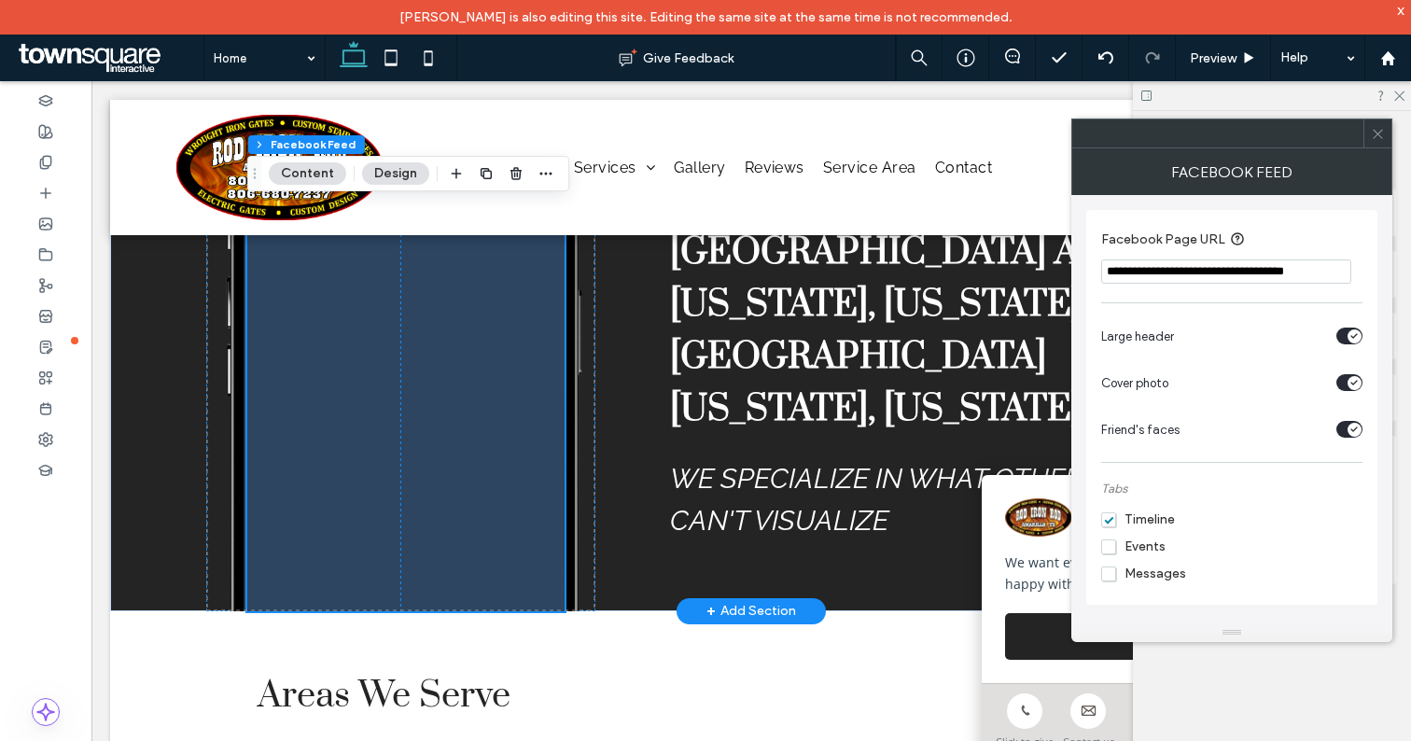
click at [476, 503] on span at bounding box center [405, 378] width 317 height 467
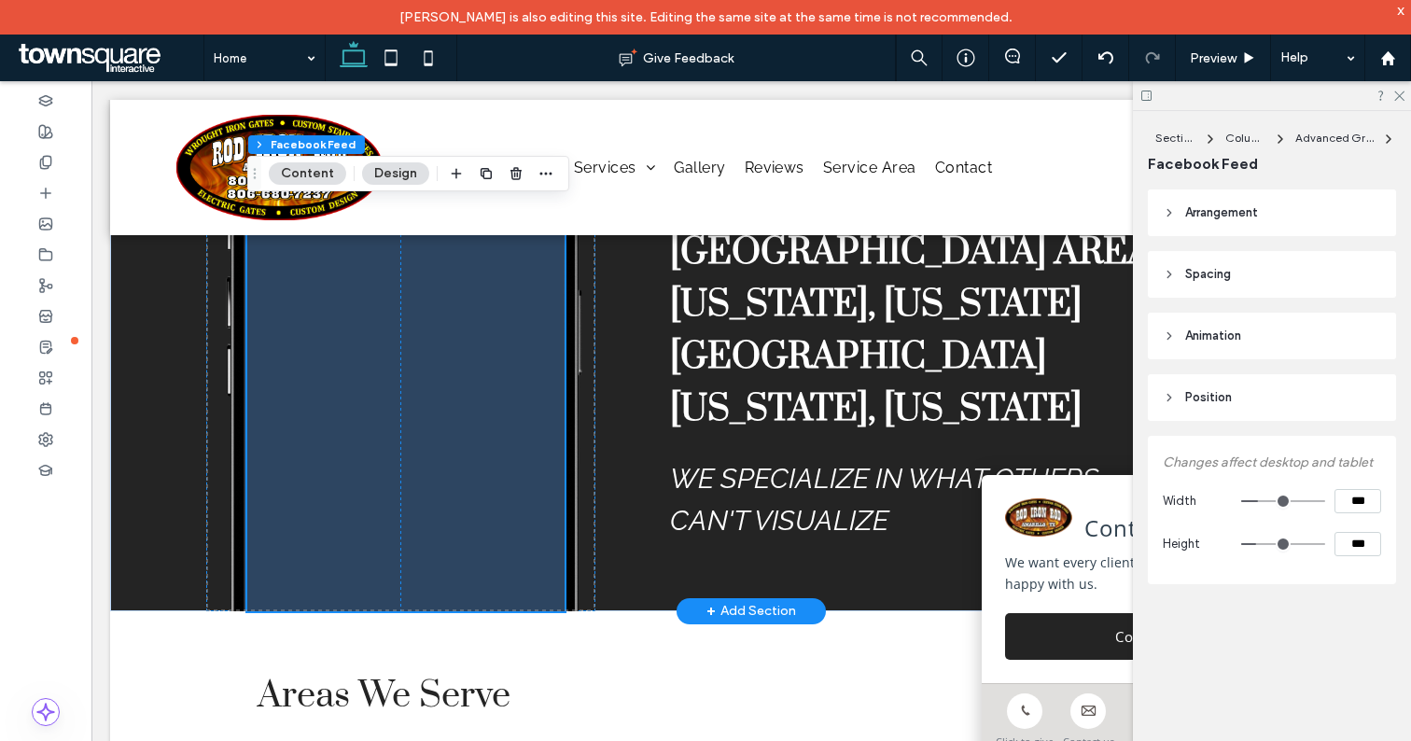
click at [476, 503] on span at bounding box center [405, 378] width 317 height 467
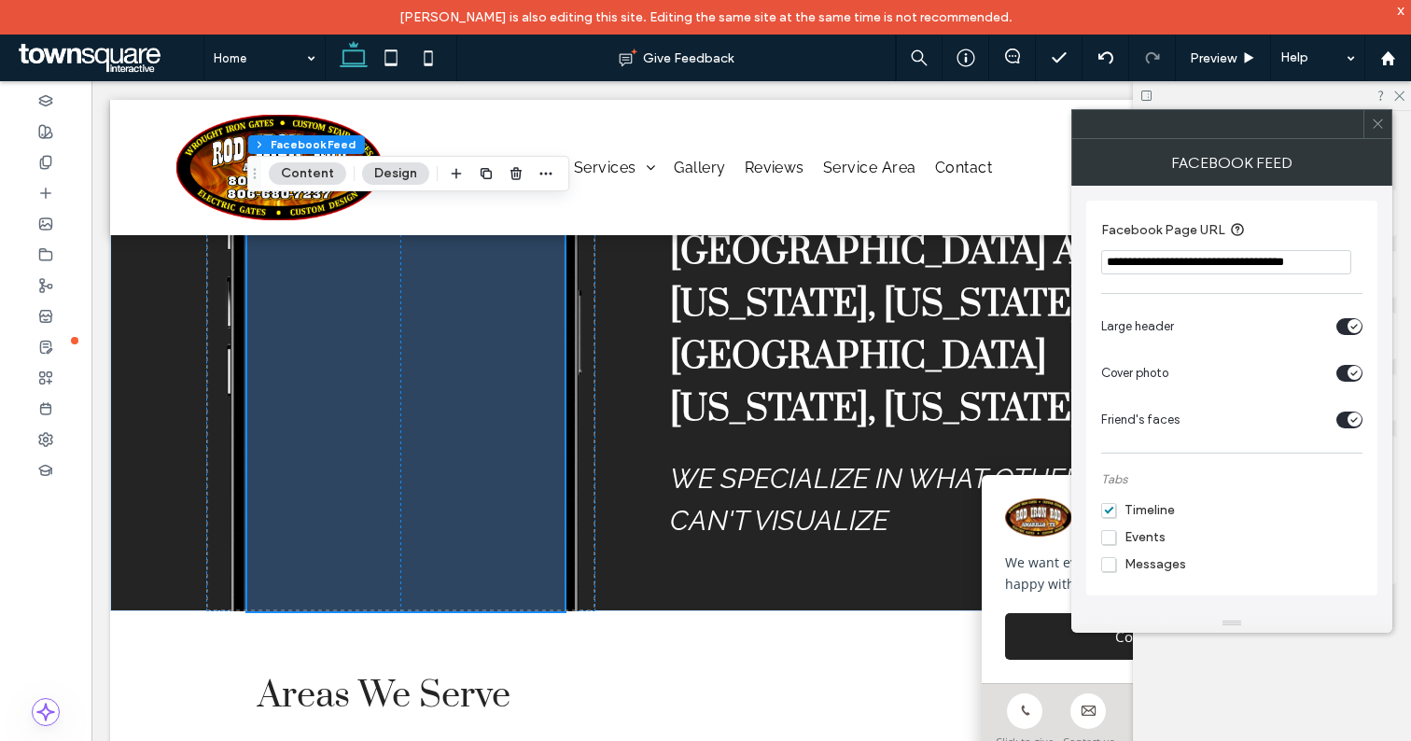
click at [314, 175] on button "Content" at bounding box center [307, 173] width 77 height 22
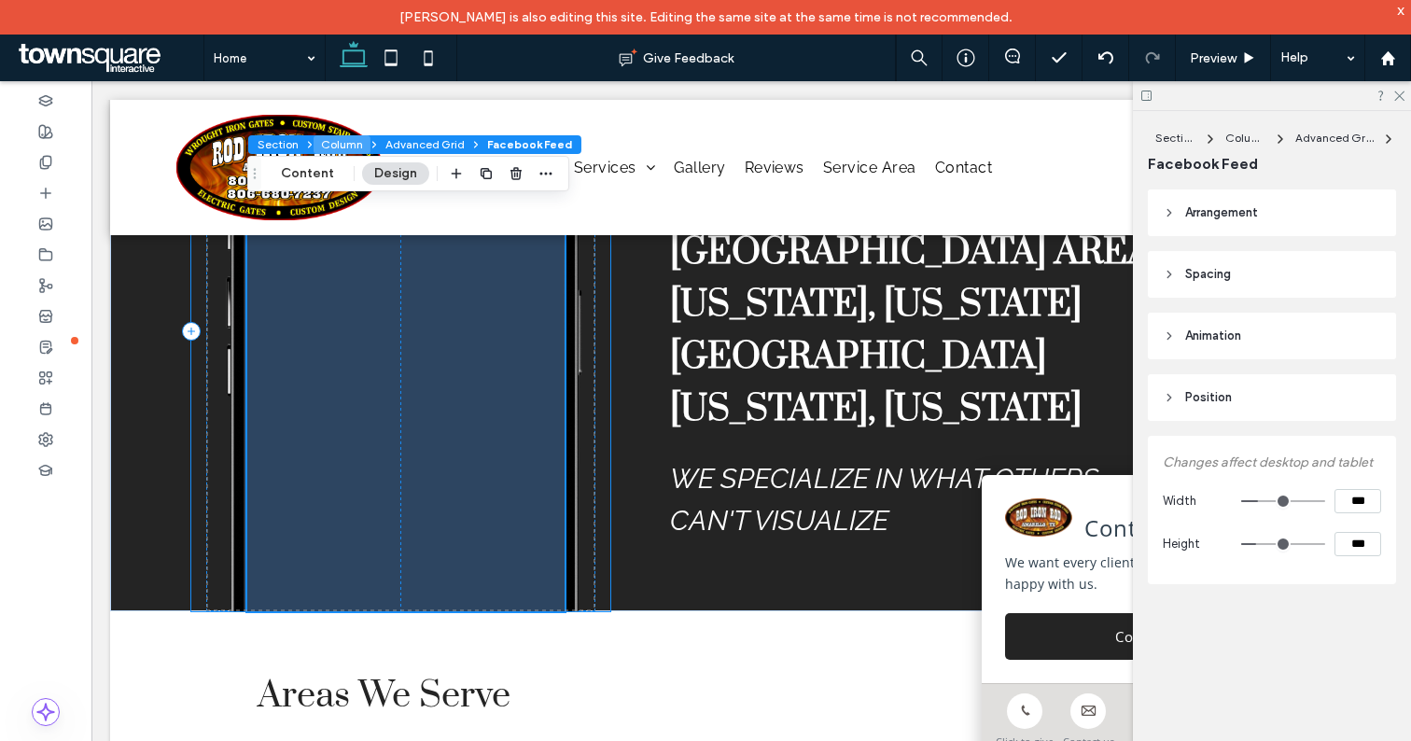
click at [338, 142] on button "Column" at bounding box center [342, 144] width 57 height 19
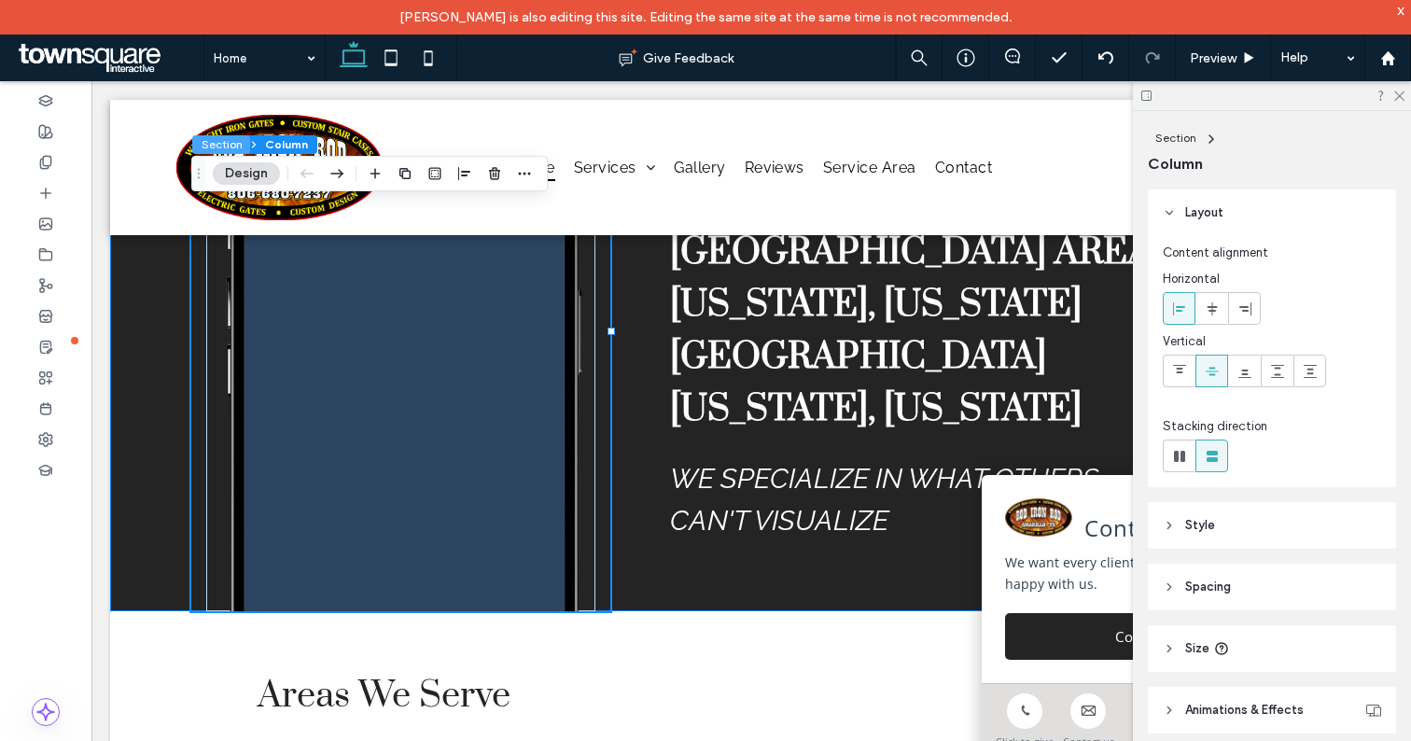
click at [218, 144] on button "Section" at bounding box center [221, 144] width 58 height 19
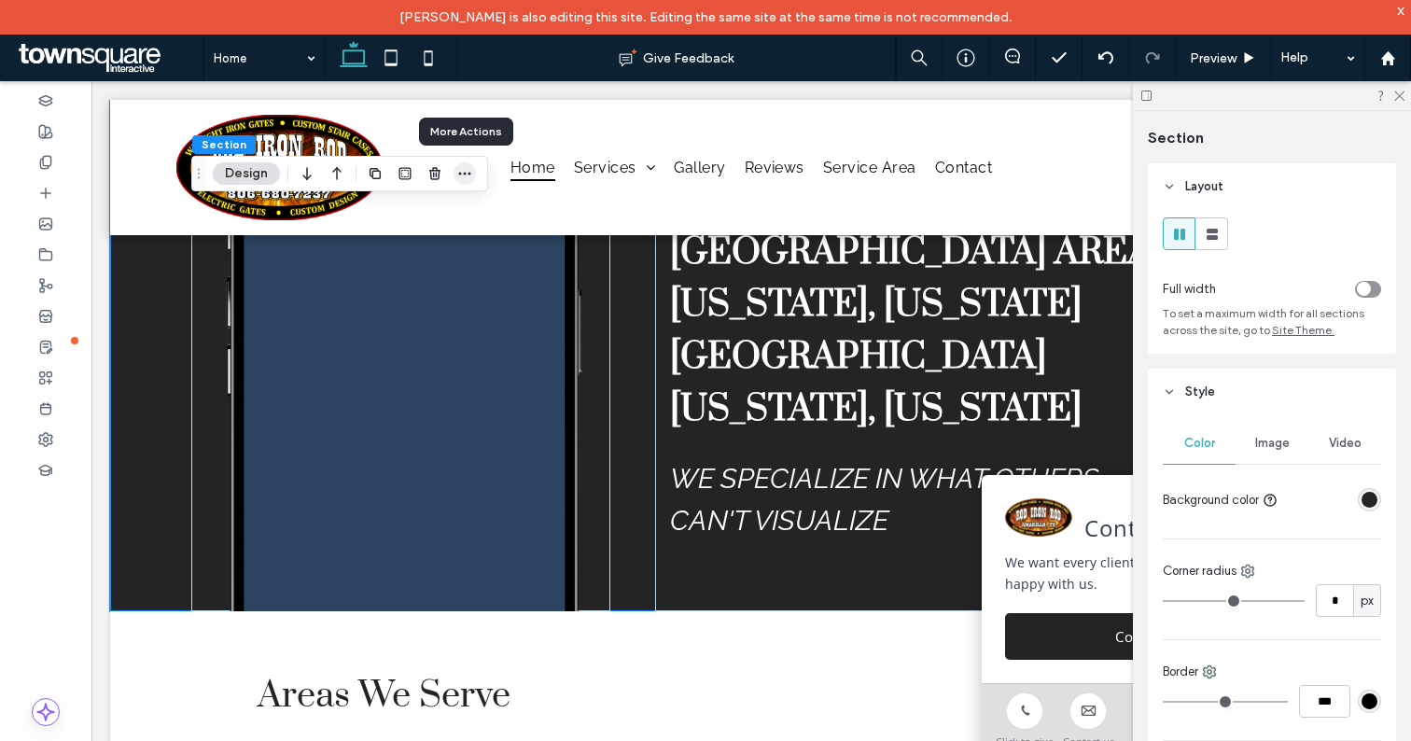
click at [460, 173] on use "button" at bounding box center [465, 174] width 12 height 3
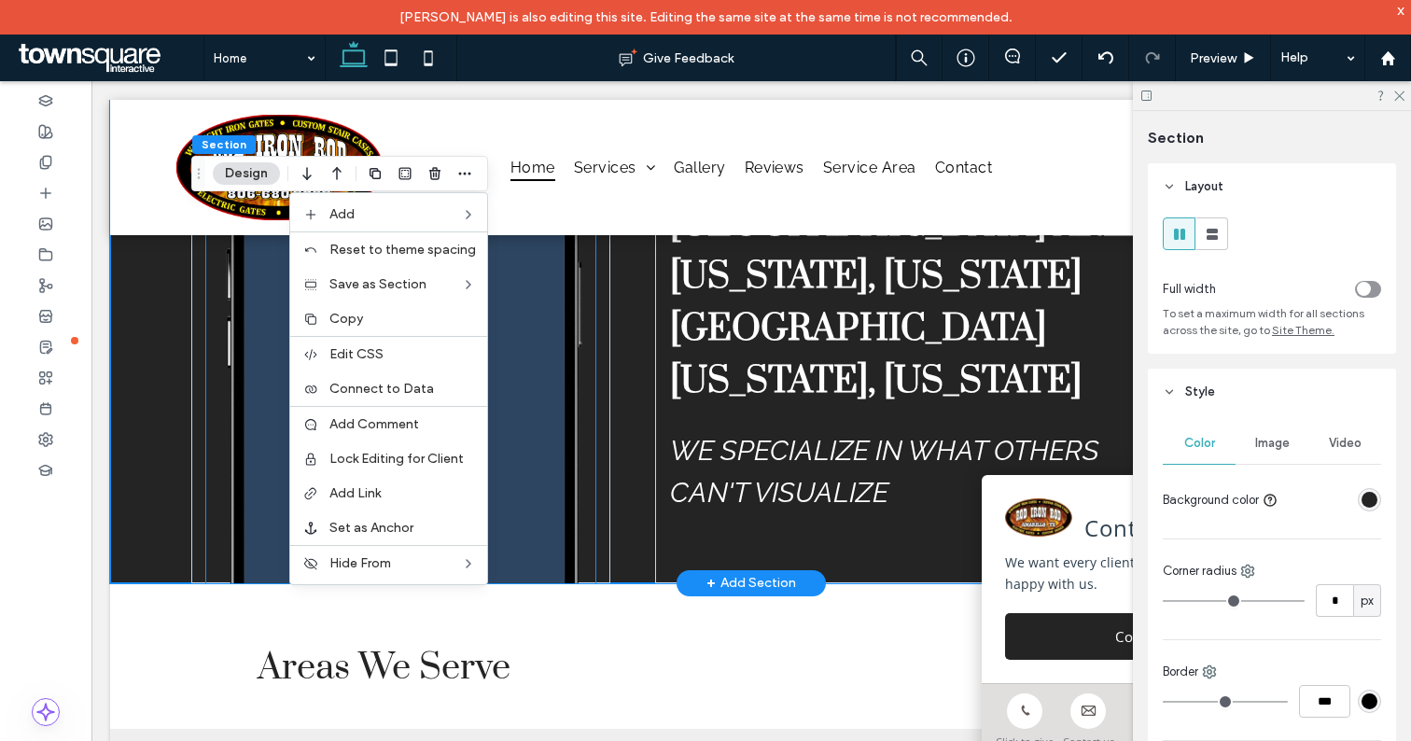
scroll to position [3445, 0]
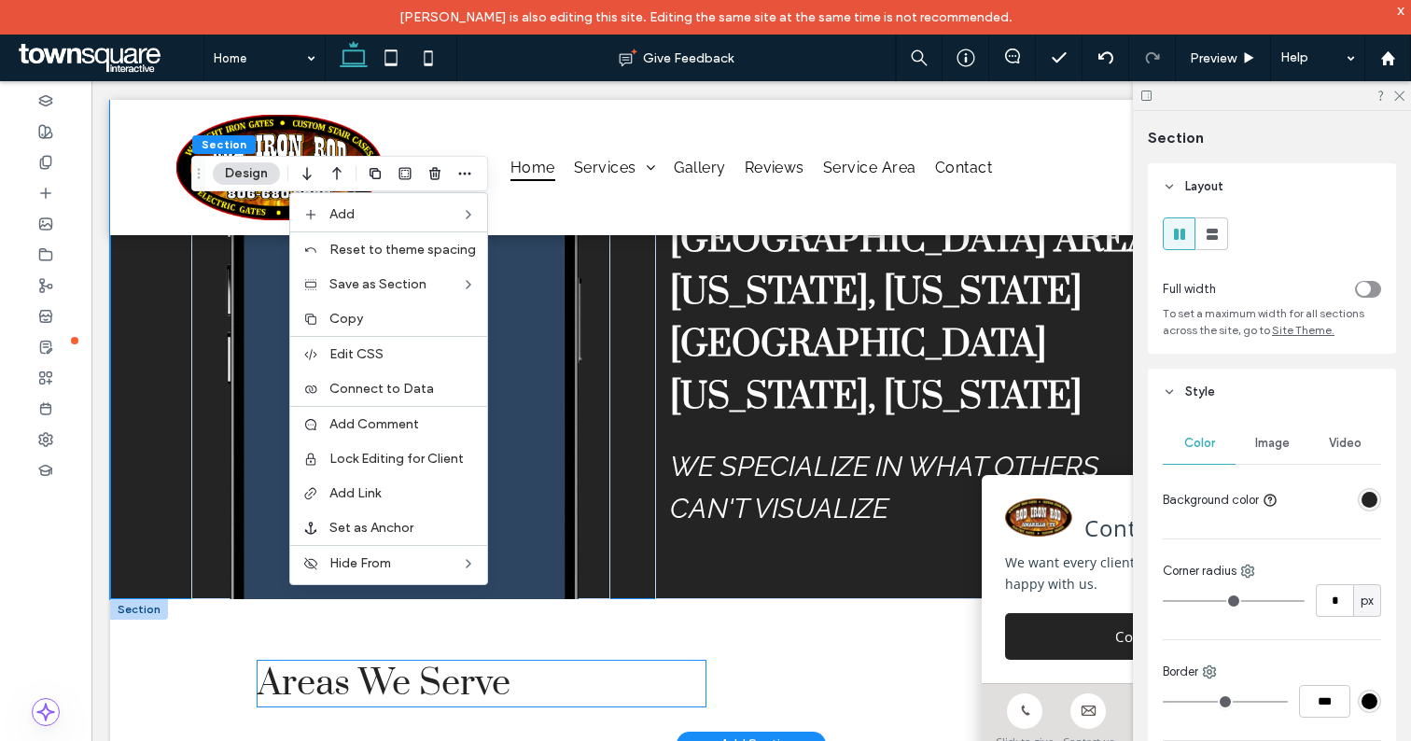
click at [592, 661] on h3 "Areas We Serve" at bounding box center [482, 684] width 448 height 46
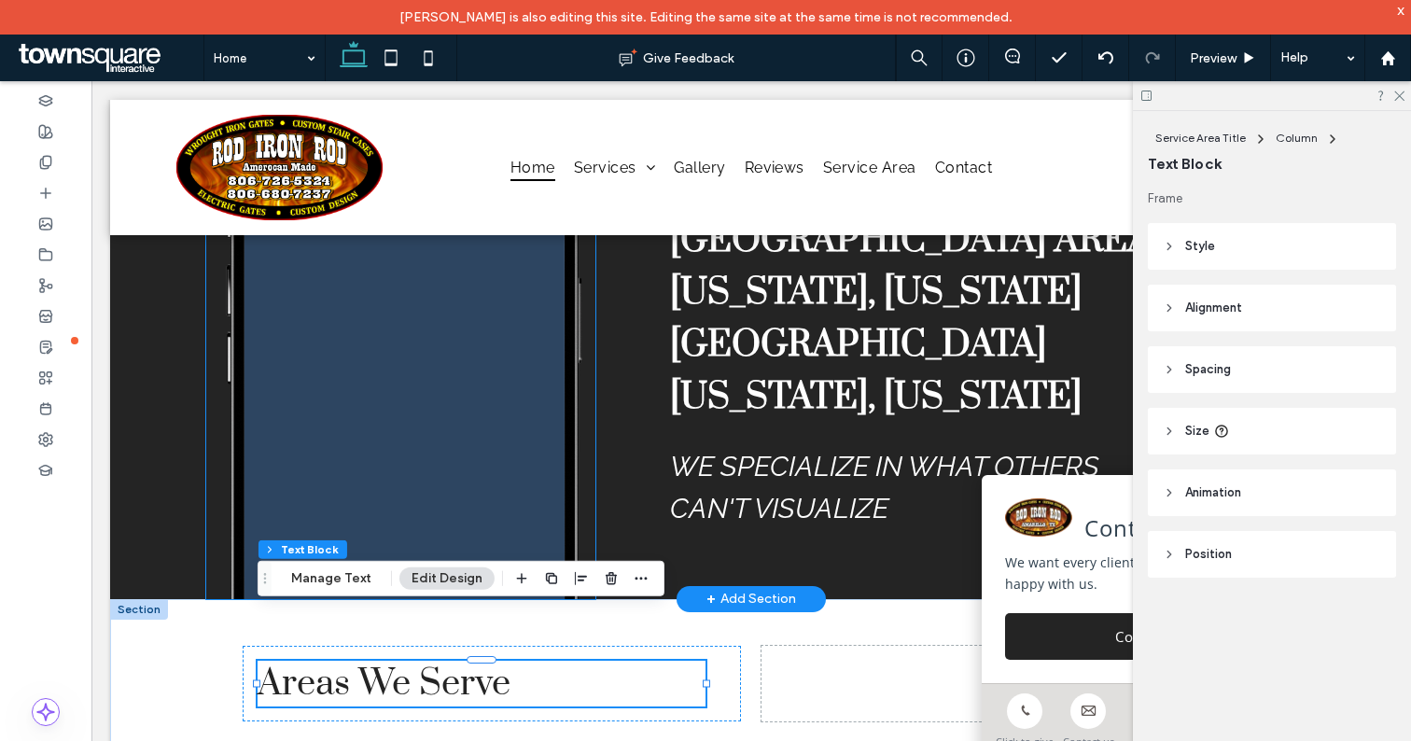
click at [503, 466] on span at bounding box center [405, 366] width 317 height 467
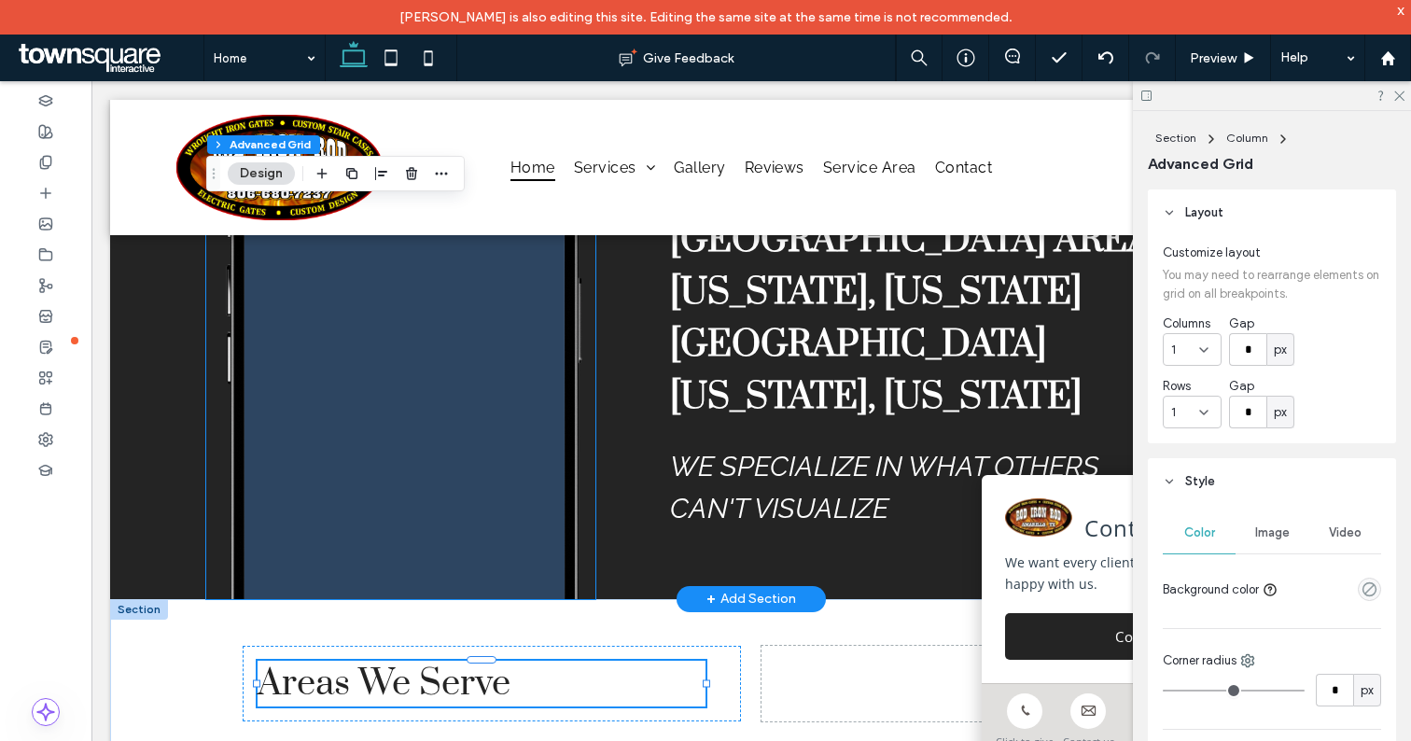
click at [503, 466] on span at bounding box center [405, 366] width 317 height 467
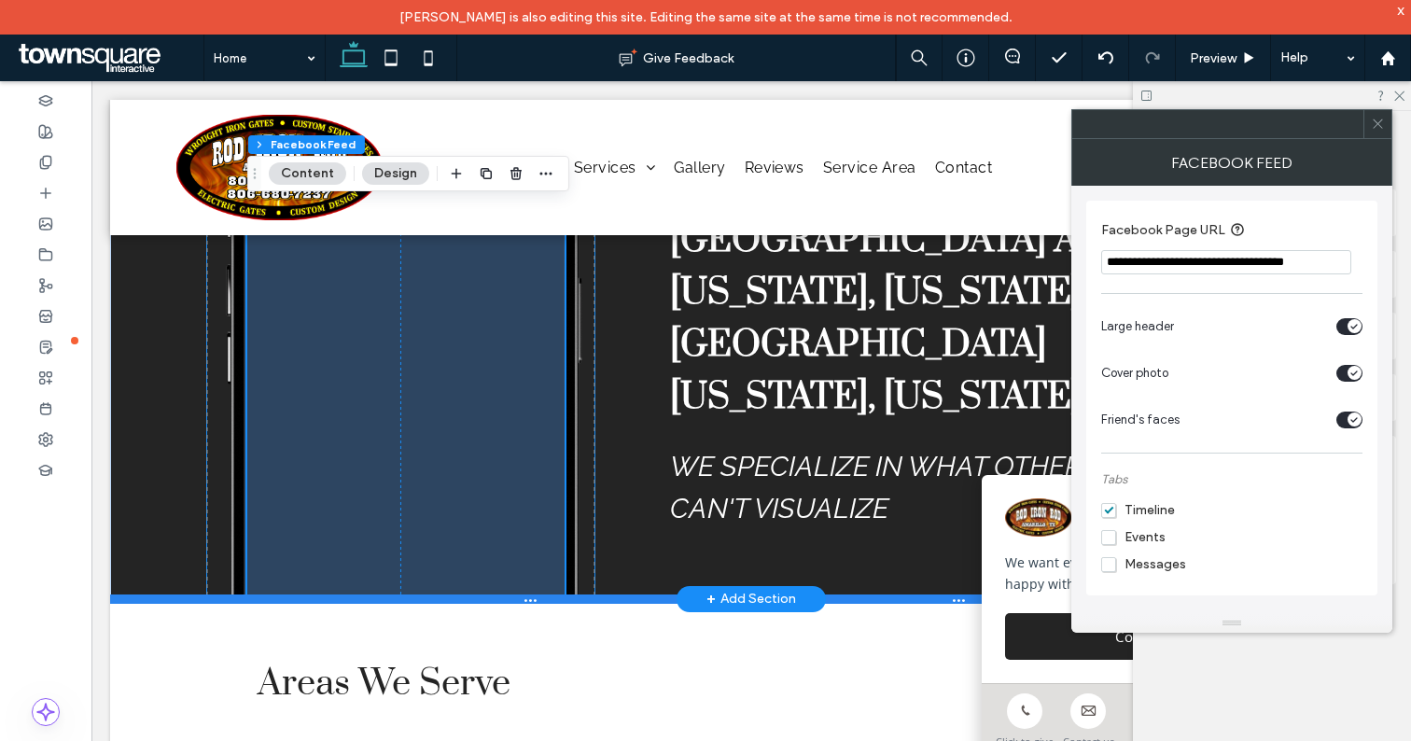
click at [438, 594] on div at bounding box center [751, 598] width 1282 height 9
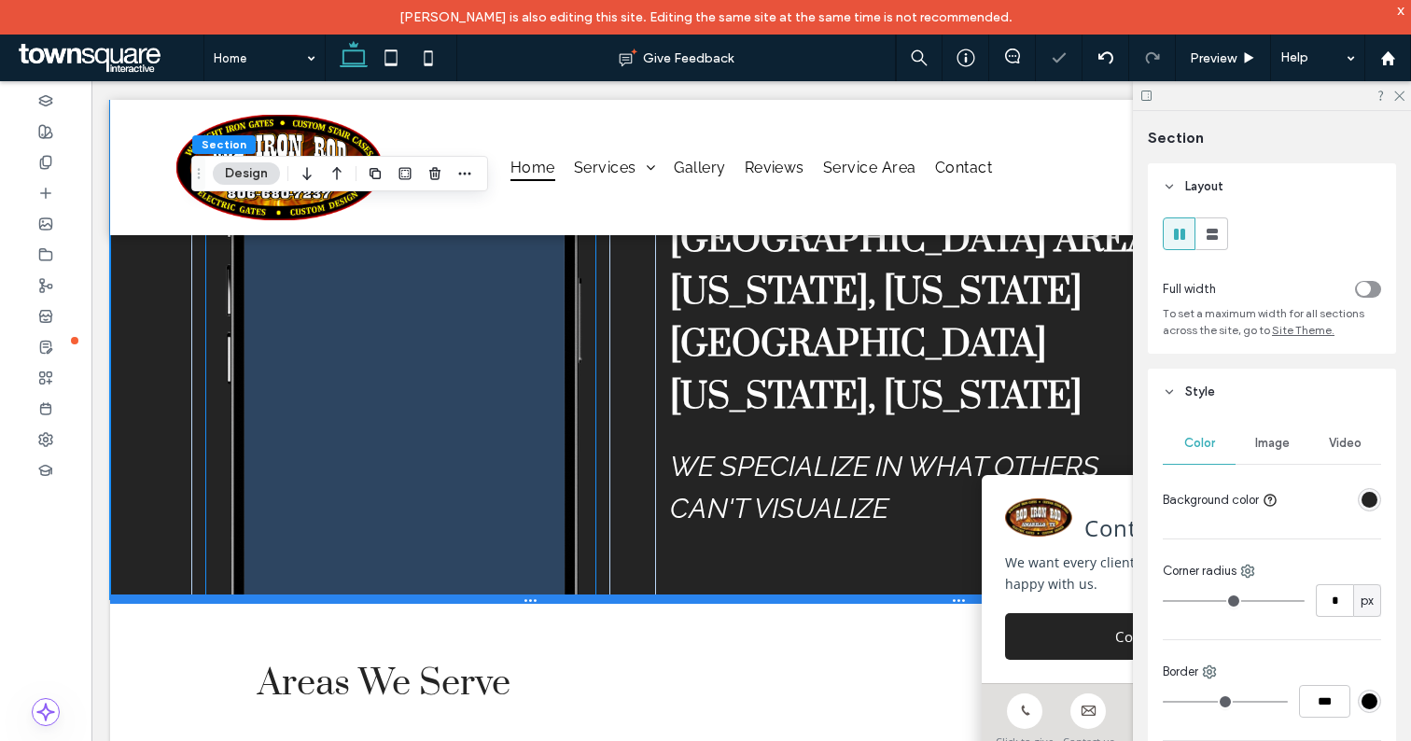
click at [524, 594] on div at bounding box center [751, 598] width 1282 height 9
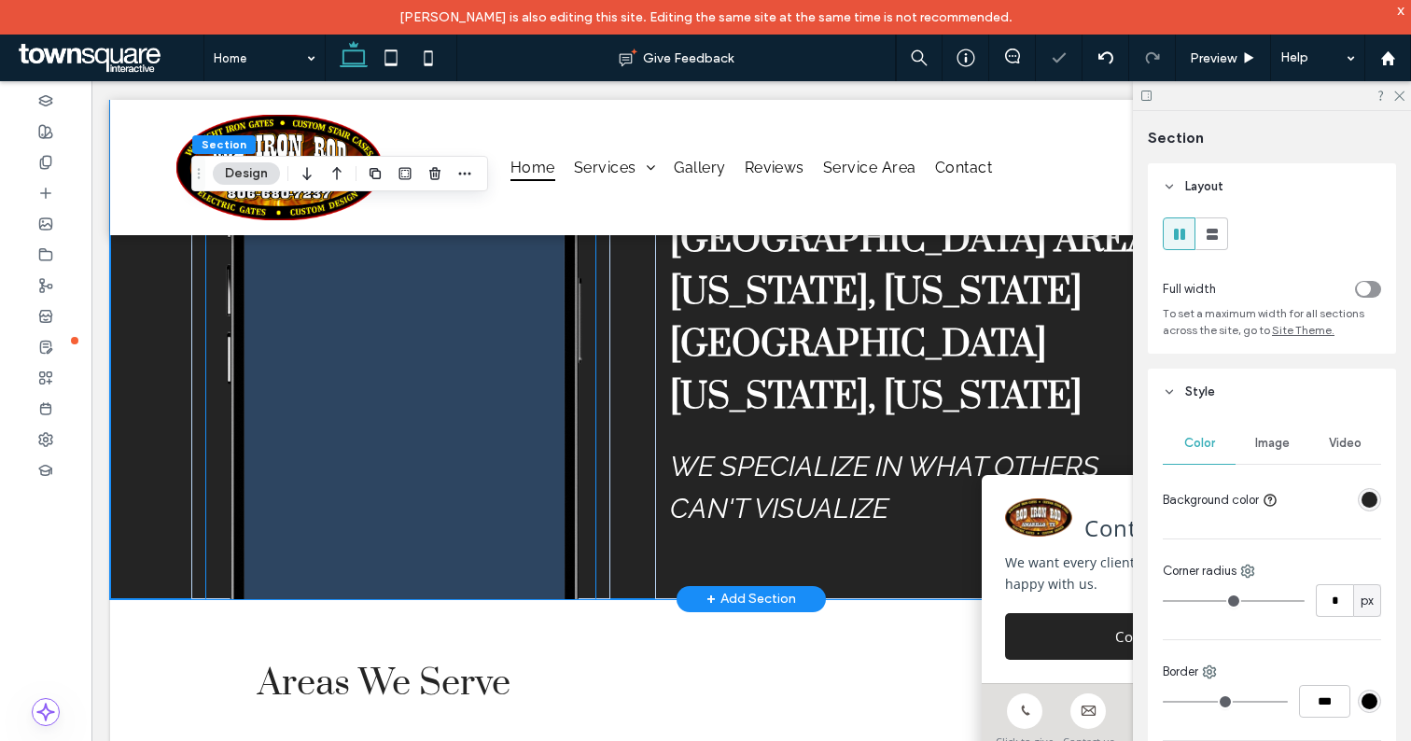
click at [510, 504] on img at bounding box center [400, 326] width 389 height 545
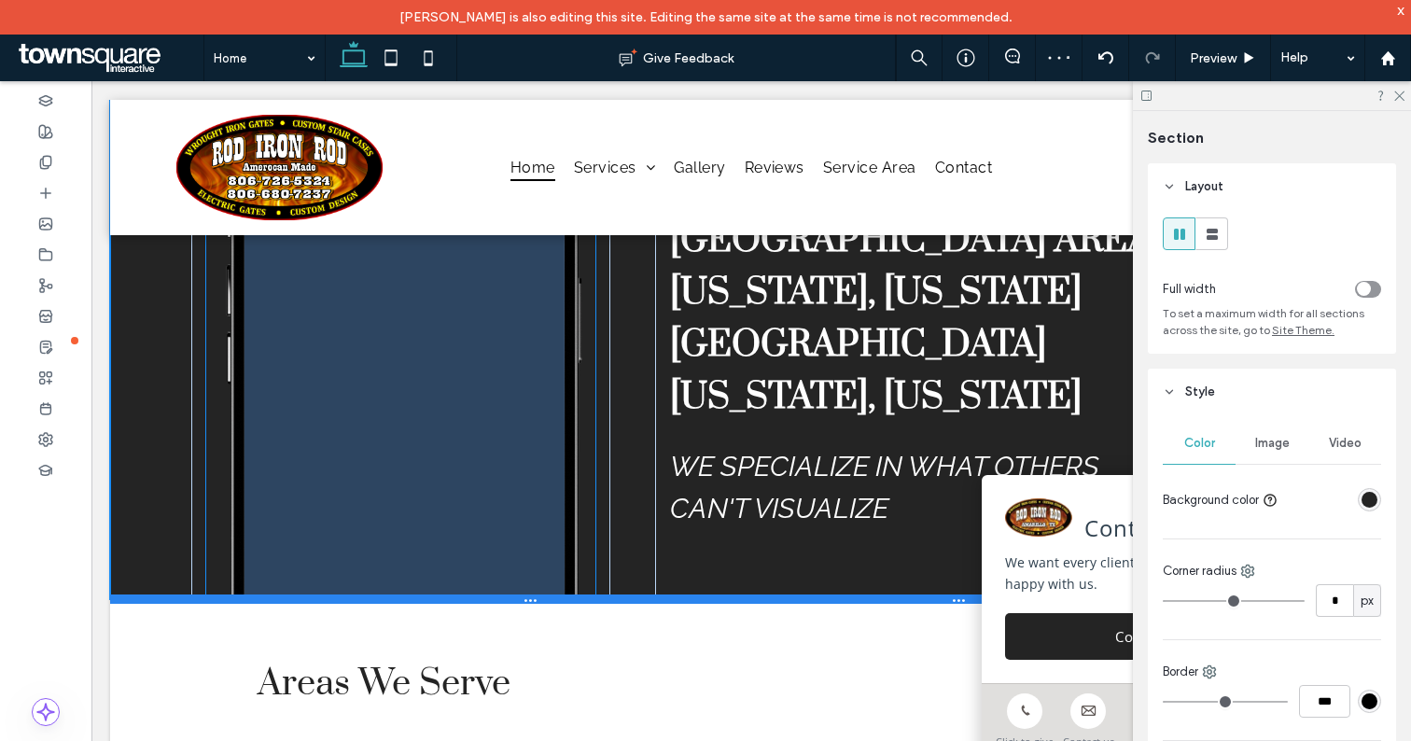
click at [400, 594] on div at bounding box center [751, 598] width 1282 height 9
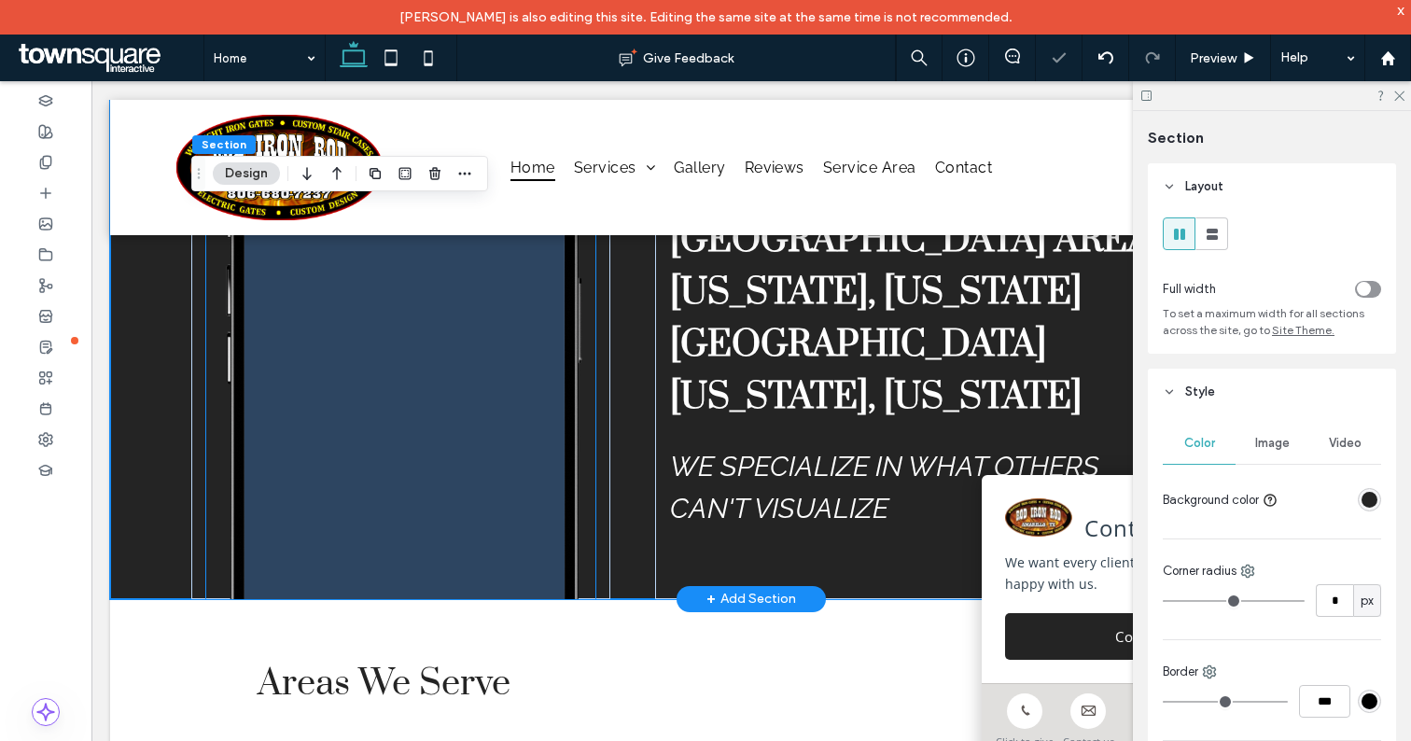
click at [454, 516] on img at bounding box center [400, 326] width 389 height 545
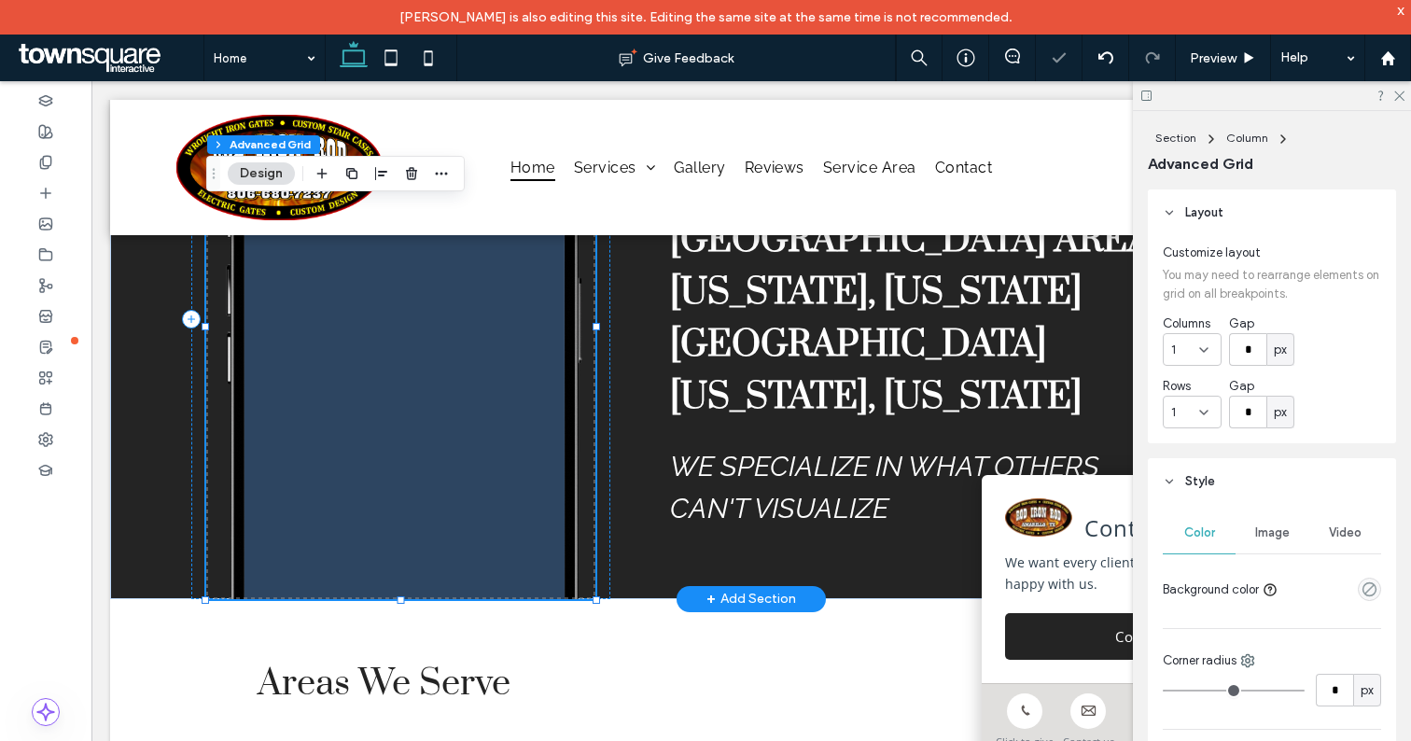
click at [454, 516] on img at bounding box center [400, 326] width 389 height 545
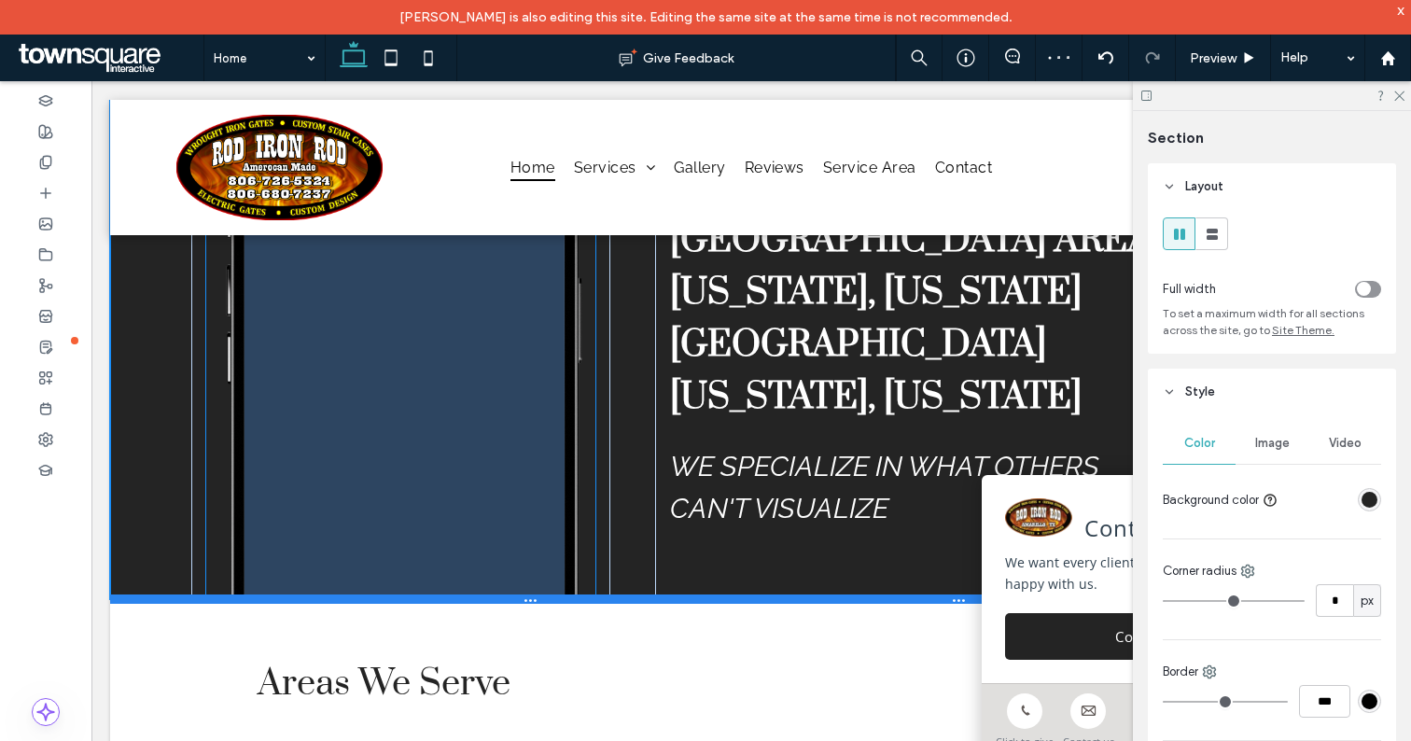
click at [535, 594] on div at bounding box center [751, 598] width 1282 height 9
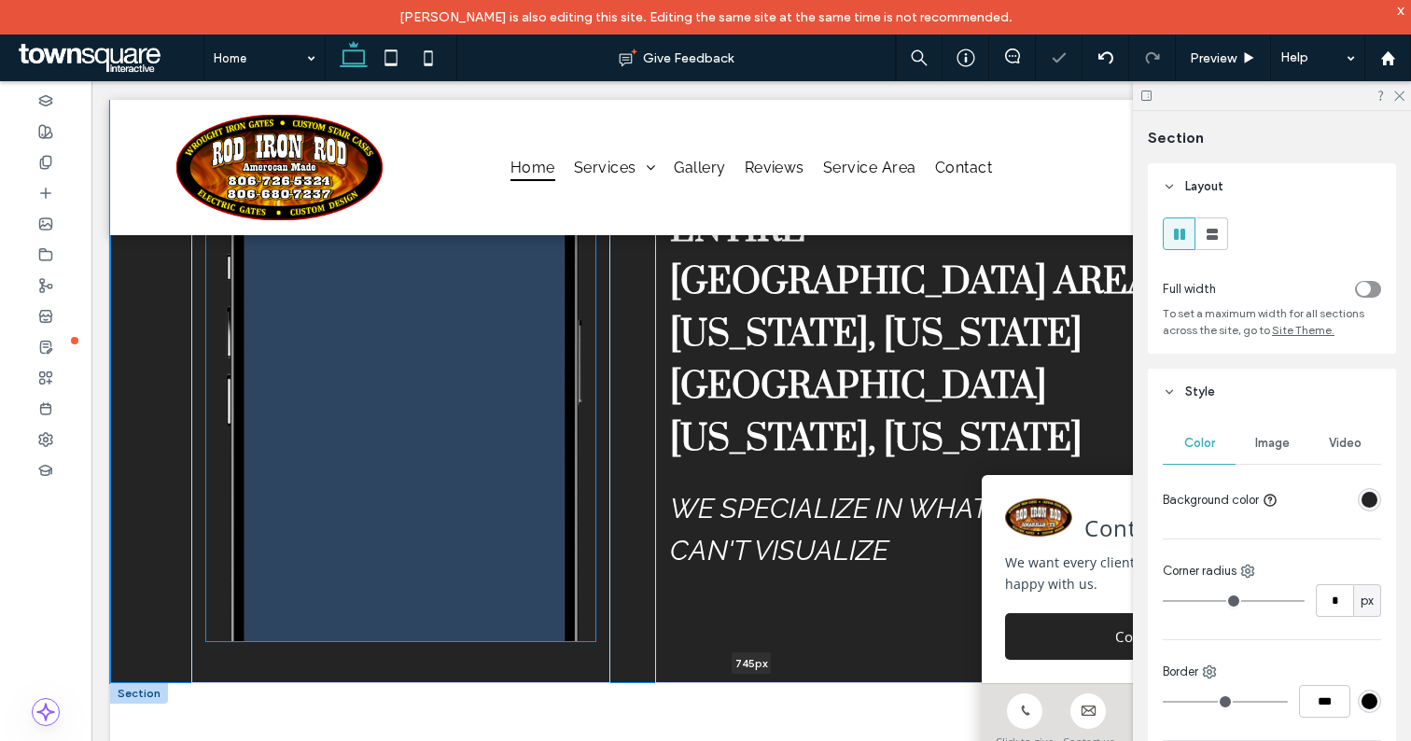
drag, startPoint x: 535, startPoint y: 548, endPoint x: 535, endPoint y: 633, distance: 84.9
type input "***"
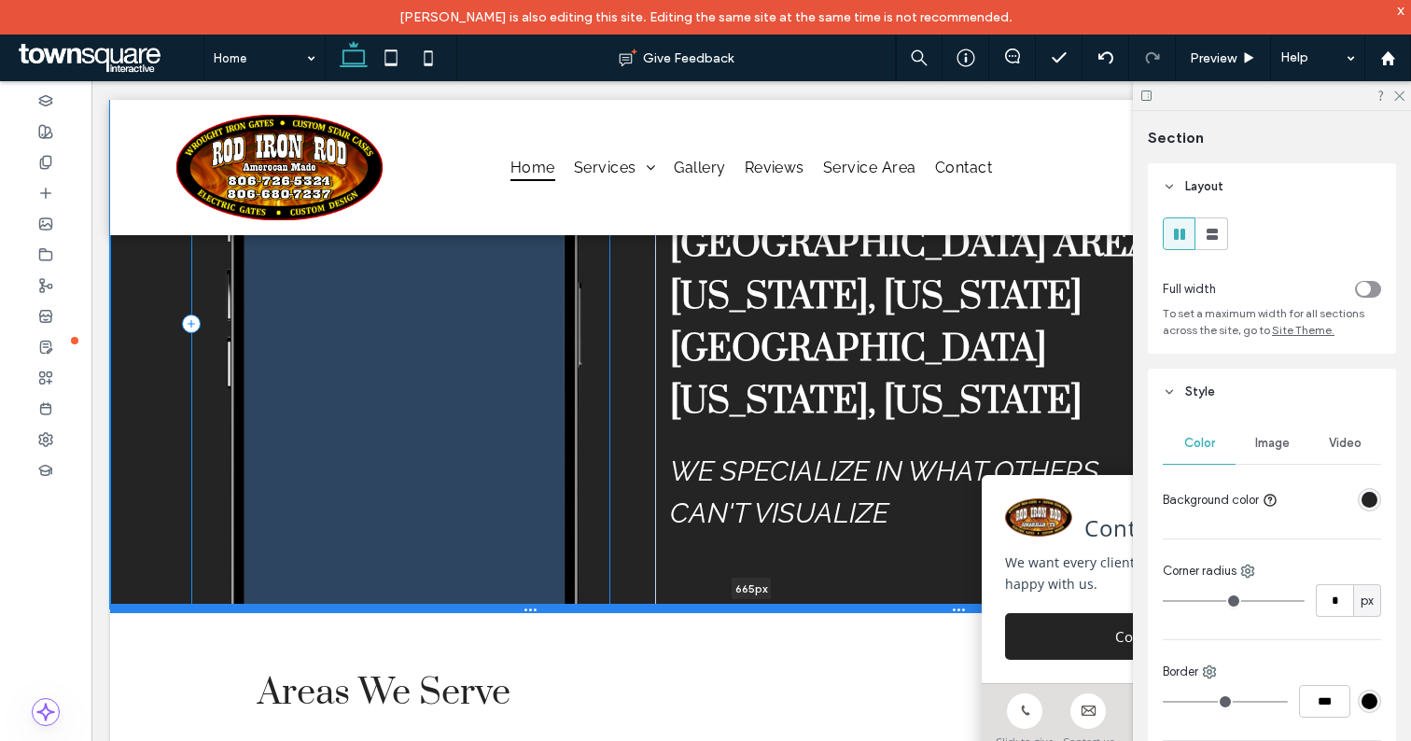
drag, startPoint x: 539, startPoint y: 631, endPoint x: 542, endPoint y: 556, distance: 74.7
click at [542, 604] on div at bounding box center [751, 608] width 1282 height 9
type input "***"
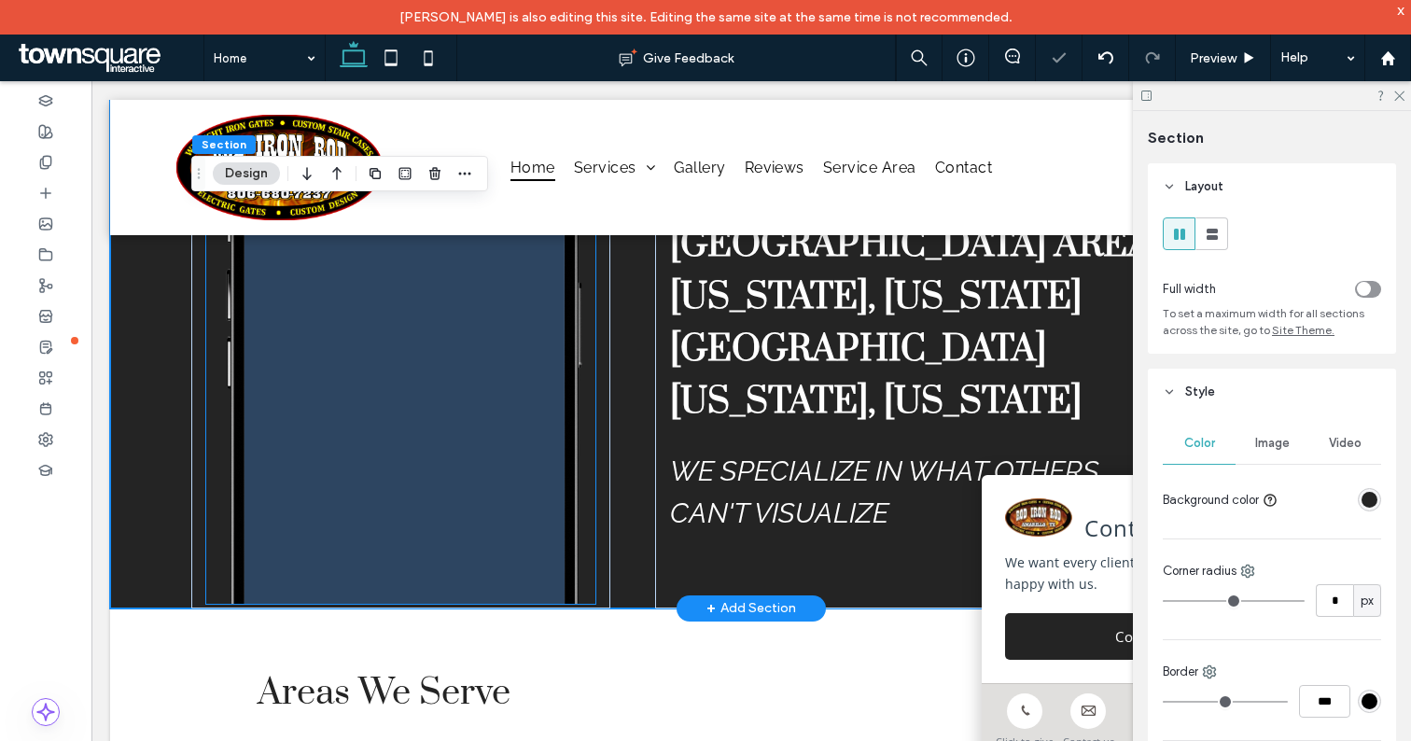
click at [508, 474] on img at bounding box center [400, 331] width 389 height 545
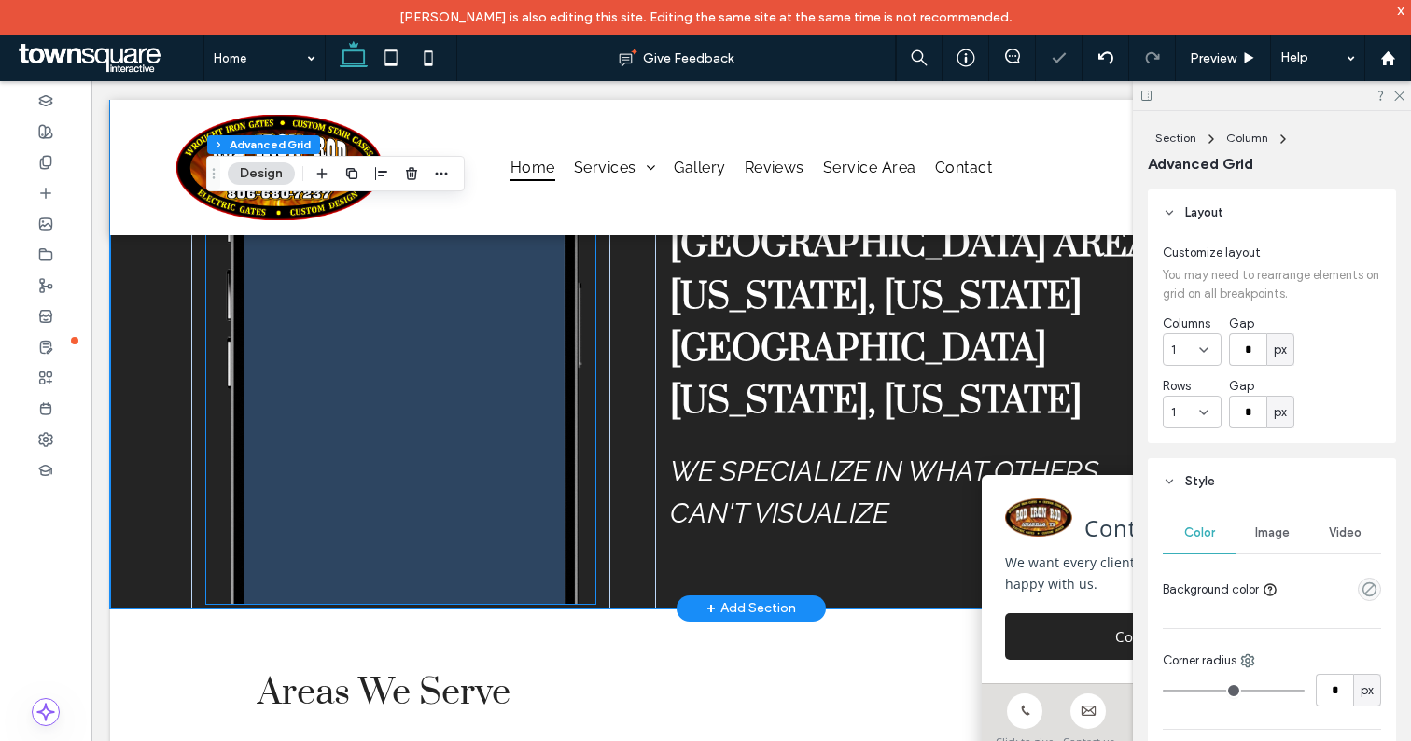
click at [508, 474] on img at bounding box center [400, 331] width 389 height 545
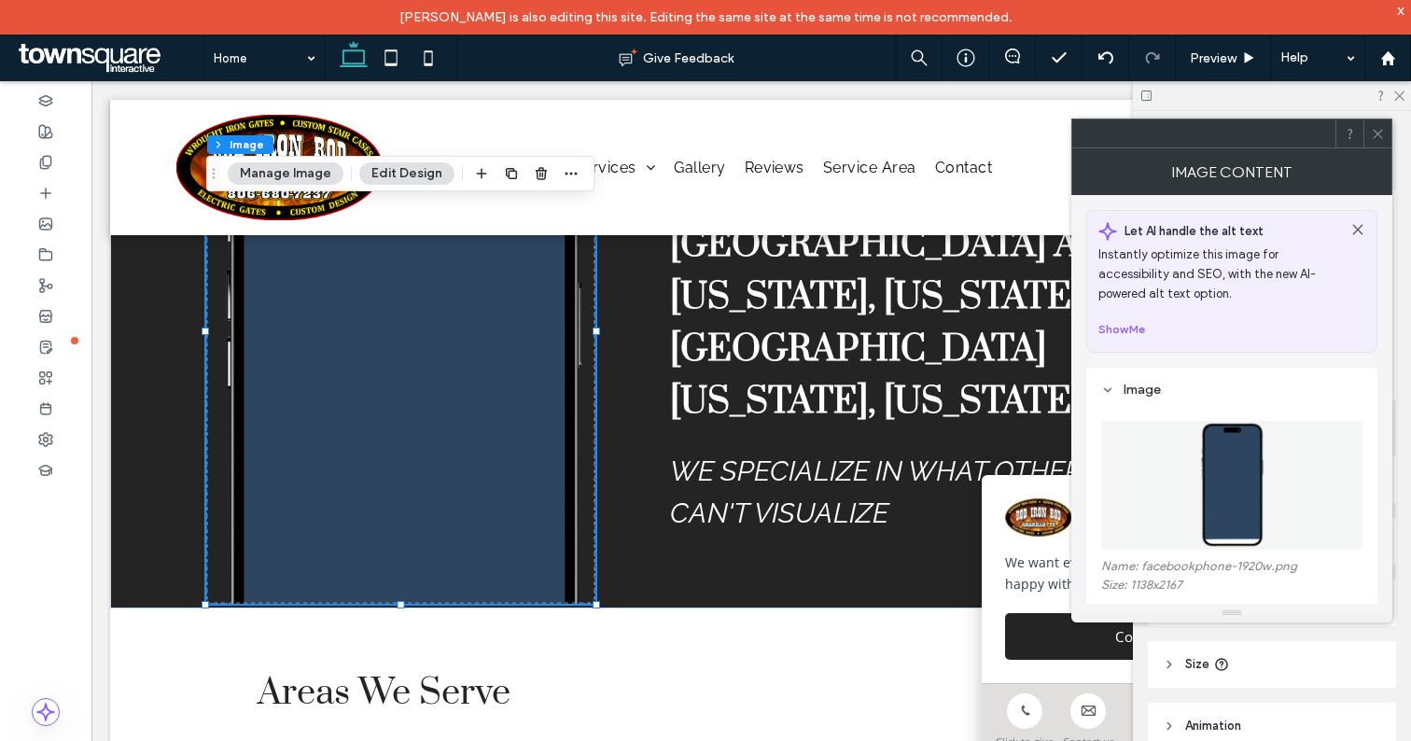
click at [1238, 483] on img at bounding box center [1231, 485] width 68 height 129
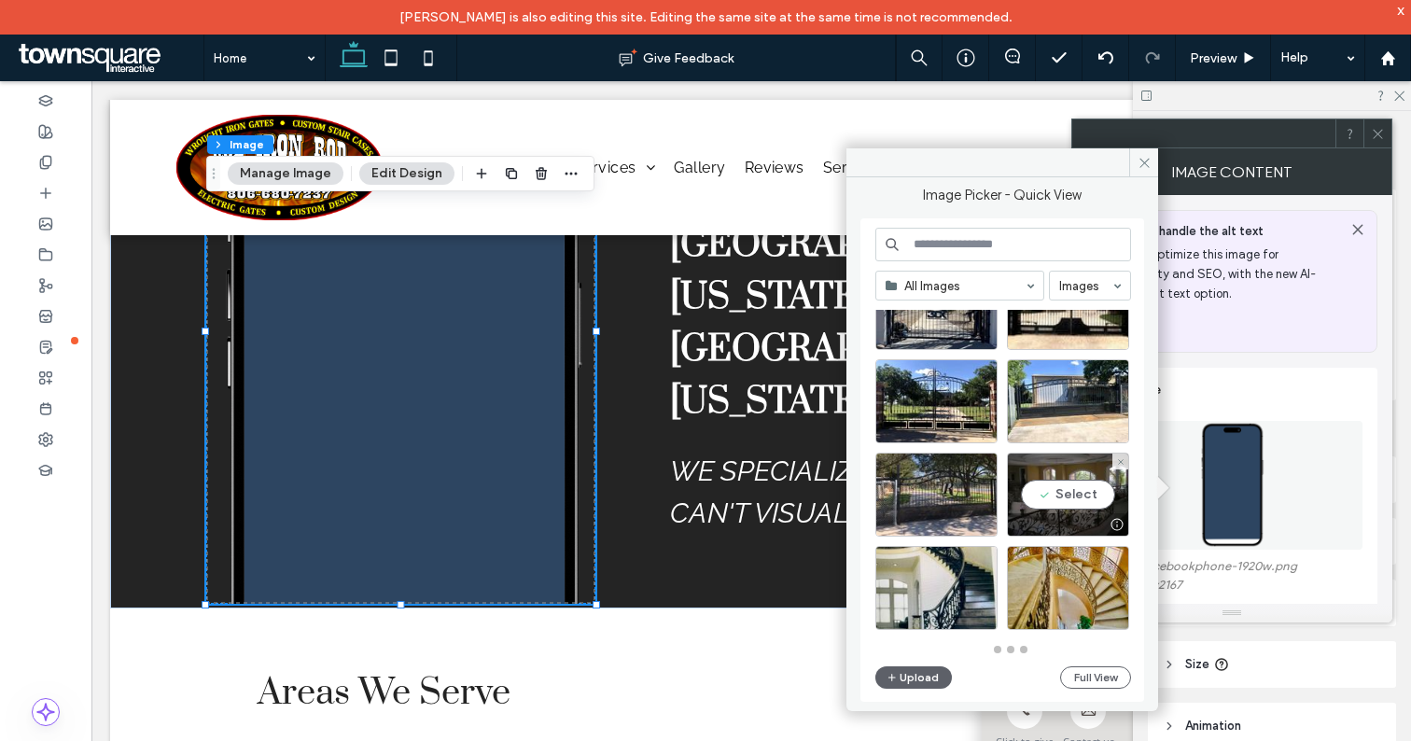
scroll to position [818, 0]
click at [1147, 164] on icon at bounding box center [1145, 163] width 14 height 14
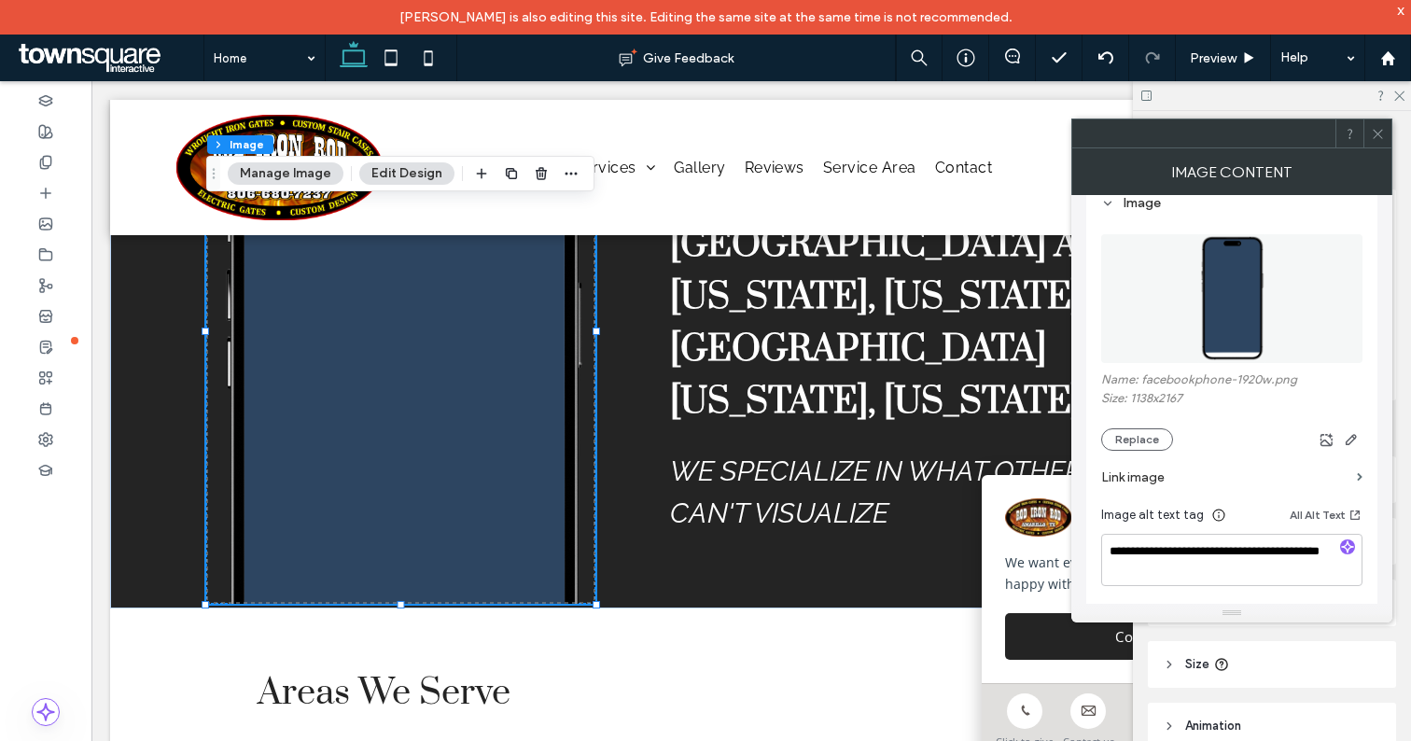
scroll to position [0, 0]
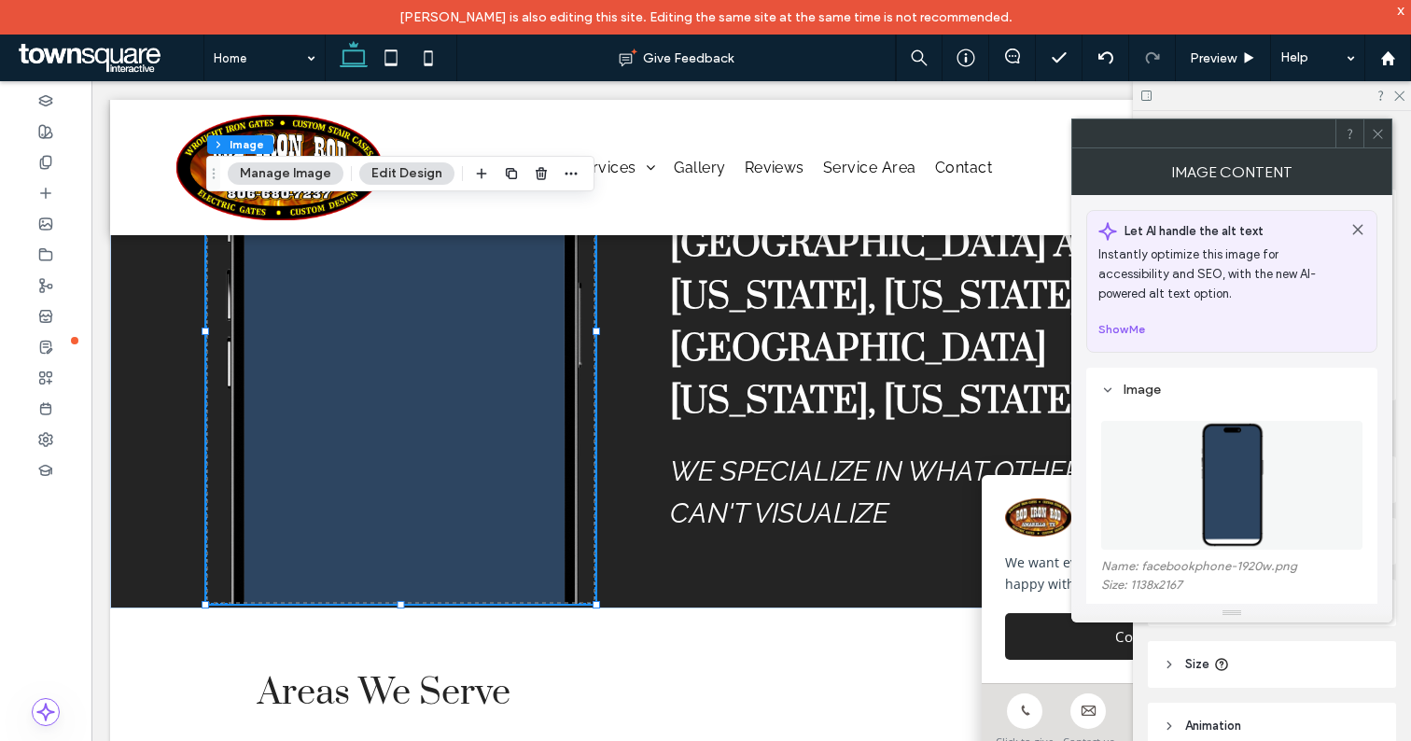
click at [1220, 464] on img at bounding box center [1231, 485] width 68 height 129
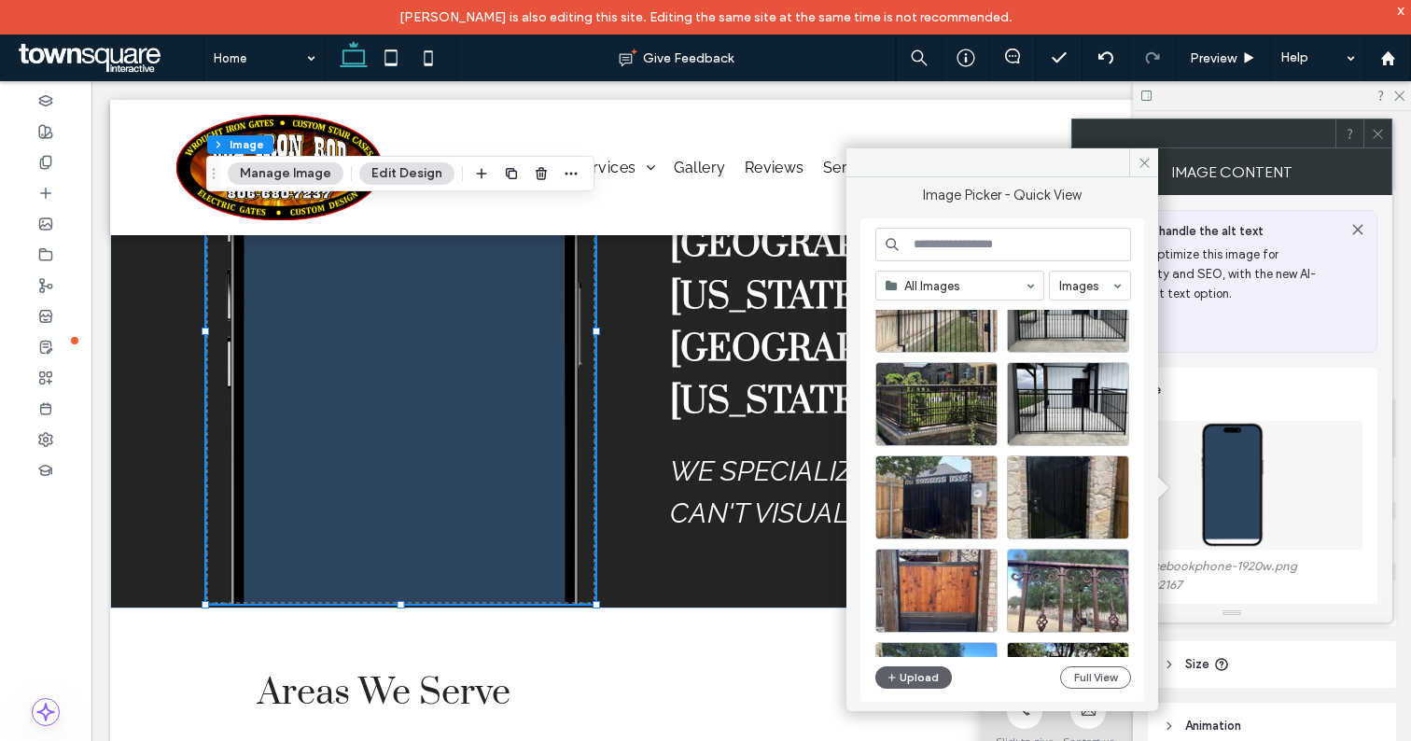
scroll to position [2694, 0]
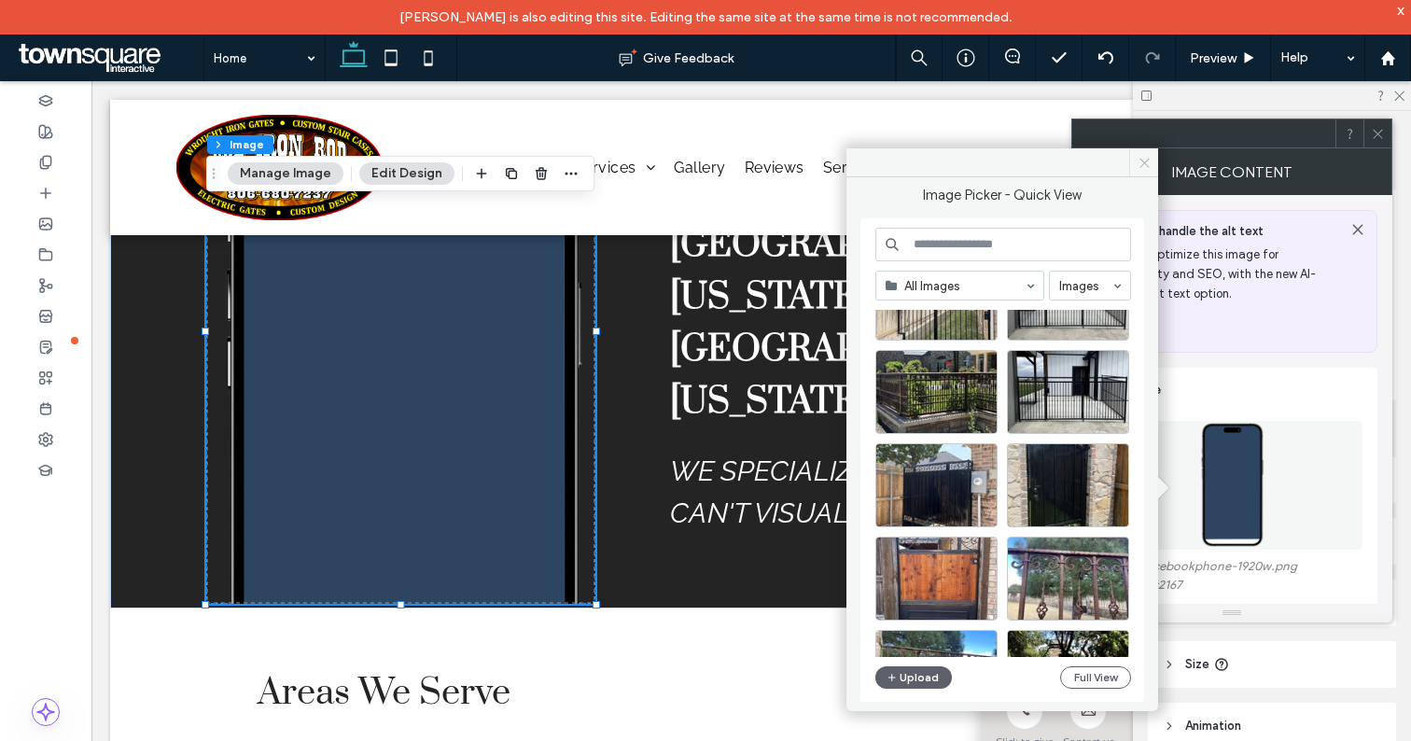
click at [1146, 163] on icon at bounding box center [1145, 163] width 14 height 14
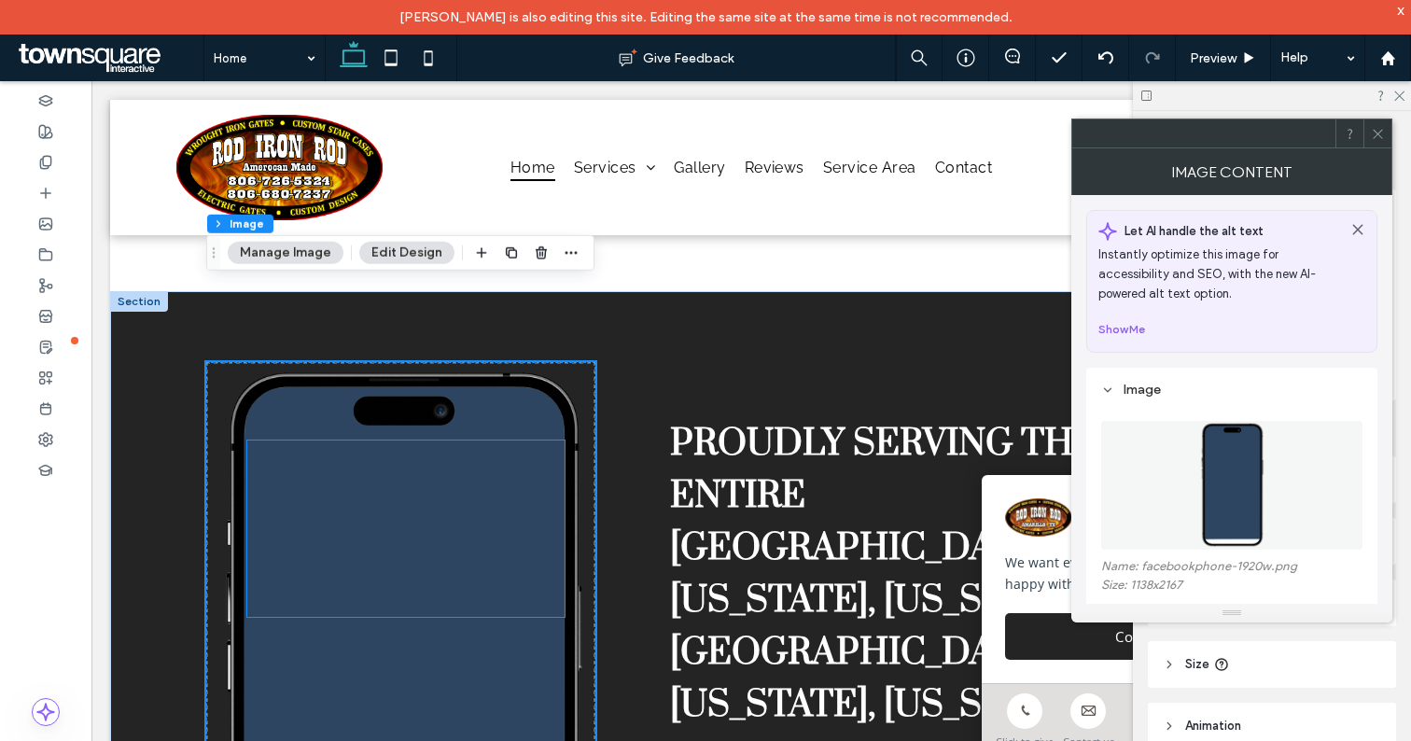
scroll to position [3138, 0]
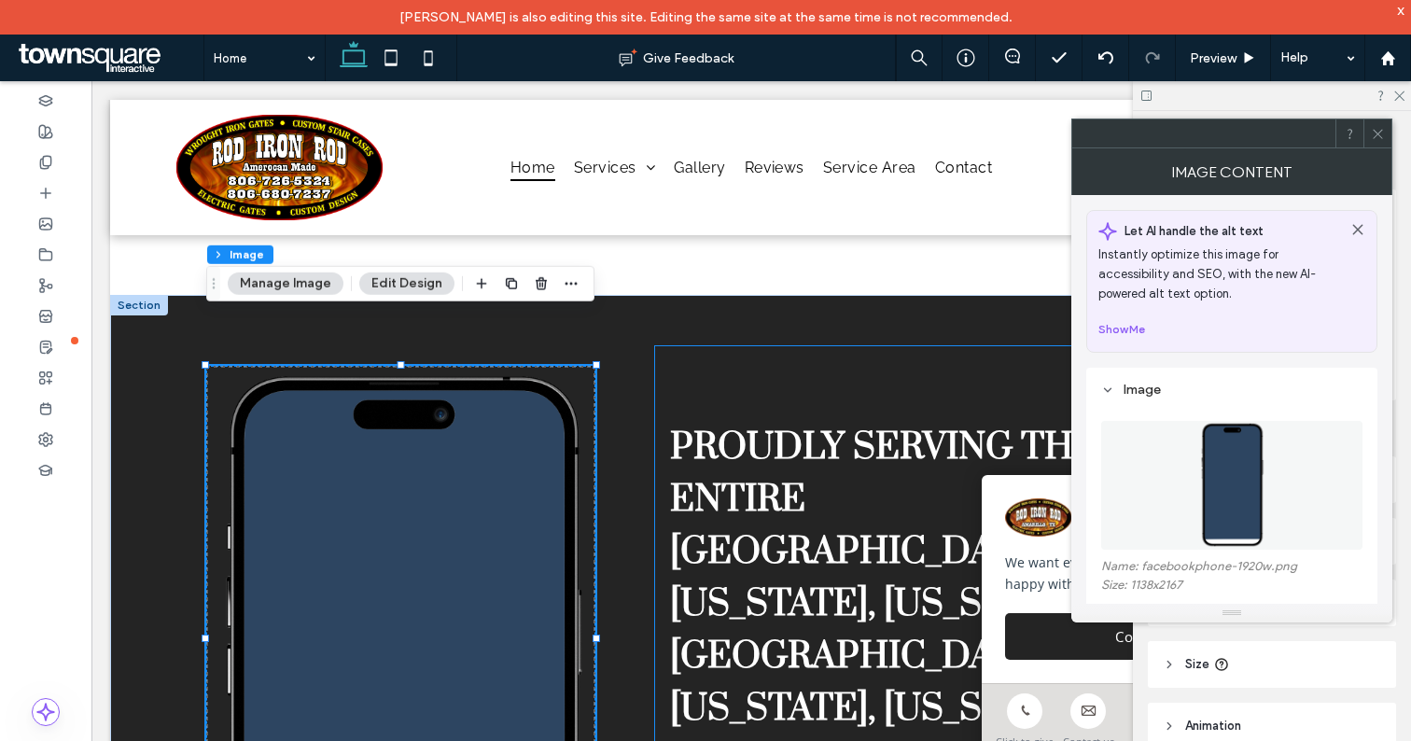
click at [664, 395] on div "proudly serving the entire tri state area: texas, colorado new mexico, oklahoma…" at bounding box center [983, 630] width 656 height 569
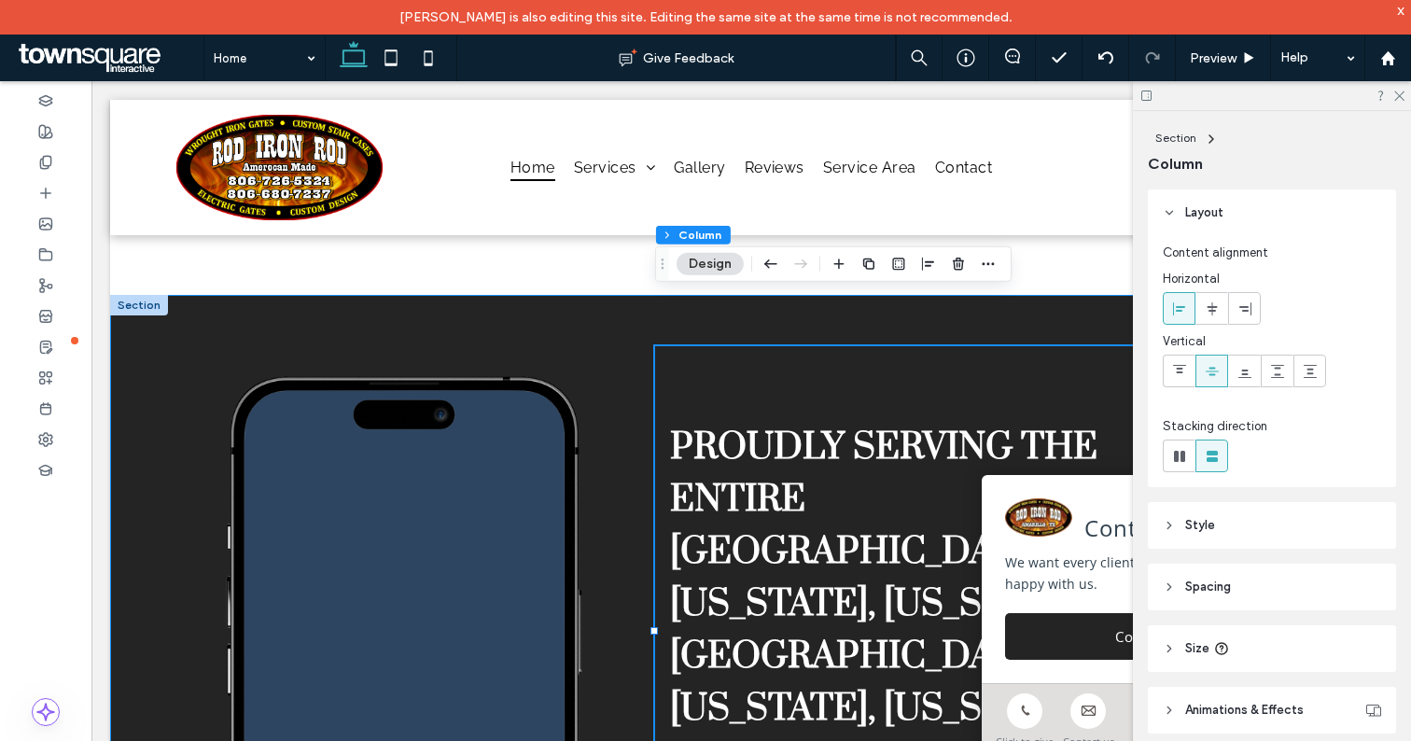
click at [623, 307] on div "proudly serving the entire tri state area: texas, colorado new mexico, oklahoma…" at bounding box center [751, 605] width 1120 height 621
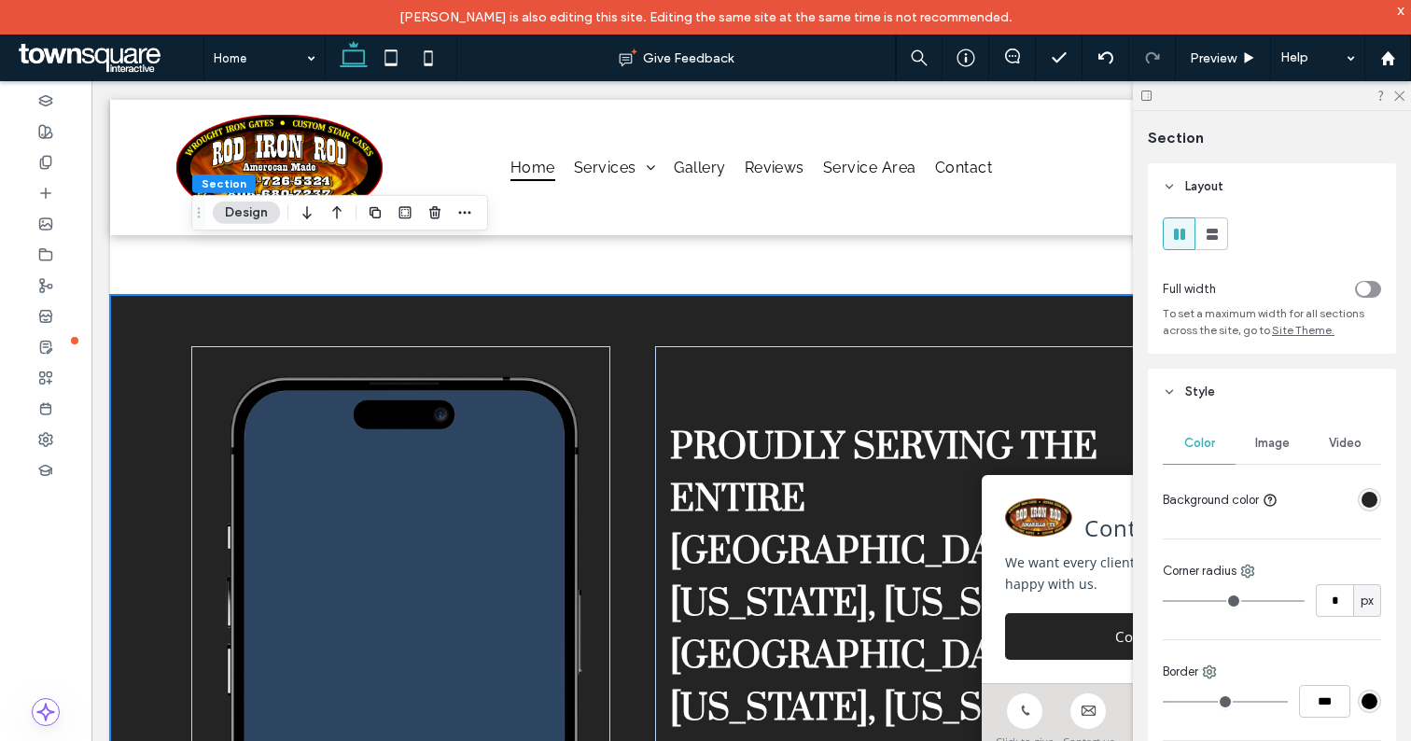
click at [603, 295] on div "proudly serving the entire tri state area: texas, colorado new mexico, oklahoma…" at bounding box center [751, 605] width 1120 height 621
click at [1101, 60] on icon at bounding box center [1105, 57] width 15 height 15
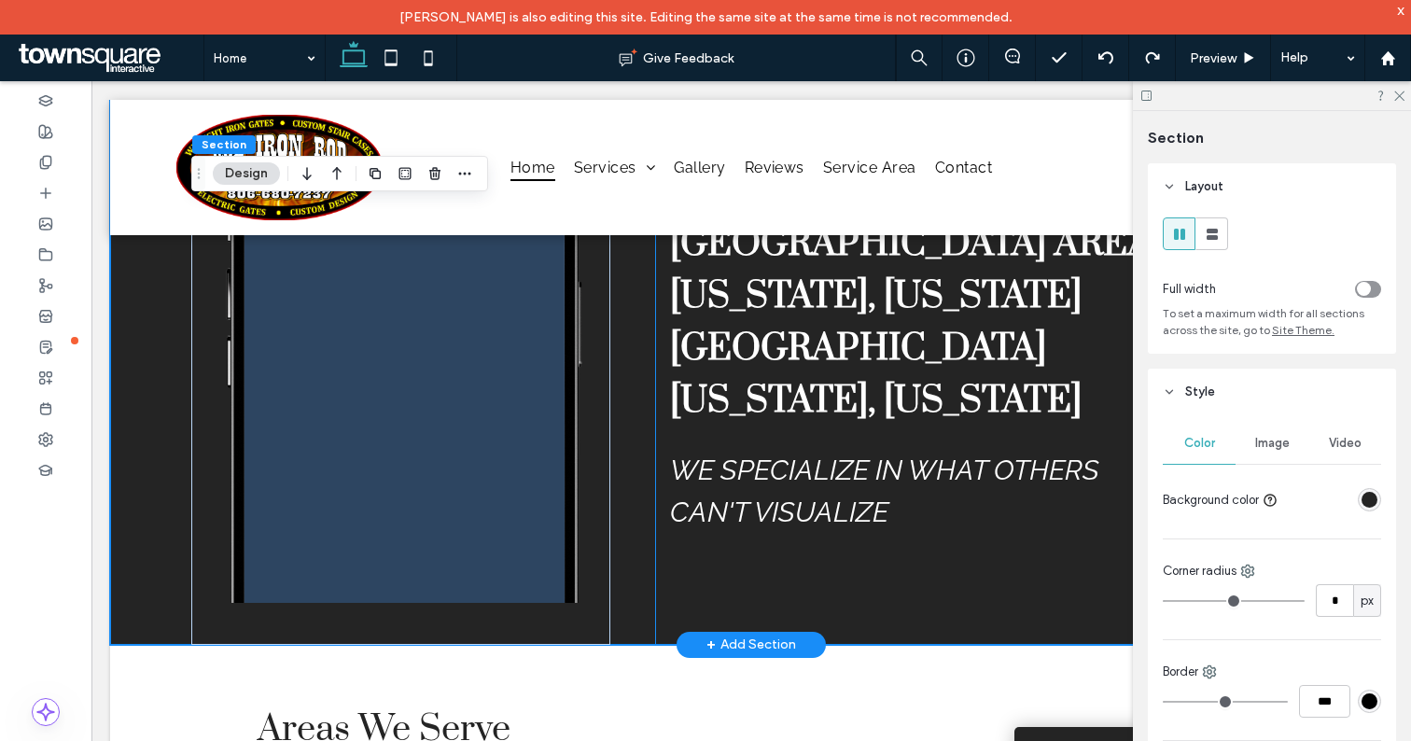
scroll to position [3500, 0]
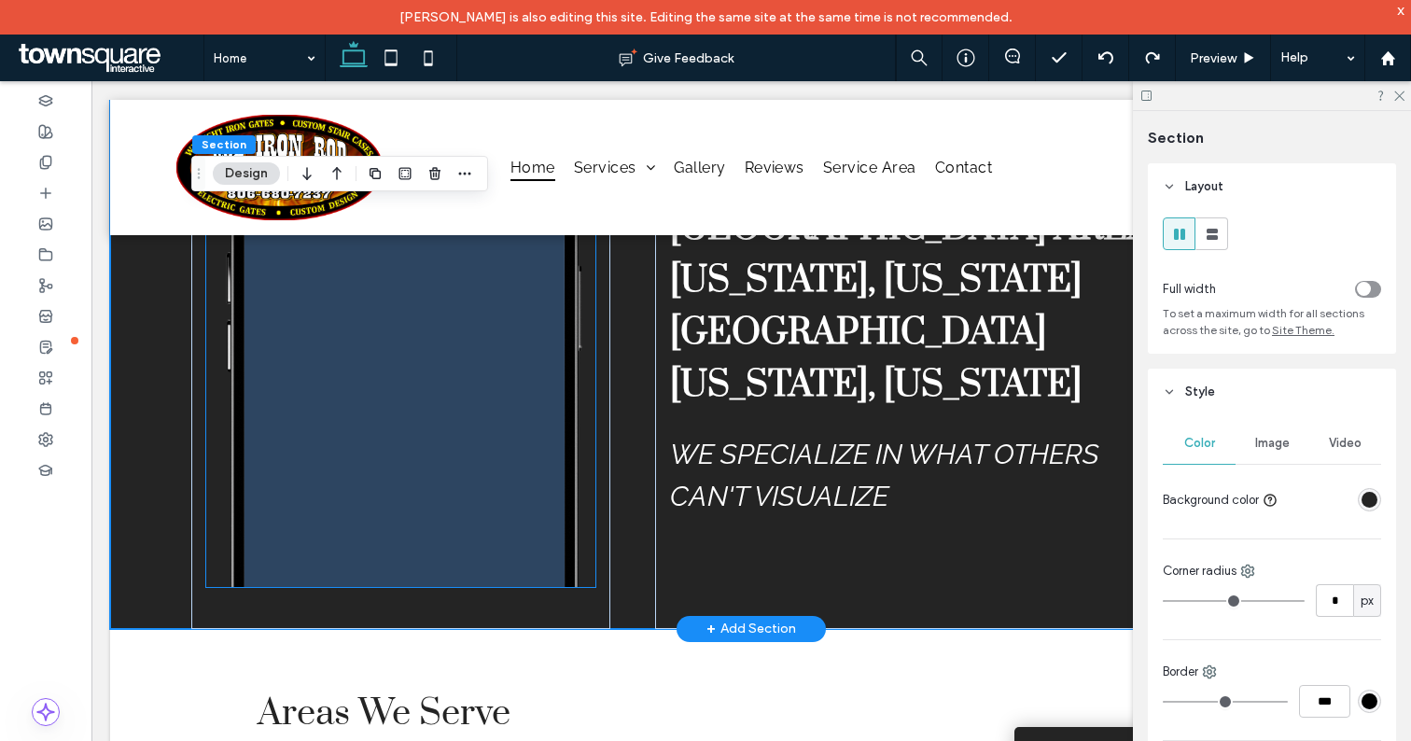
click at [398, 532] on span at bounding box center [405, 353] width 317 height 467
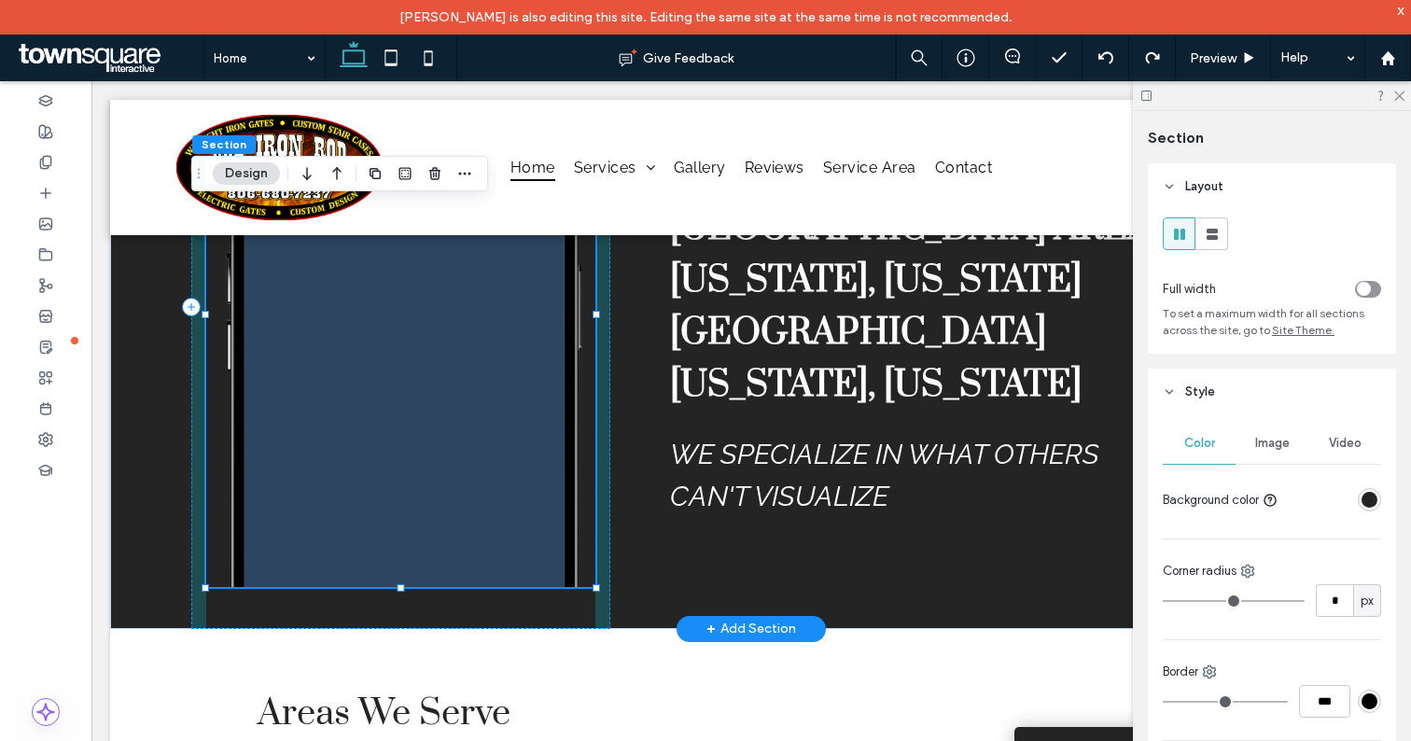
click at [398, 583] on div at bounding box center [401, 586] width 7 height 7
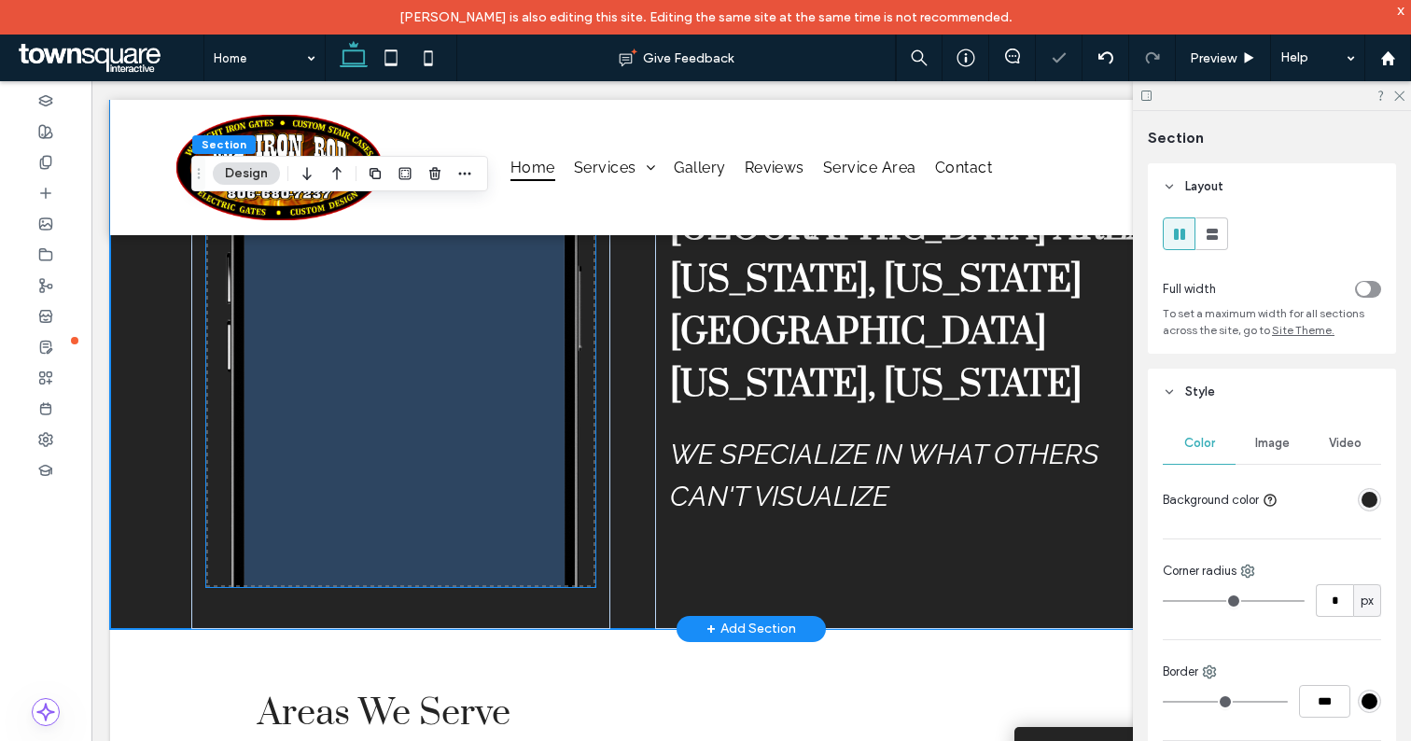
click at [398, 532] on img at bounding box center [400, 314] width 389 height 545
